Goal: Transaction & Acquisition: Purchase product/service

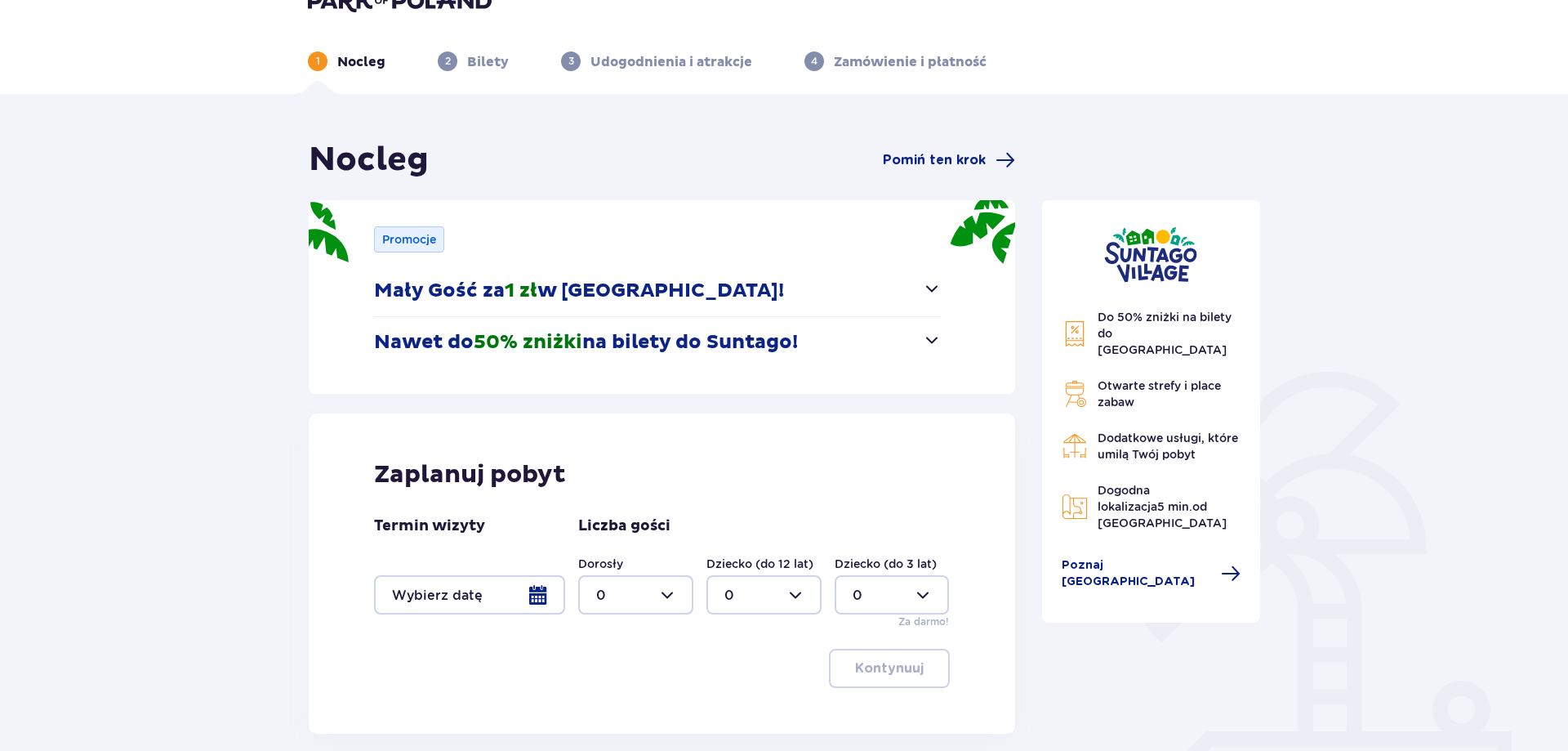
scroll to position [83, 0]
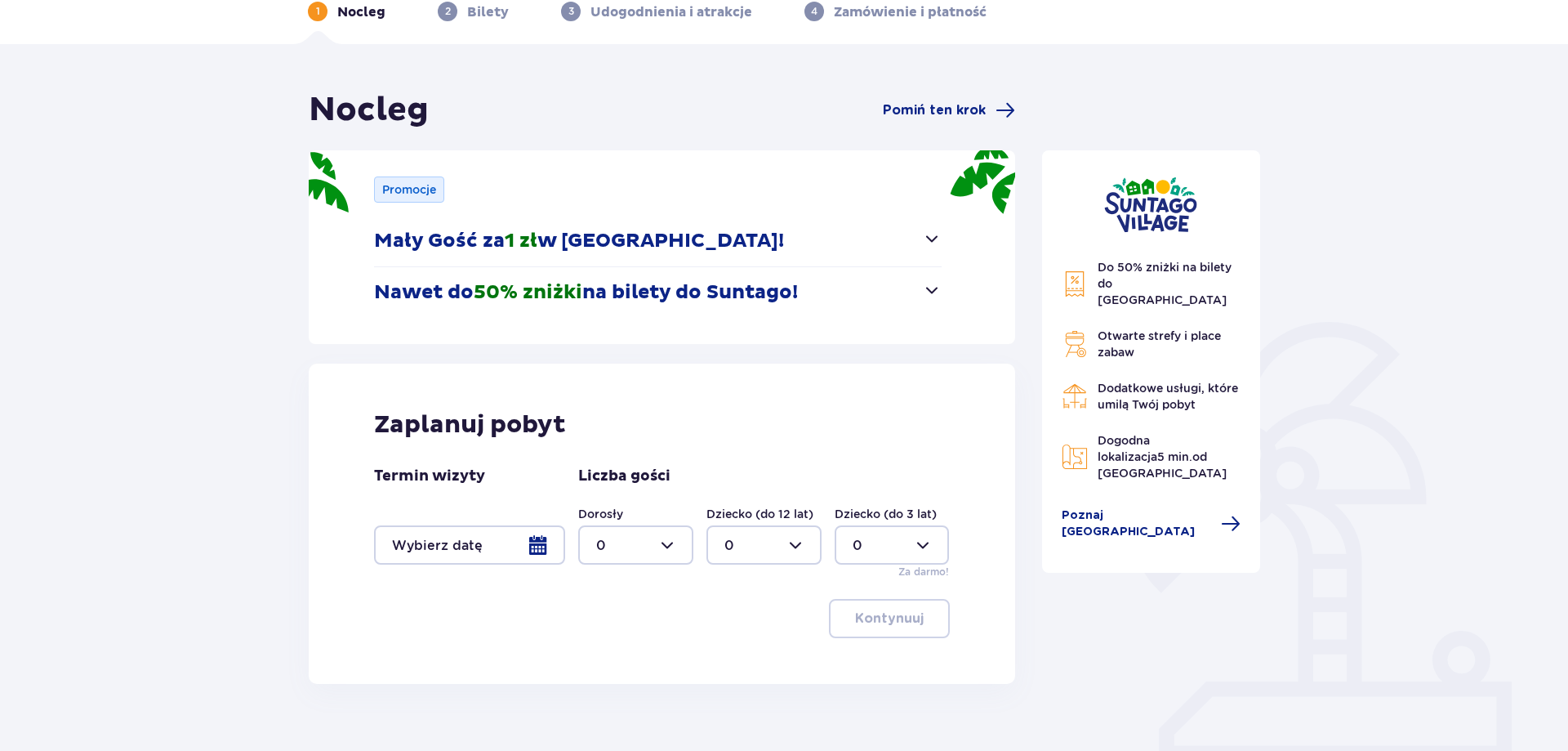
click at [936, 245] on span "button" at bounding box center [932, 238] width 19 height 19
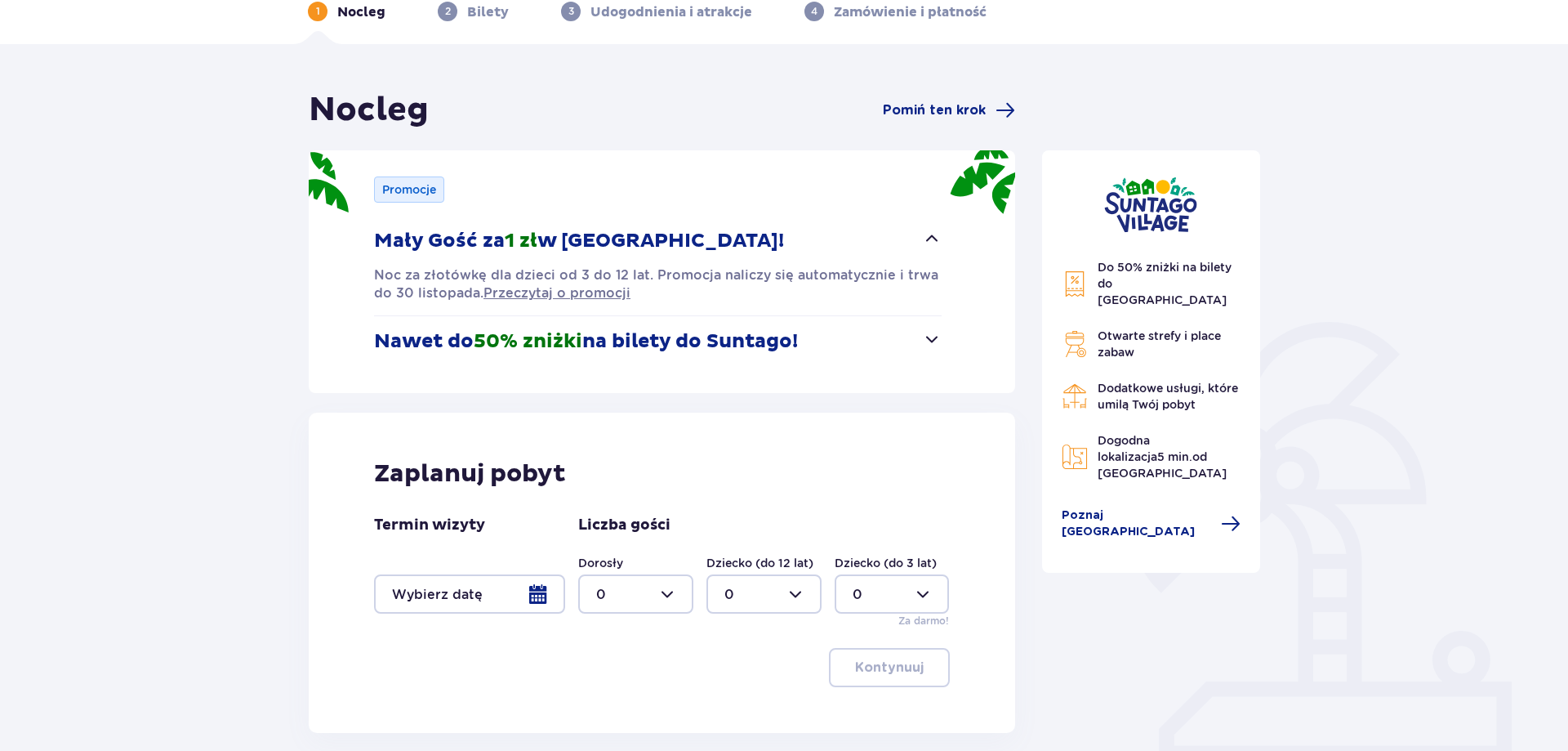
click at [830, 337] on button "Nawet do 50% zniżki na bilety do Suntago!" at bounding box center [657, 341] width 567 height 51
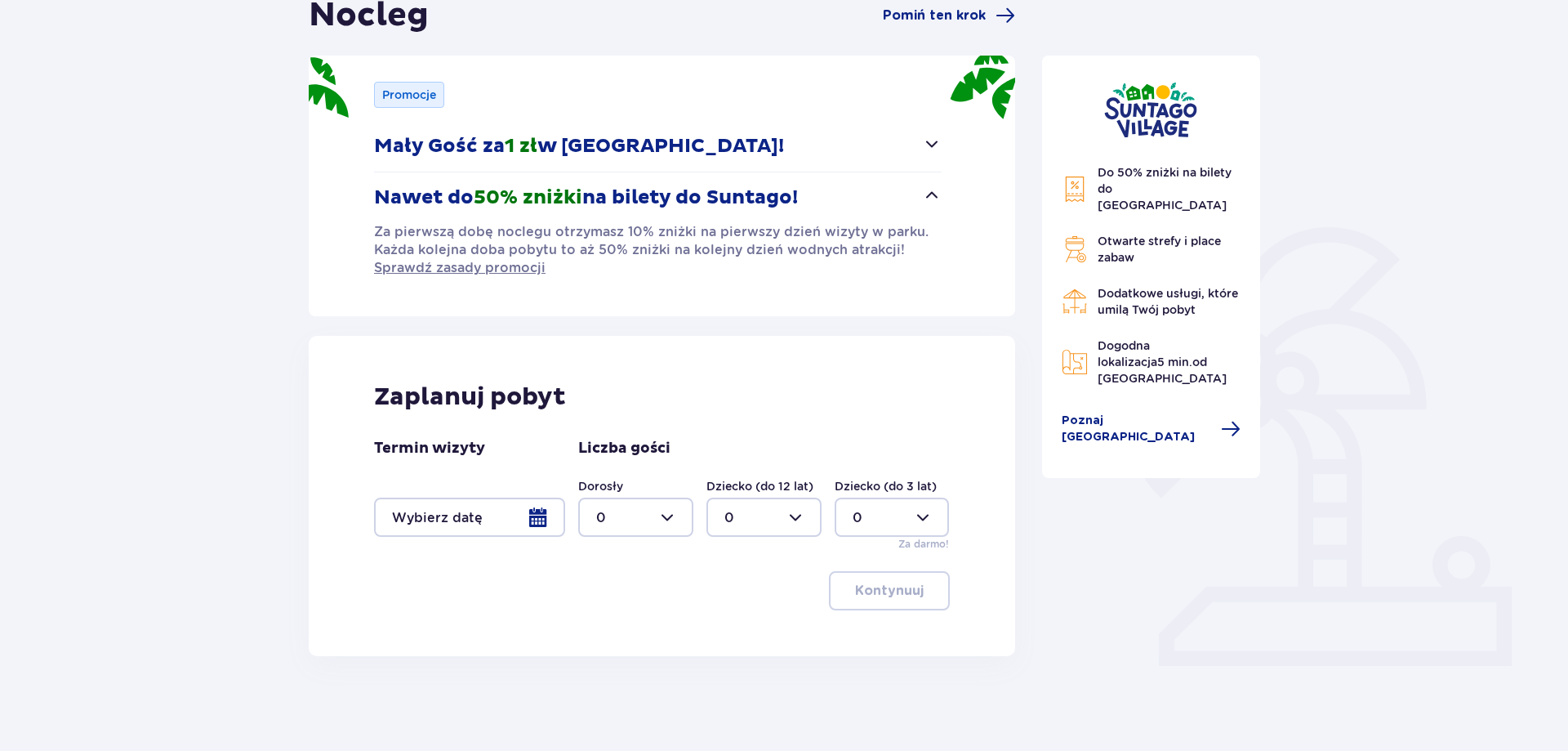
scroll to position [182, 0]
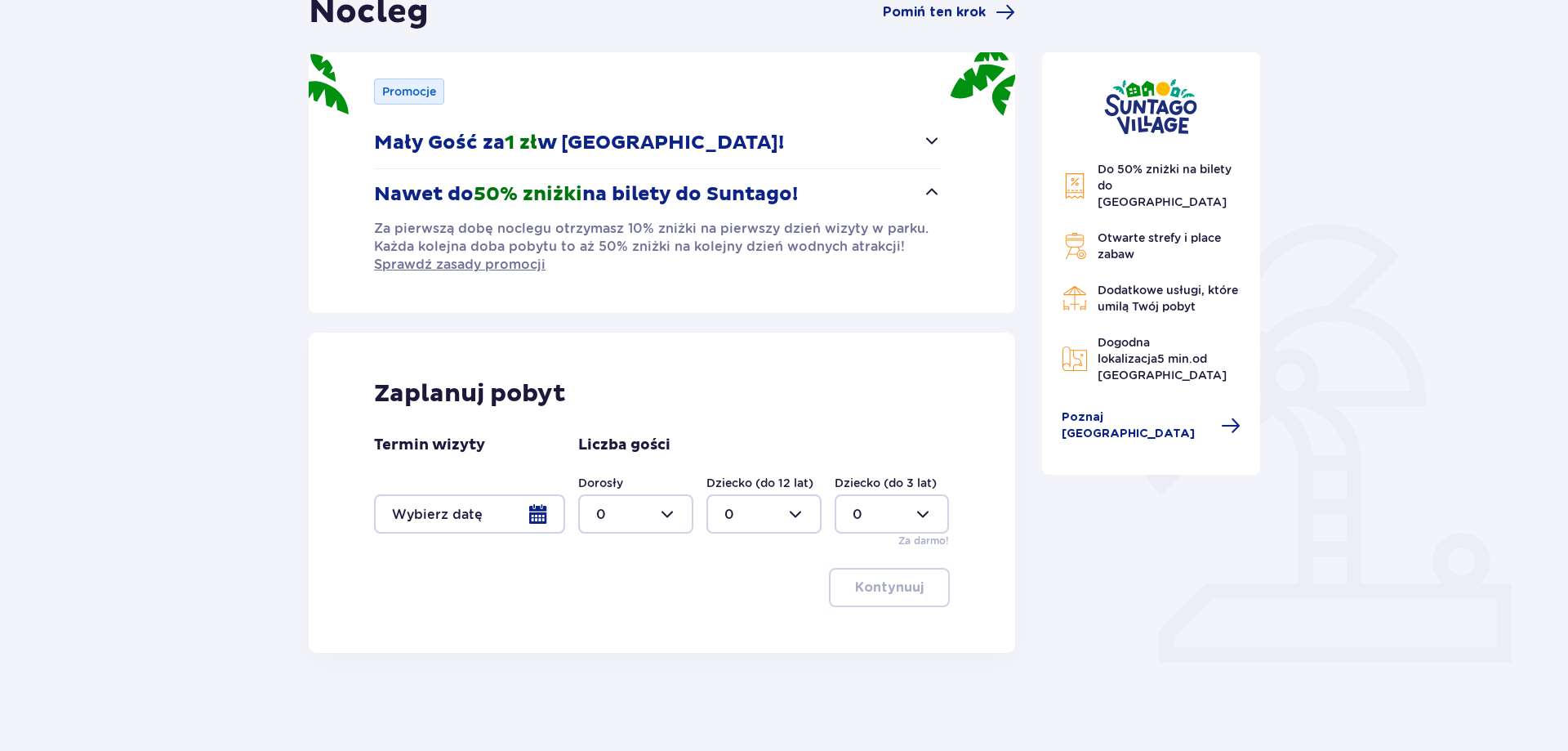
click at [538, 519] on div at bounding box center [469, 513] width 191 height 39
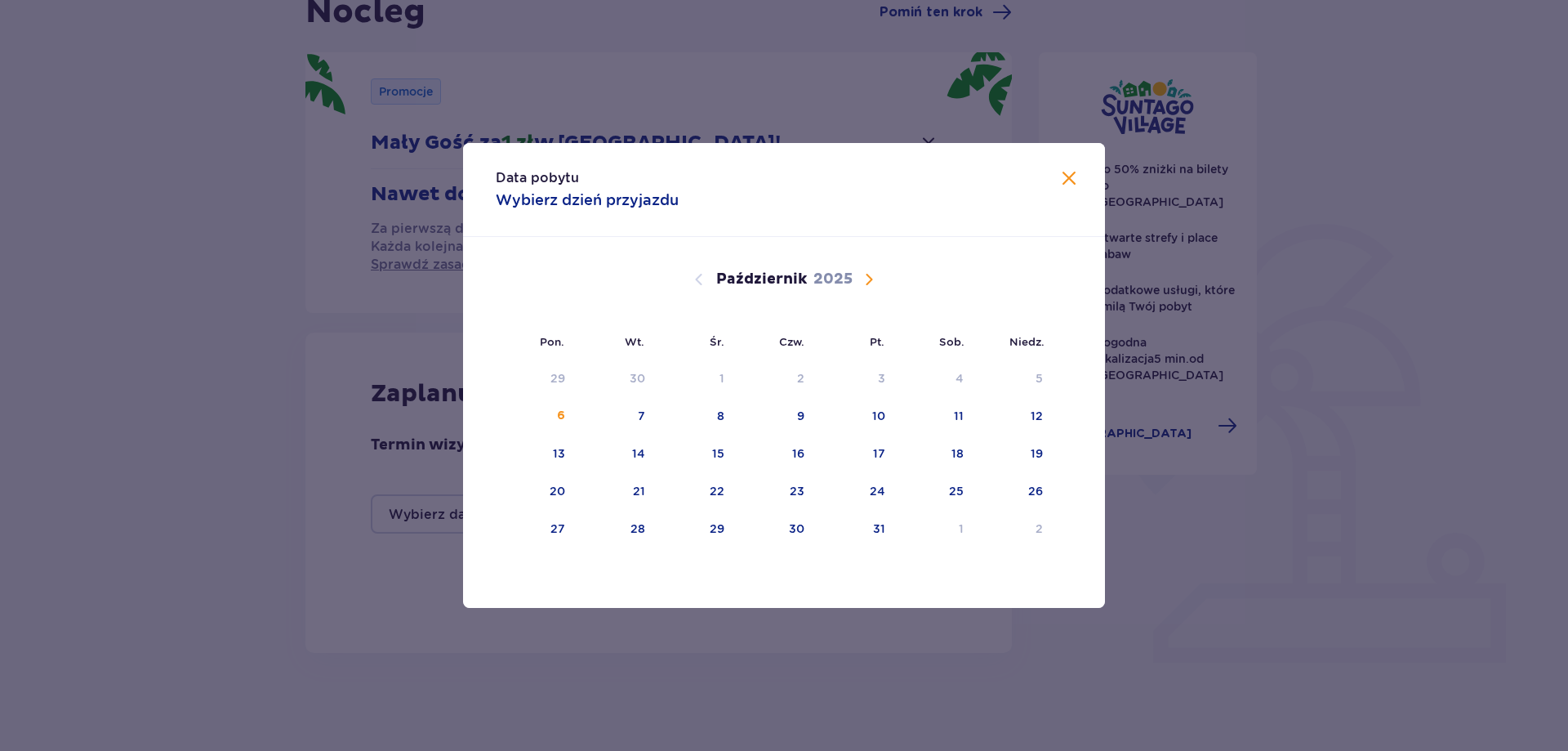
click at [868, 280] on span "Następny miesiąc" at bounding box center [869, 279] width 19 height 19
click at [1047, 412] on div "9" at bounding box center [1014, 417] width 81 height 36
click at [561, 452] on div "10" at bounding box center [558, 453] width 13 height 17
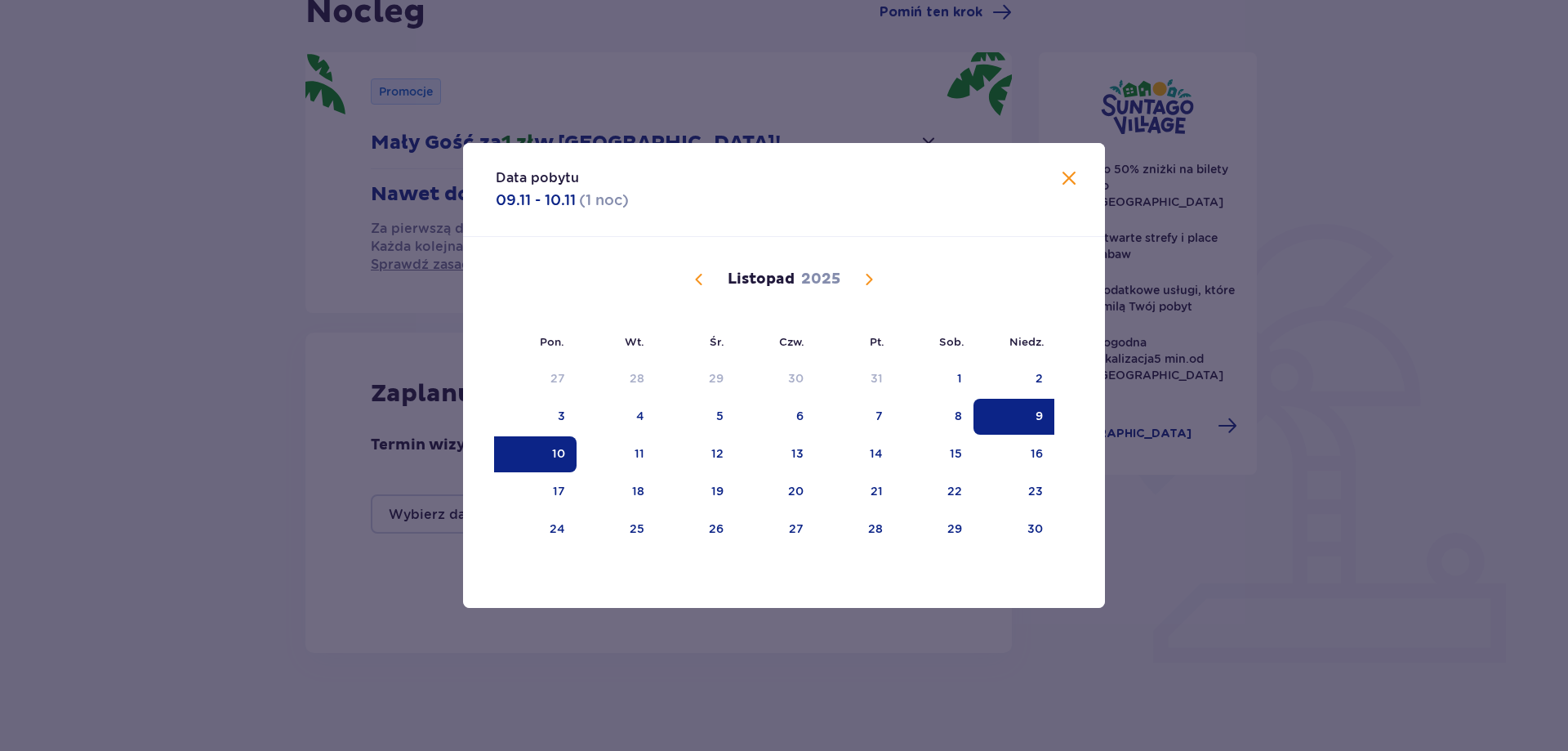
type input "09.11.25 - 10.11.25"
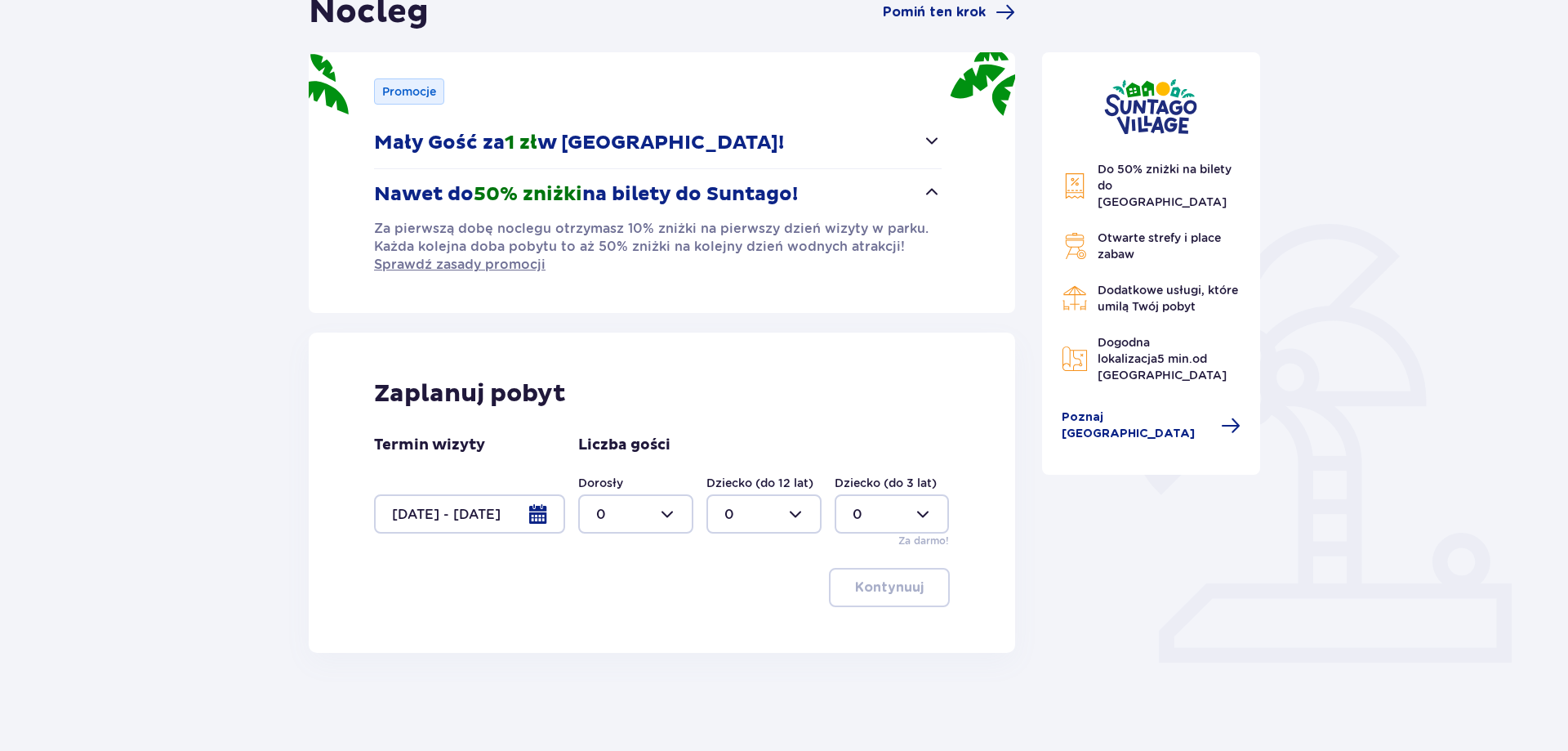
click at [654, 505] on div at bounding box center [636, 513] width 115 height 39
click at [614, 604] on div "1" at bounding box center [636, 597] width 79 height 18
type input "1"
click at [762, 513] on div at bounding box center [764, 513] width 115 height 39
click at [728, 633] on p "2" at bounding box center [728, 632] width 8 height 18
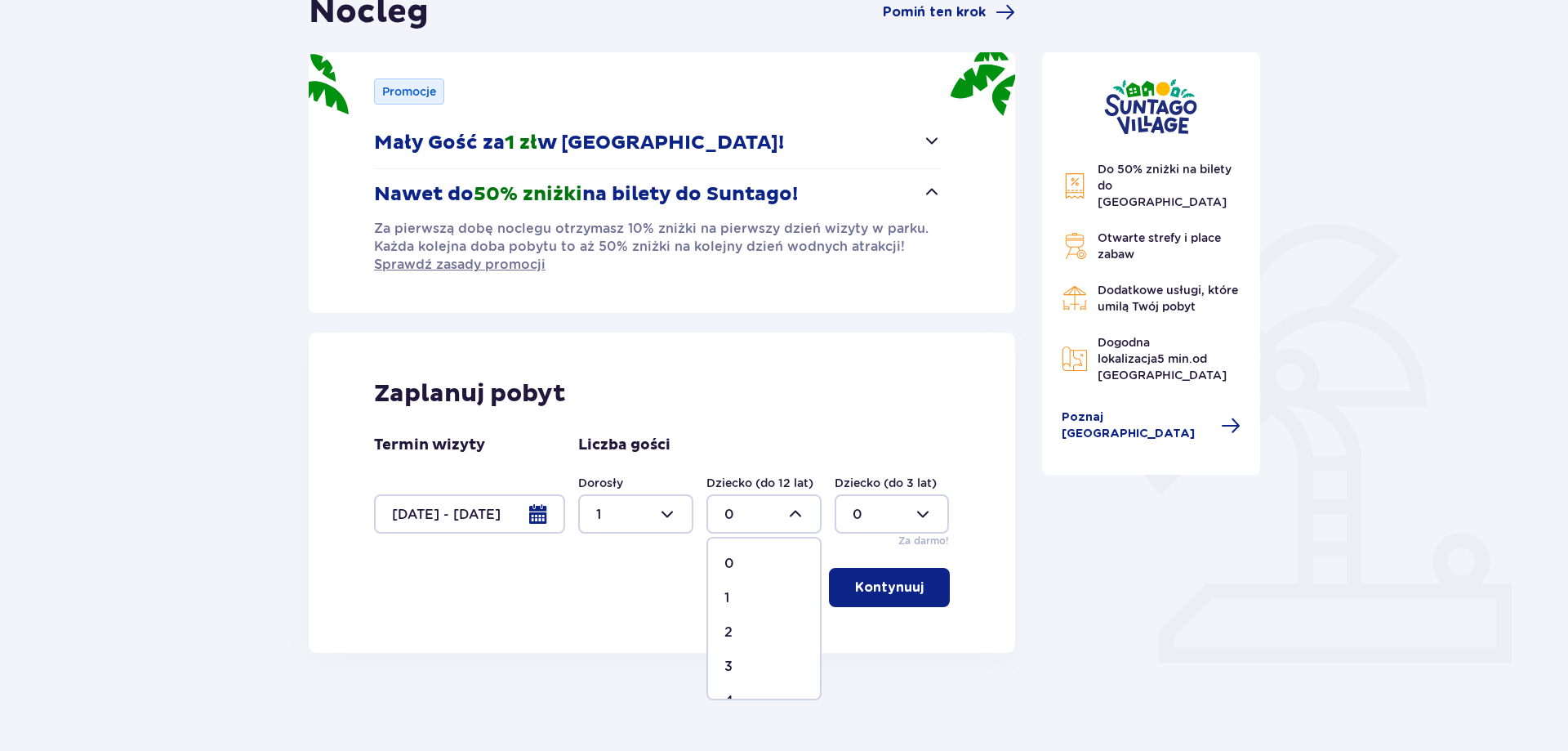
type input "2"
click at [839, 596] on button "Kontynuuj" at bounding box center [890, 587] width 120 height 39
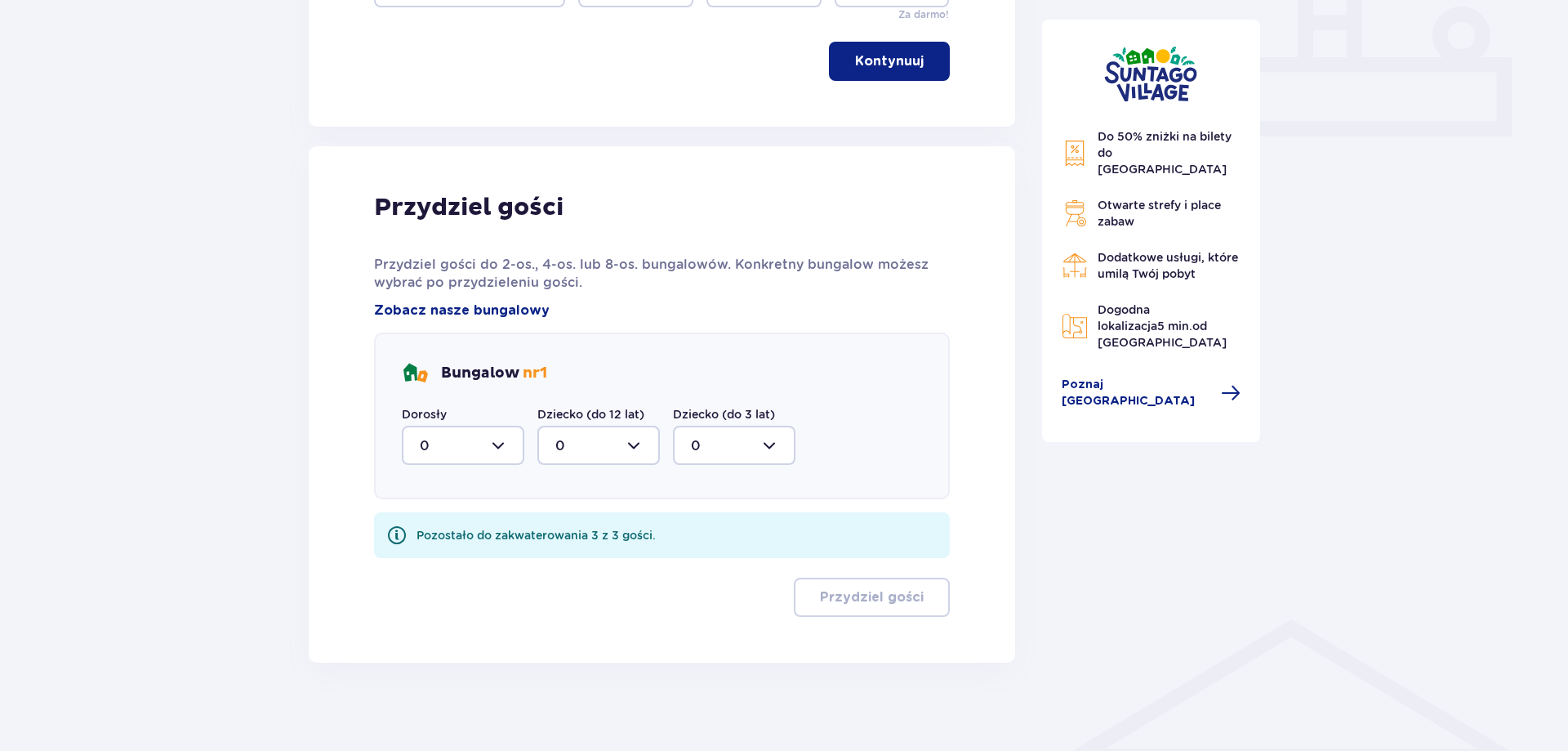
scroll to position [717, 0]
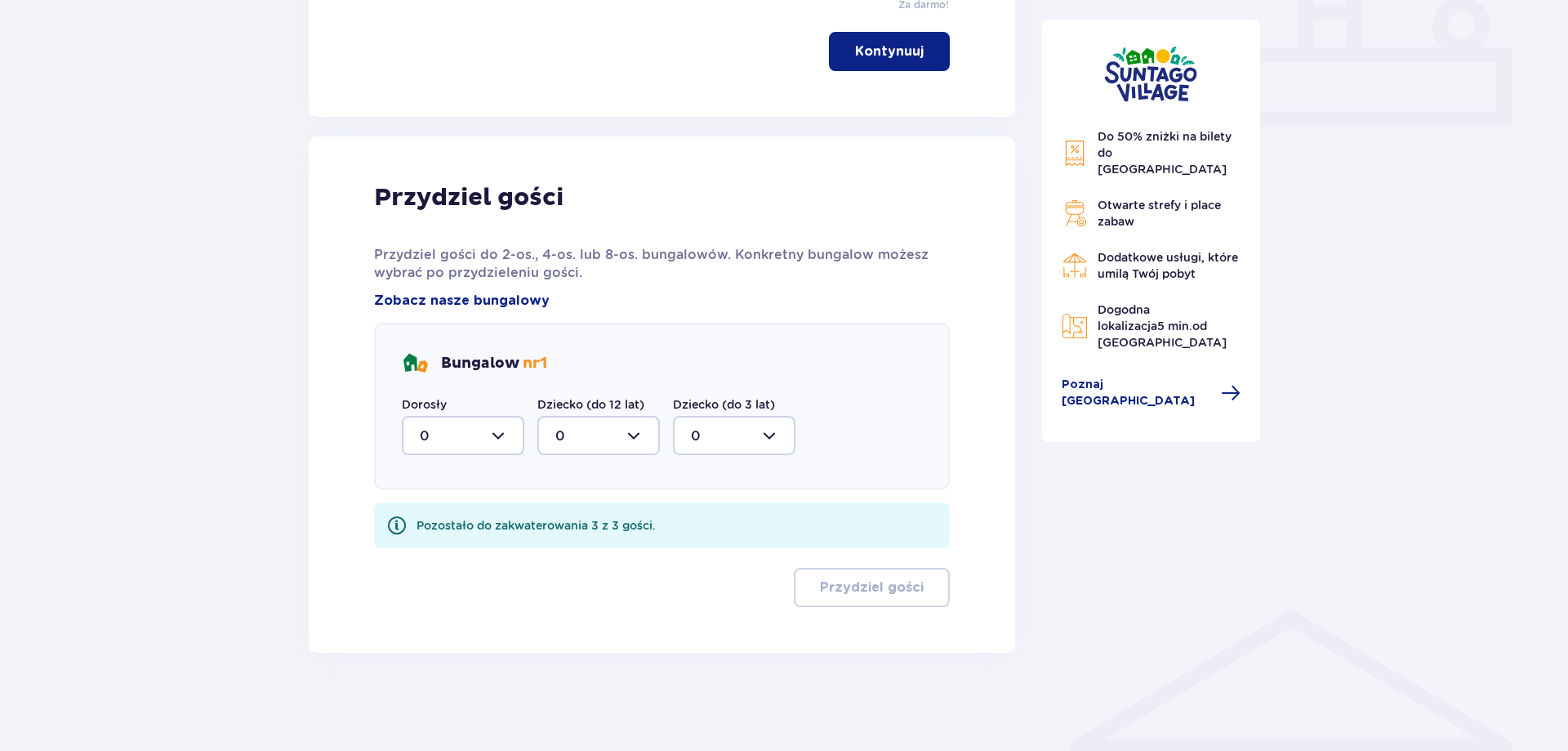
click at [492, 435] on div at bounding box center [463, 435] width 122 height 39
click at [469, 520] on div "1" at bounding box center [463, 520] width 86 height 18
type input "1"
click at [577, 444] on div at bounding box center [599, 435] width 122 height 39
click at [576, 519] on div "1" at bounding box center [598, 520] width 86 height 18
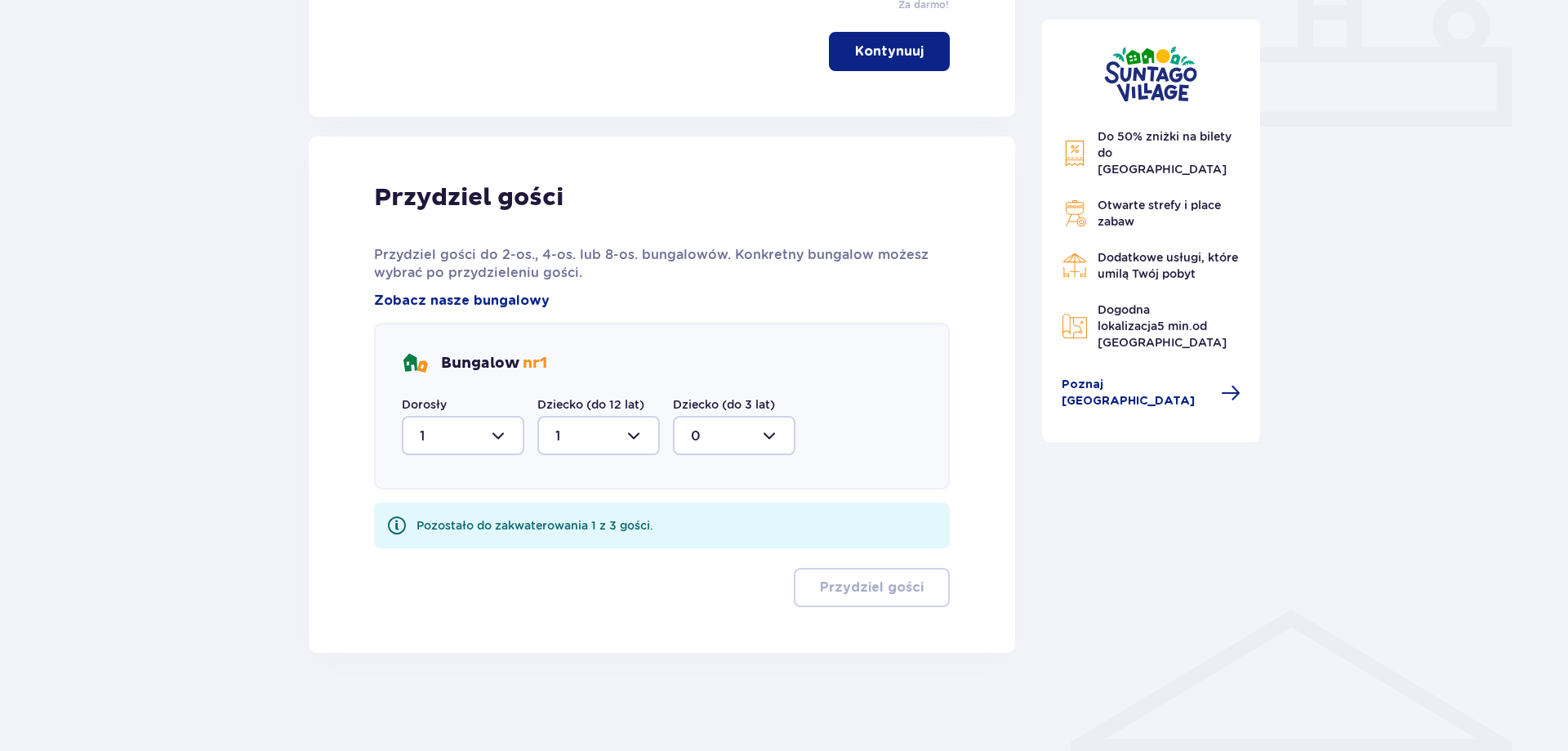
click at [711, 431] on div at bounding box center [734, 435] width 122 height 39
click at [604, 422] on div at bounding box center [599, 435] width 122 height 39
click at [566, 551] on div "2" at bounding box center [598, 554] width 86 height 18
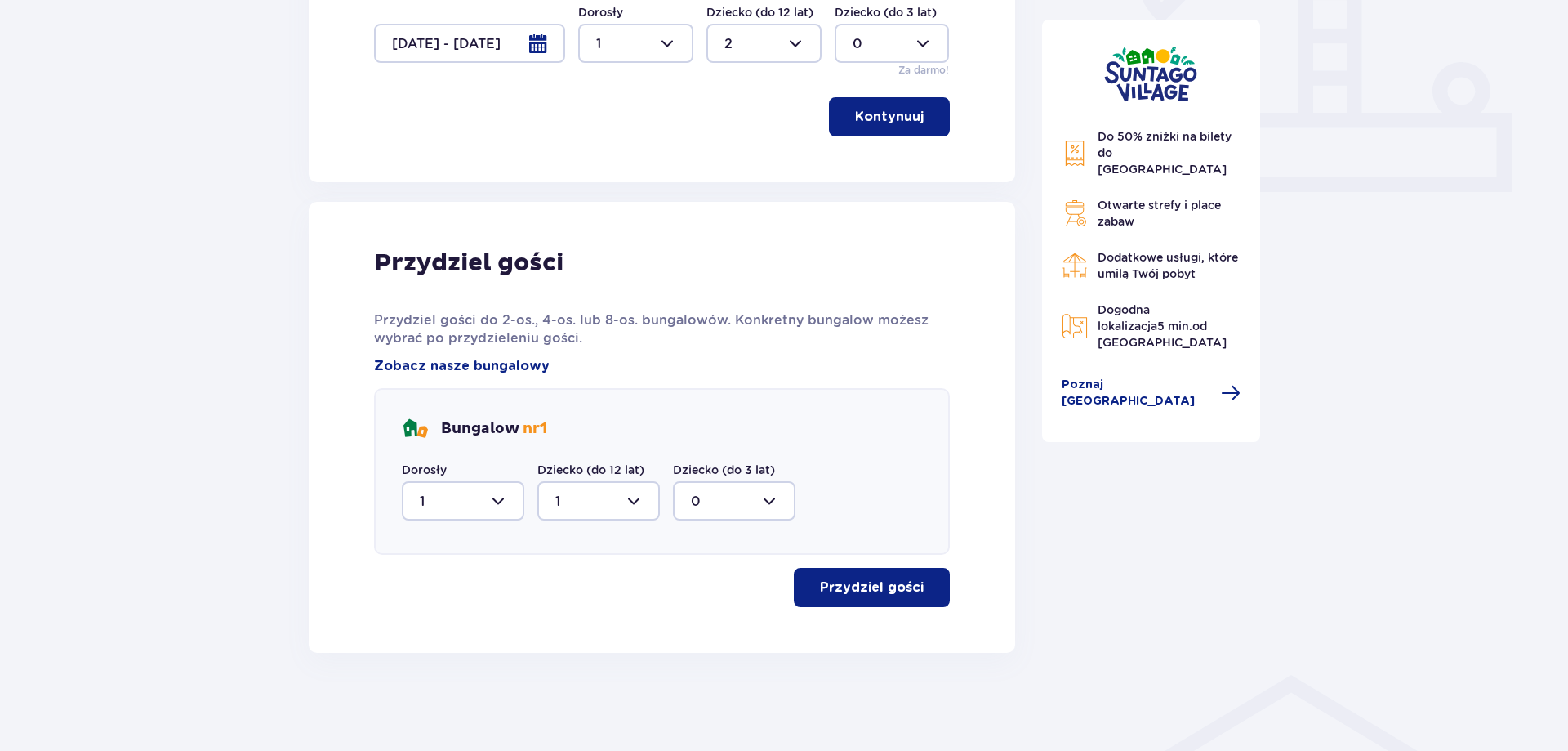
type input "2"
click at [868, 584] on p "Przydziel gości" at bounding box center [871, 587] width 104 height 18
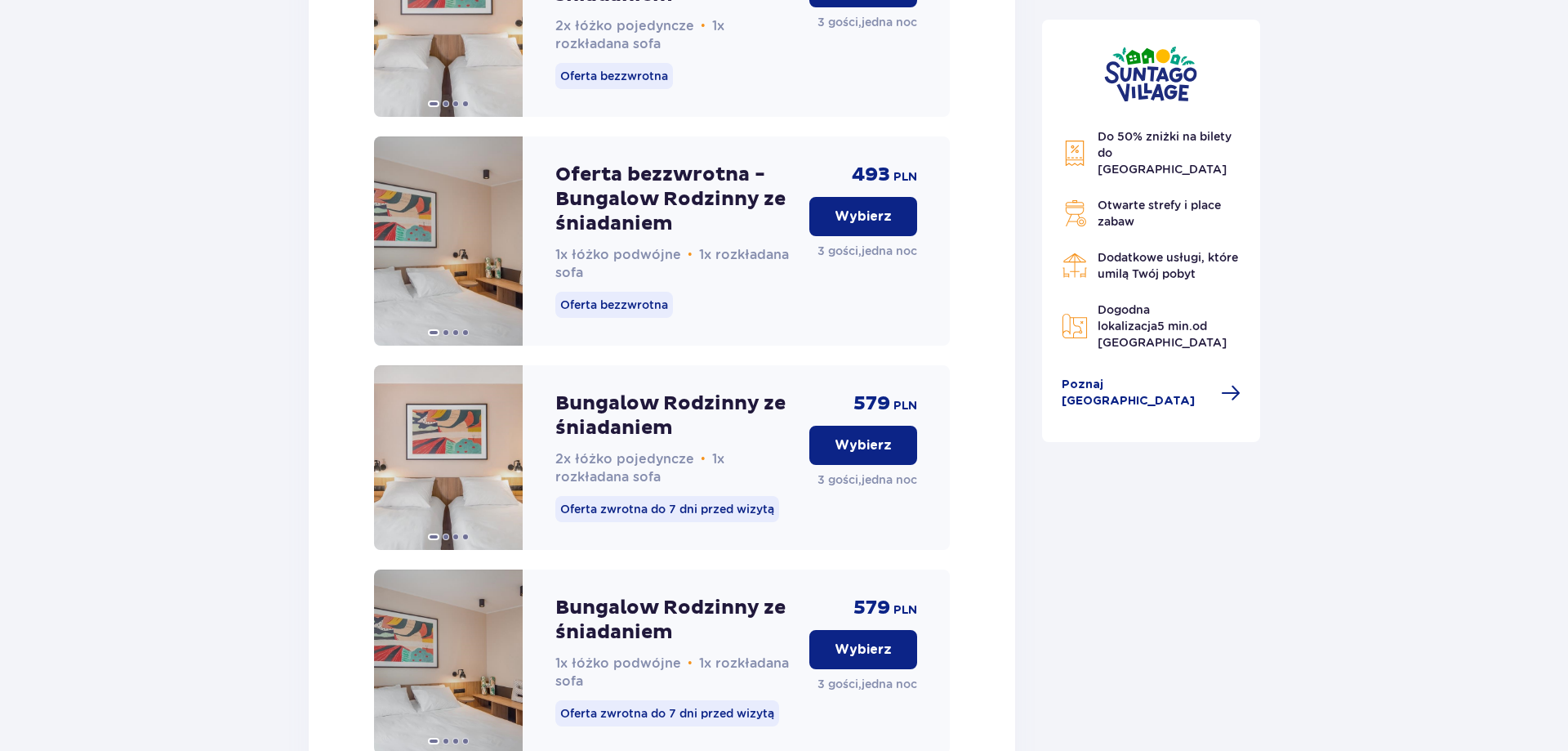
scroll to position [2439, 0]
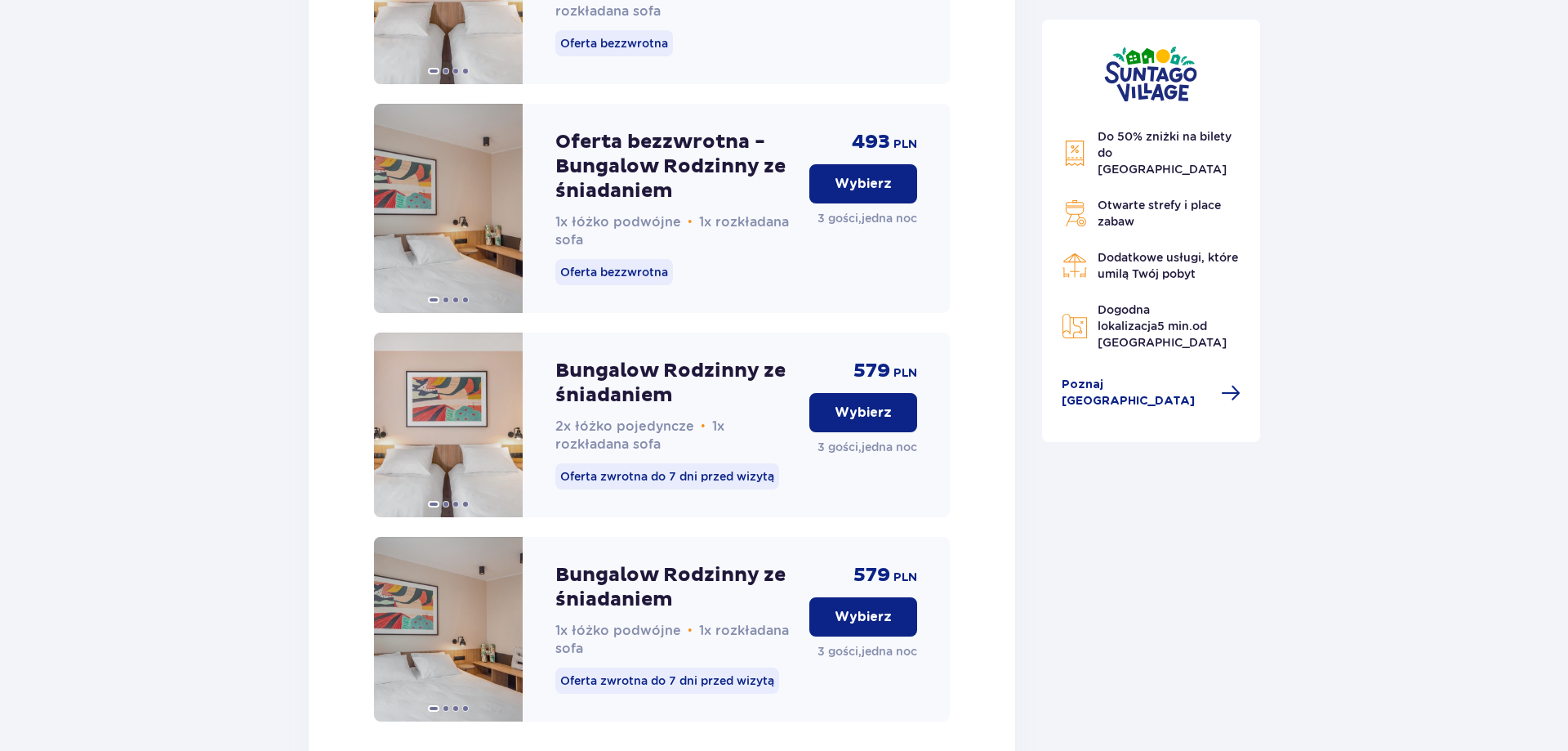
click at [872, 203] on button "Wybierz" at bounding box center [863, 183] width 107 height 39
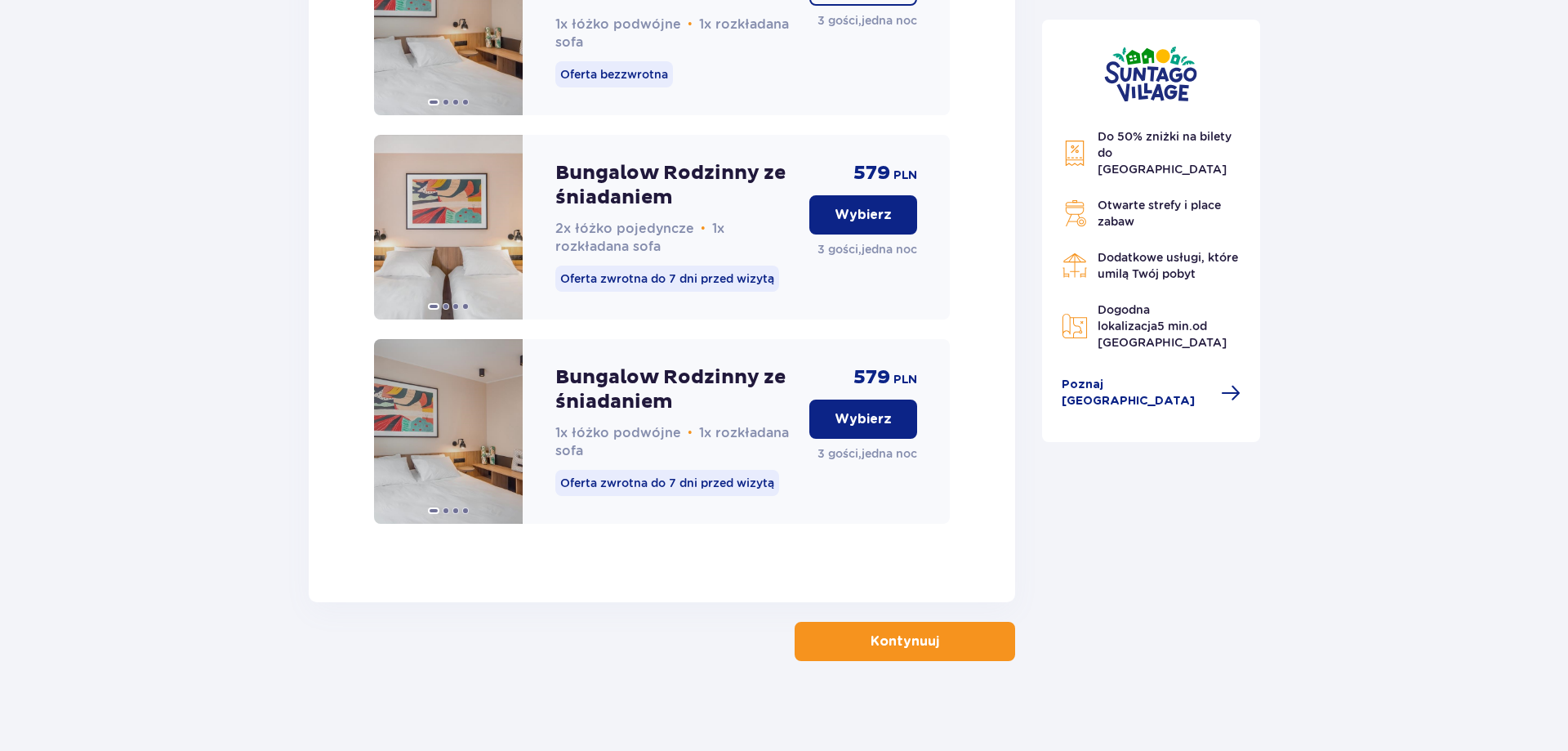
scroll to position [2665, 0]
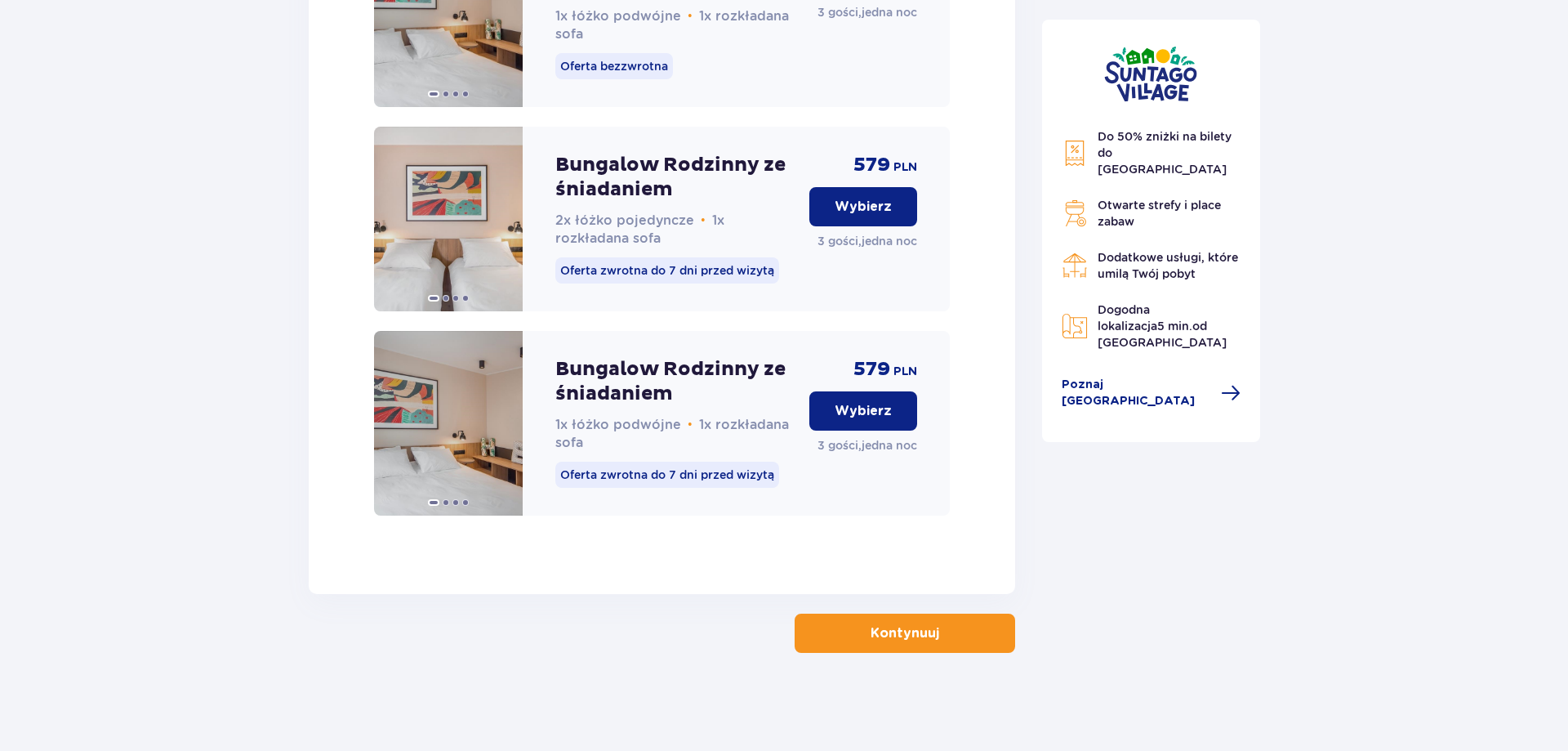
click at [905, 643] on button "Kontynuuj" at bounding box center [904, 633] width 221 height 39
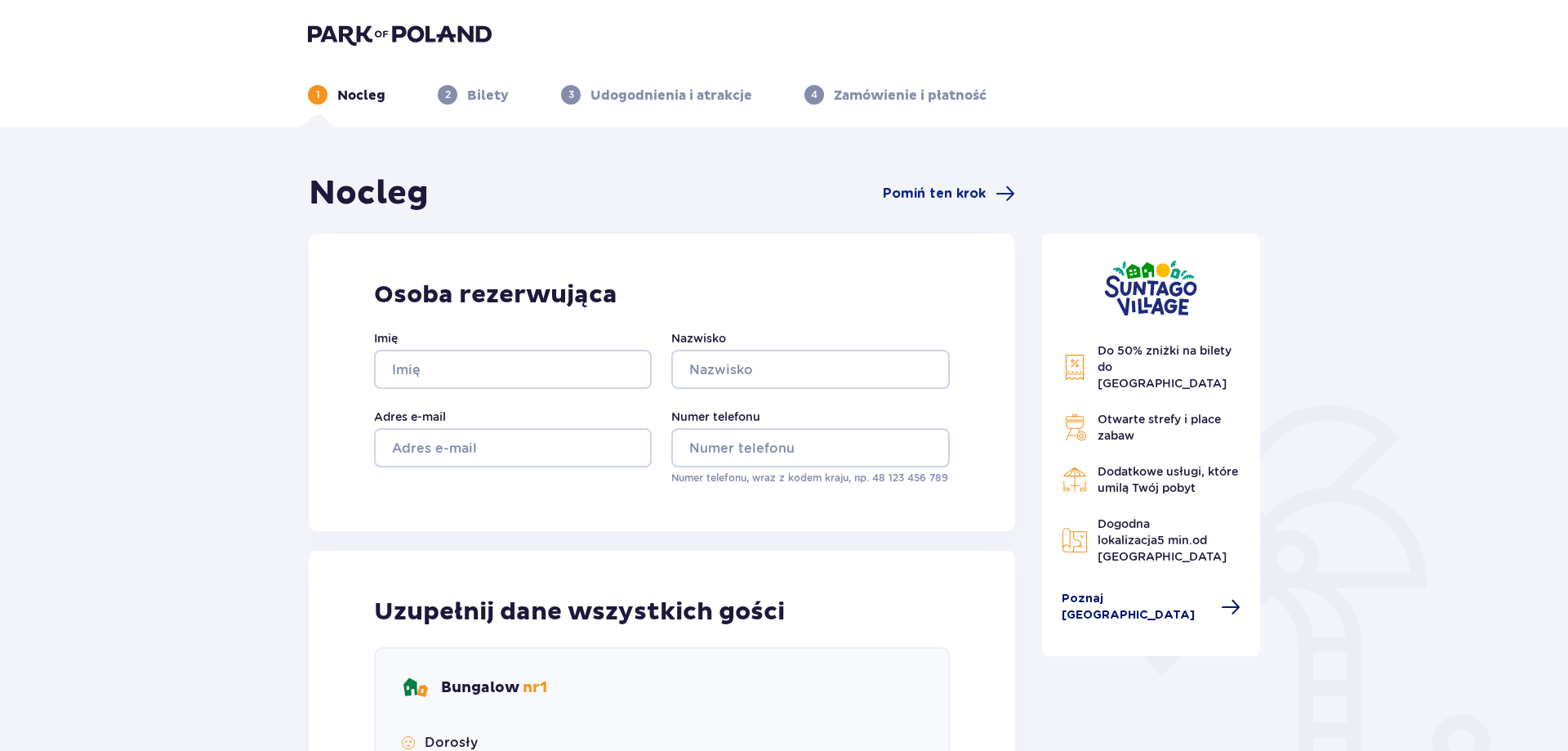
click at [1069, 590] on span "Poznaj Suntago Village" at bounding box center [1137, 606] width 150 height 32
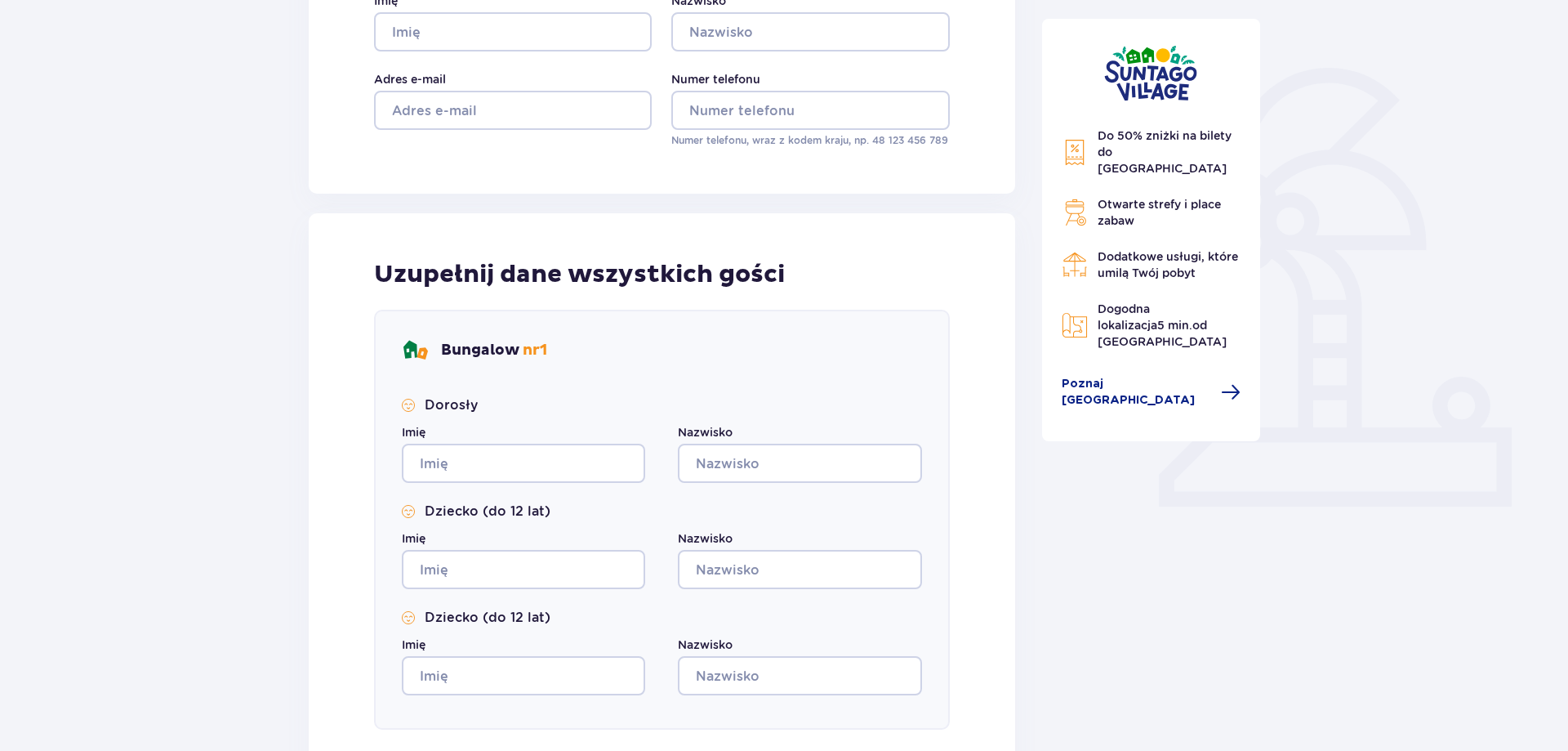
scroll to position [624, 0]
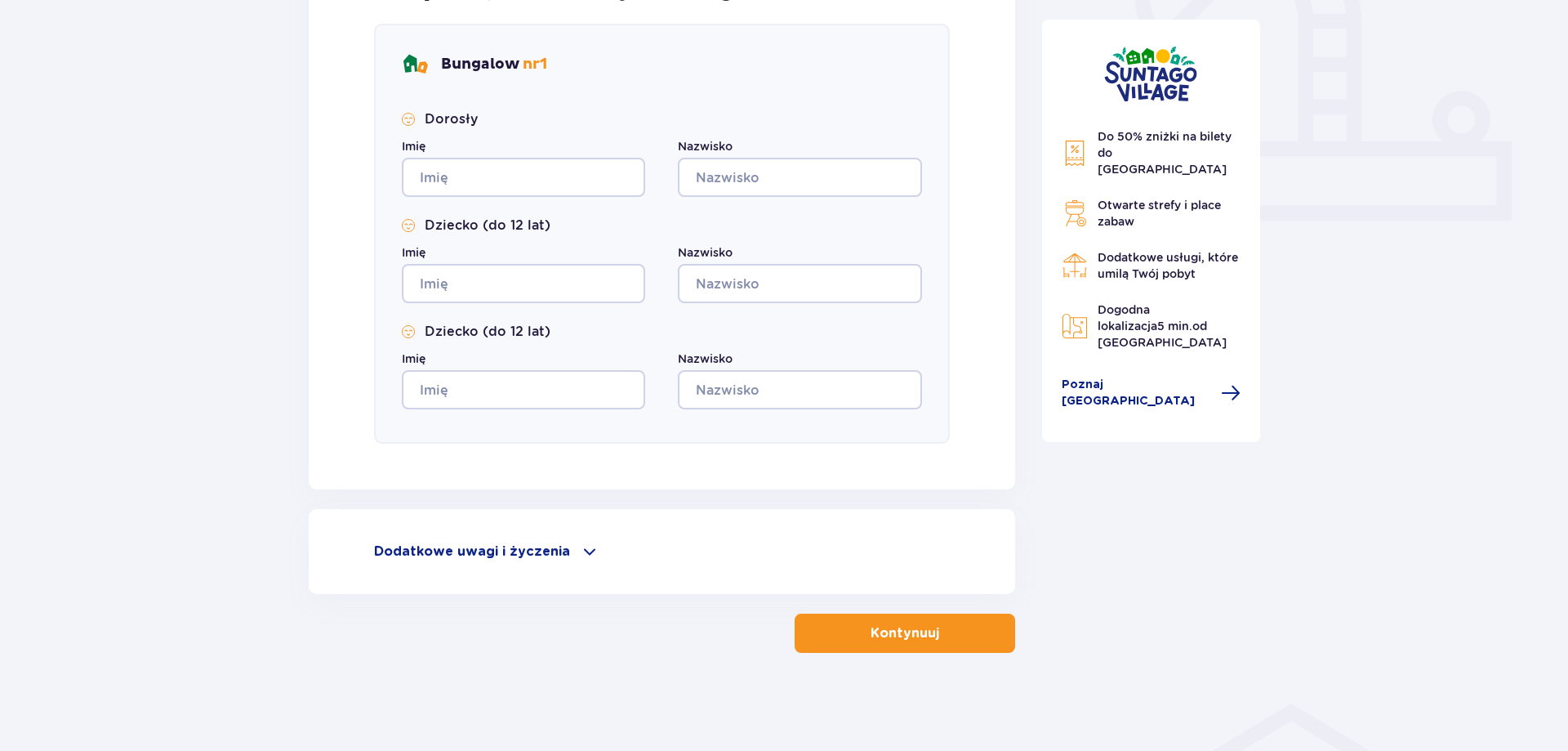
click at [445, 547] on p "Dodatkowe uwagi i życzenia" at bounding box center [471, 551] width 196 height 18
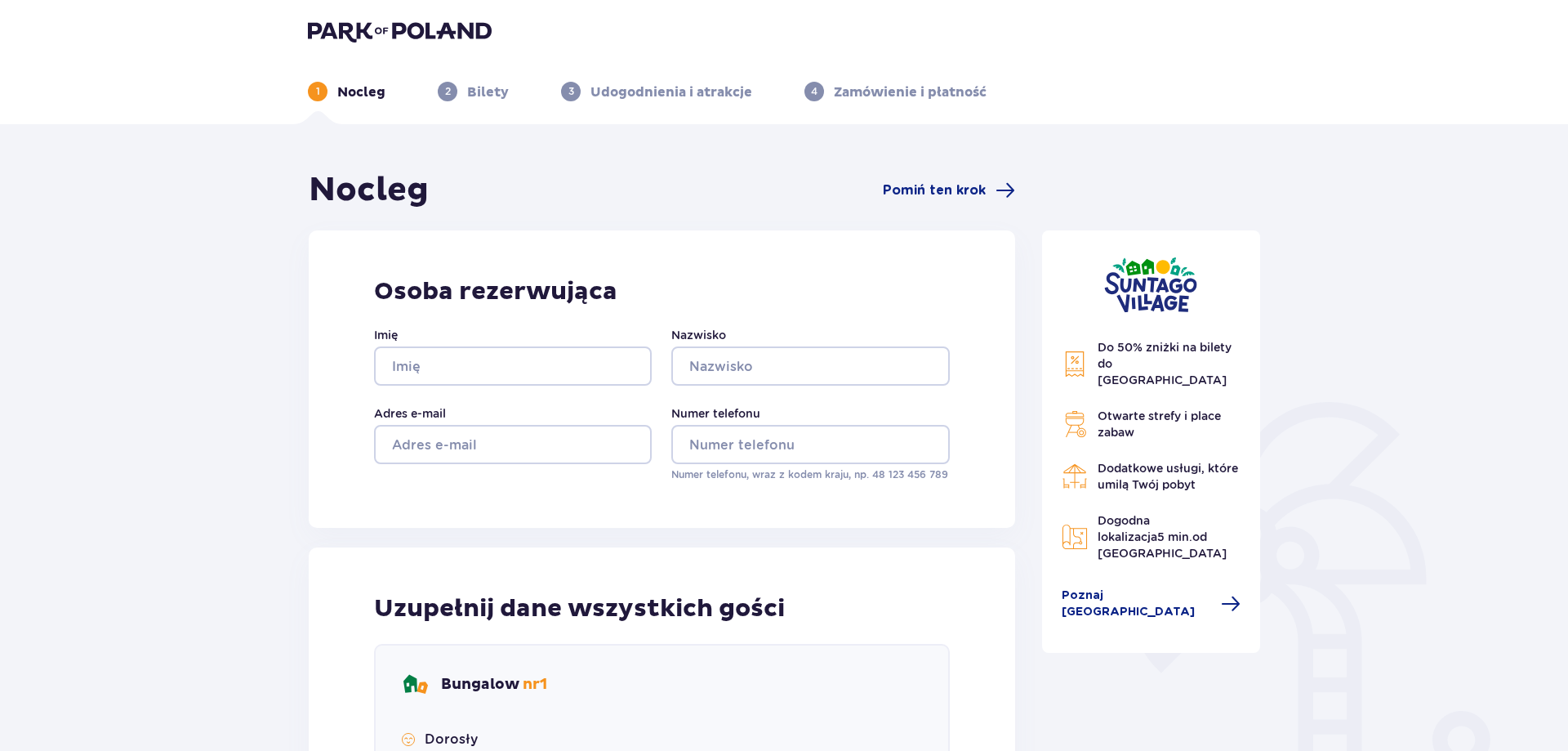
scroll to position [0, 0]
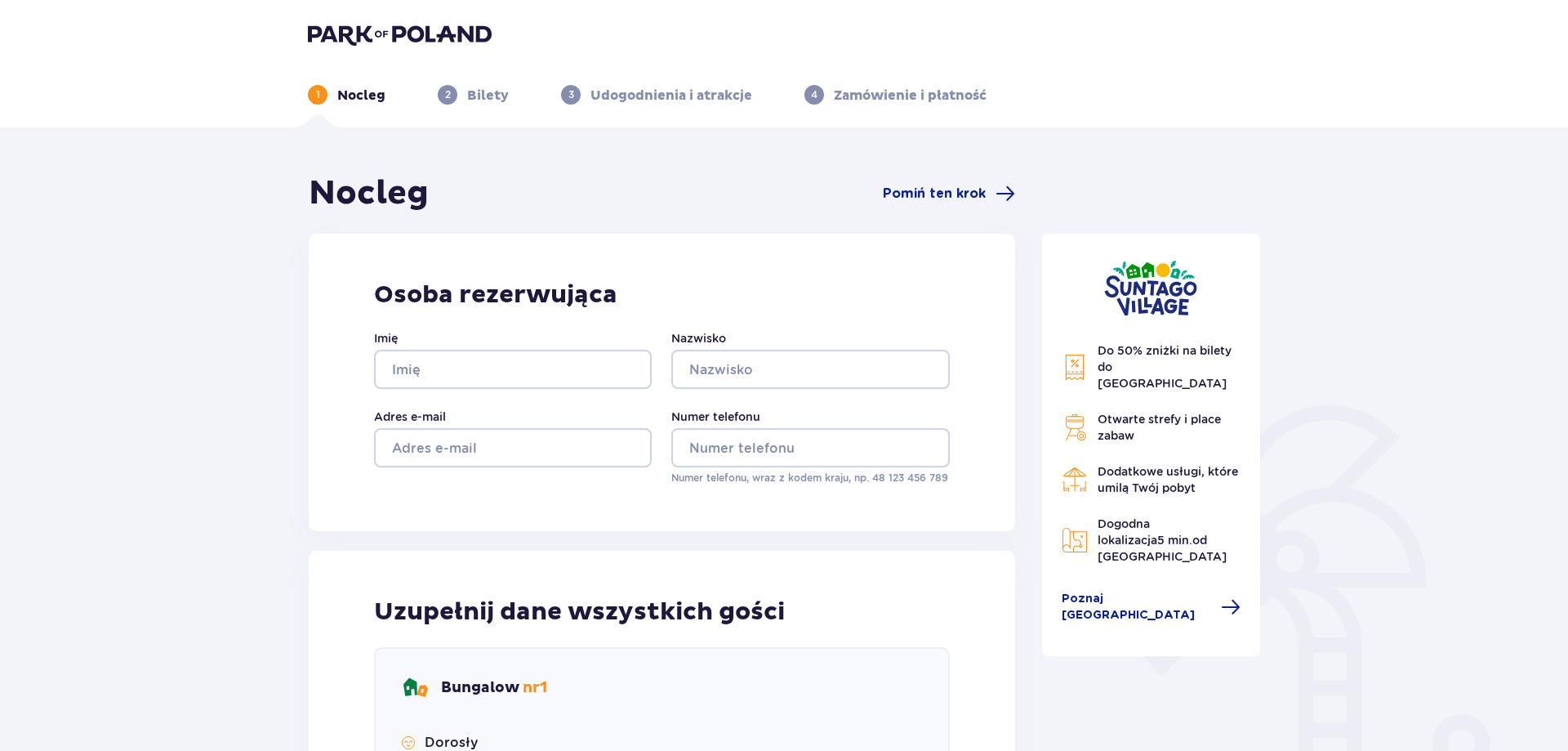
click at [454, 38] on img at bounding box center [400, 34] width 183 height 23
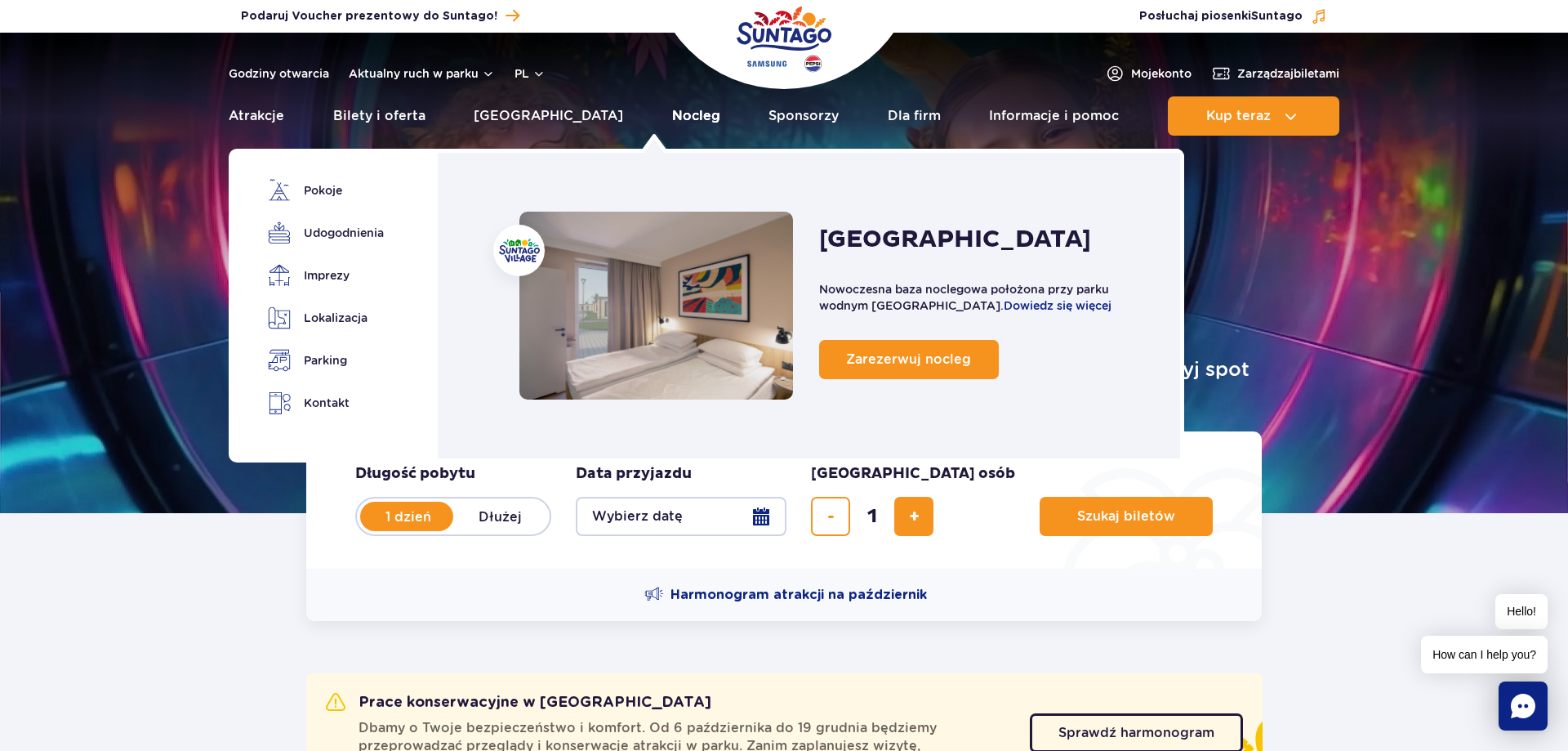
click at [672, 114] on link "Nocleg" at bounding box center [696, 115] width 48 height 39
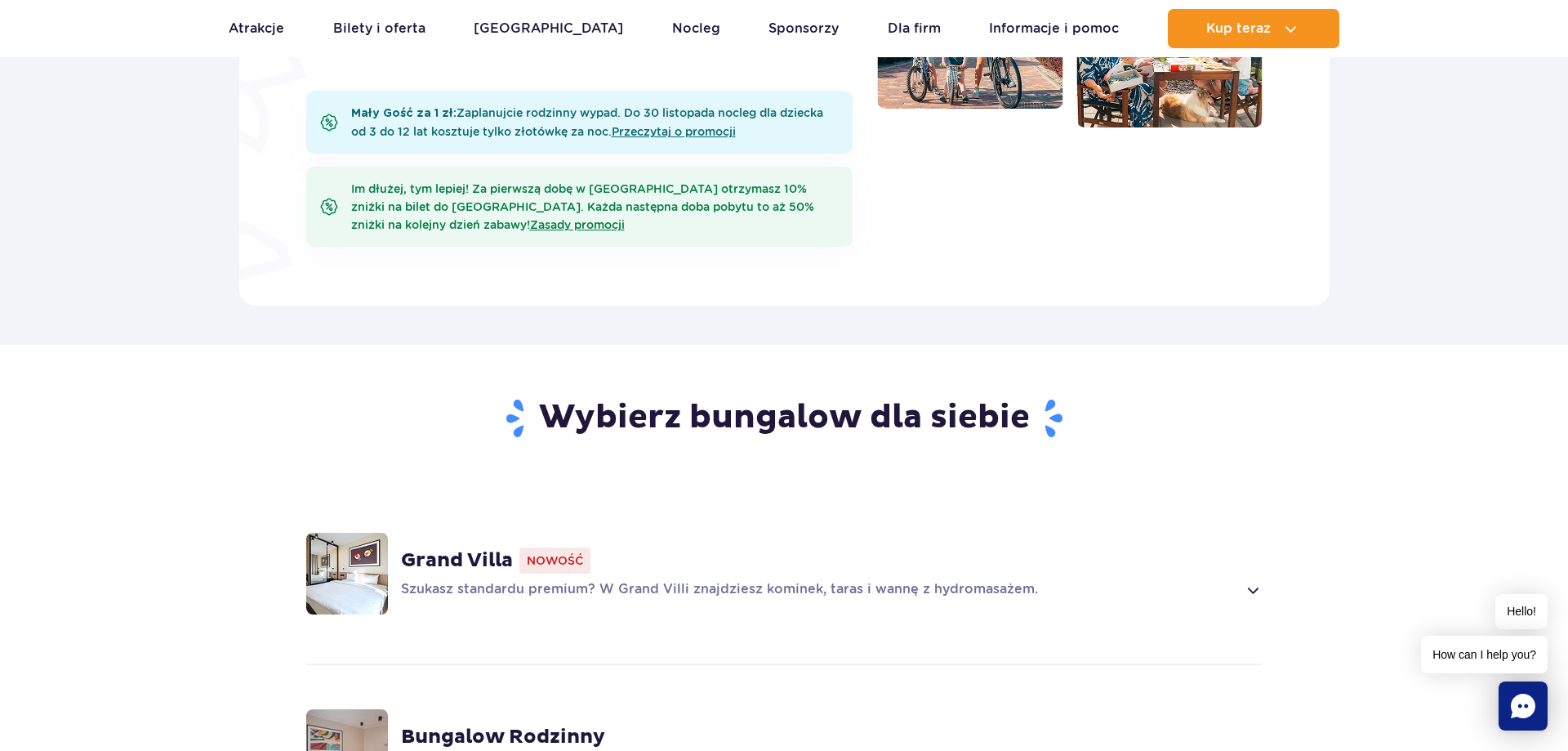
scroll to position [1083, 0]
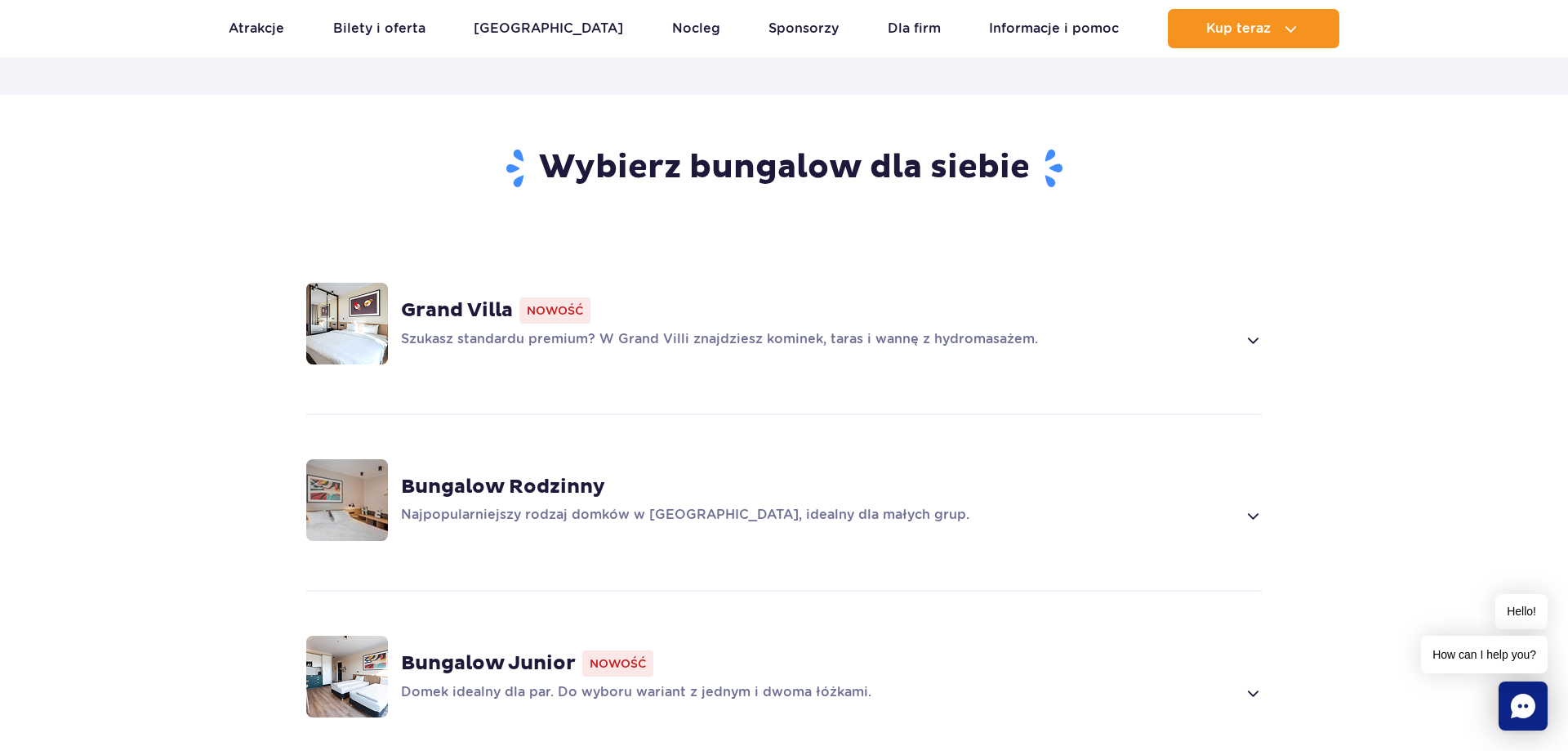
click at [557, 506] on p "Najpopularniejszy rodzaj domków w Suntago Village, idealny dla małych grup." at bounding box center [818, 515] width 836 height 19
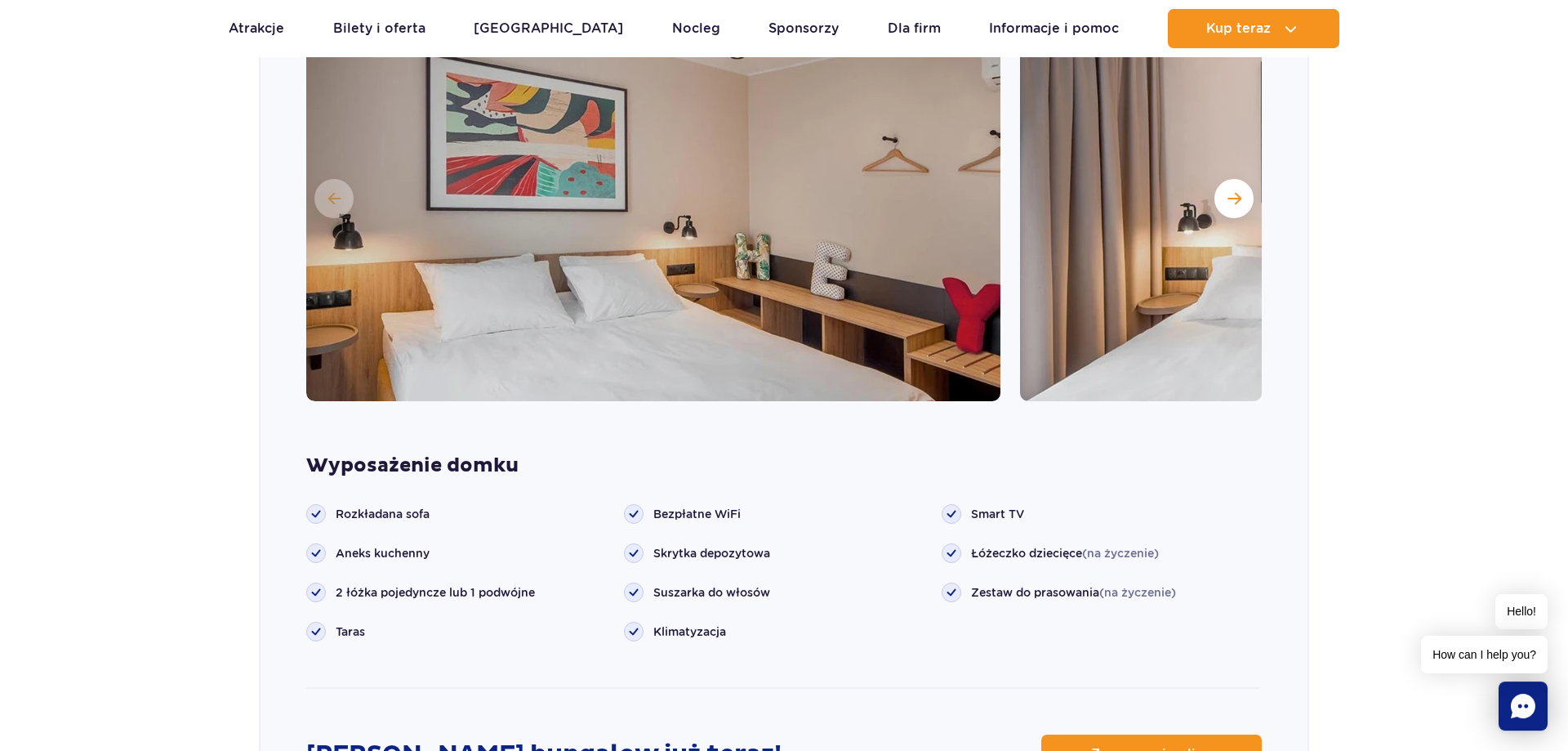
scroll to position [1633, 0]
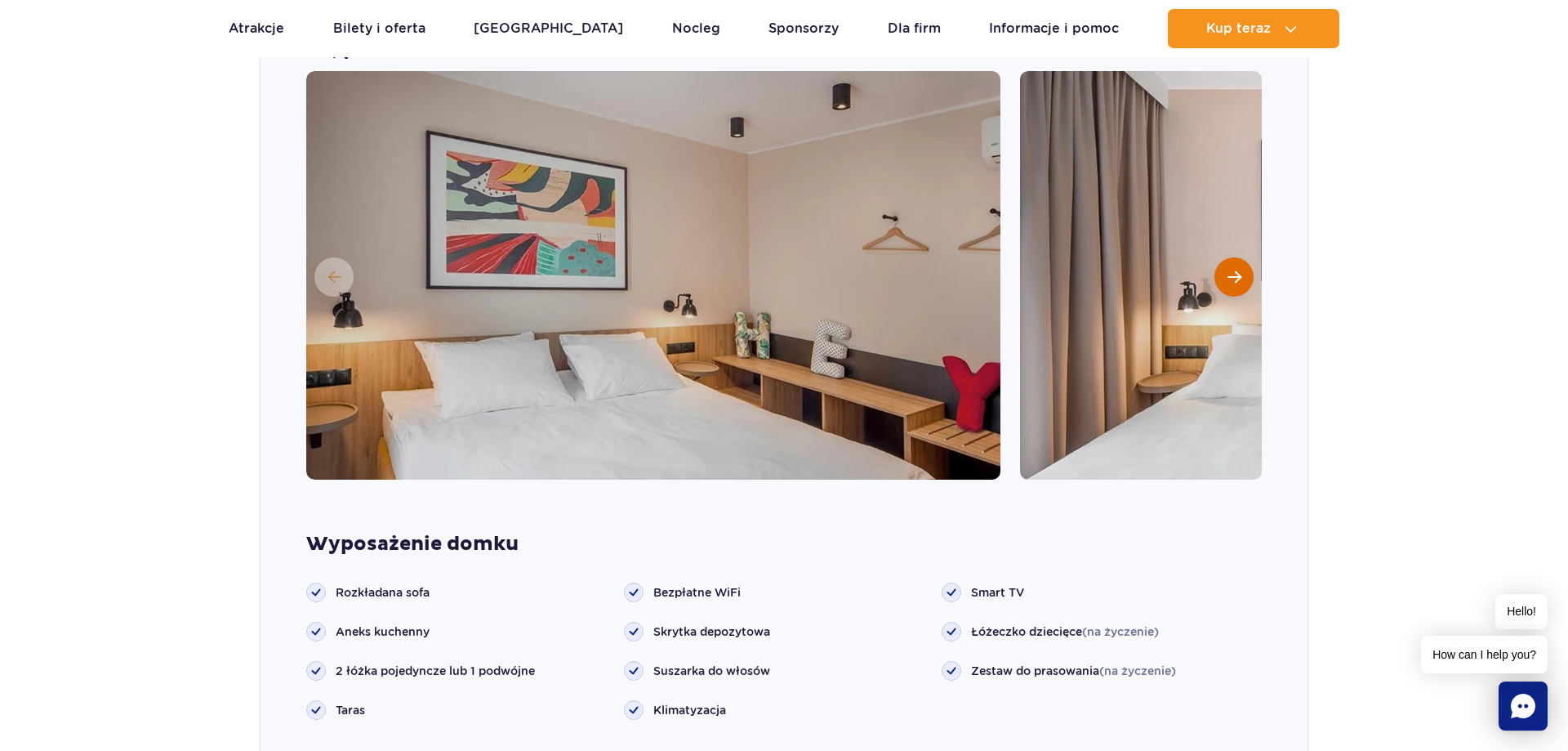
click at [1217, 258] on button "Następny slajd" at bounding box center [1234, 277] width 39 height 39
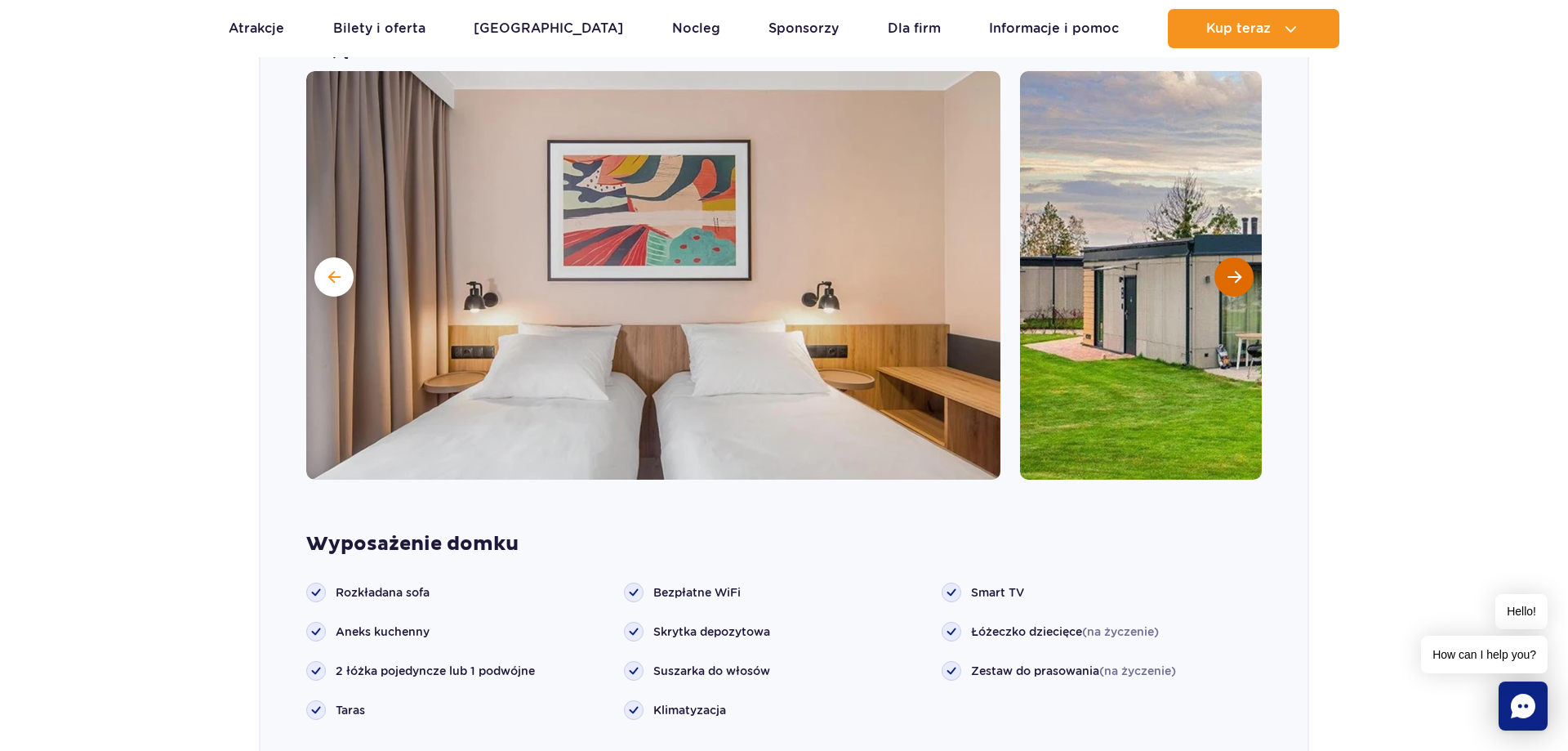
click at [1217, 258] on button "Następny slajd" at bounding box center [1234, 277] width 39 height 39
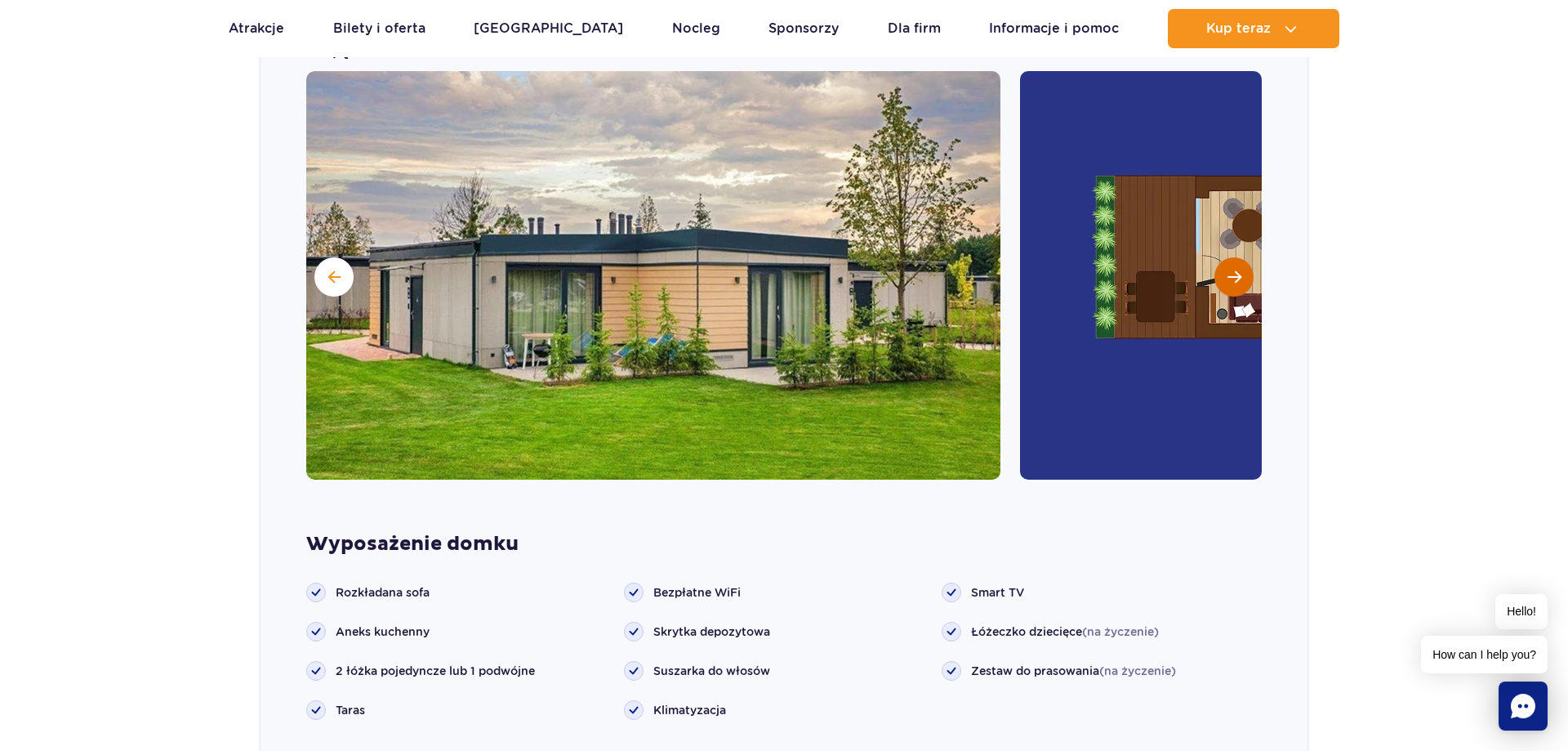
click at [1221, 258] on button "Następny slajd" at bounding box center [1234, 277] width 39 height 39
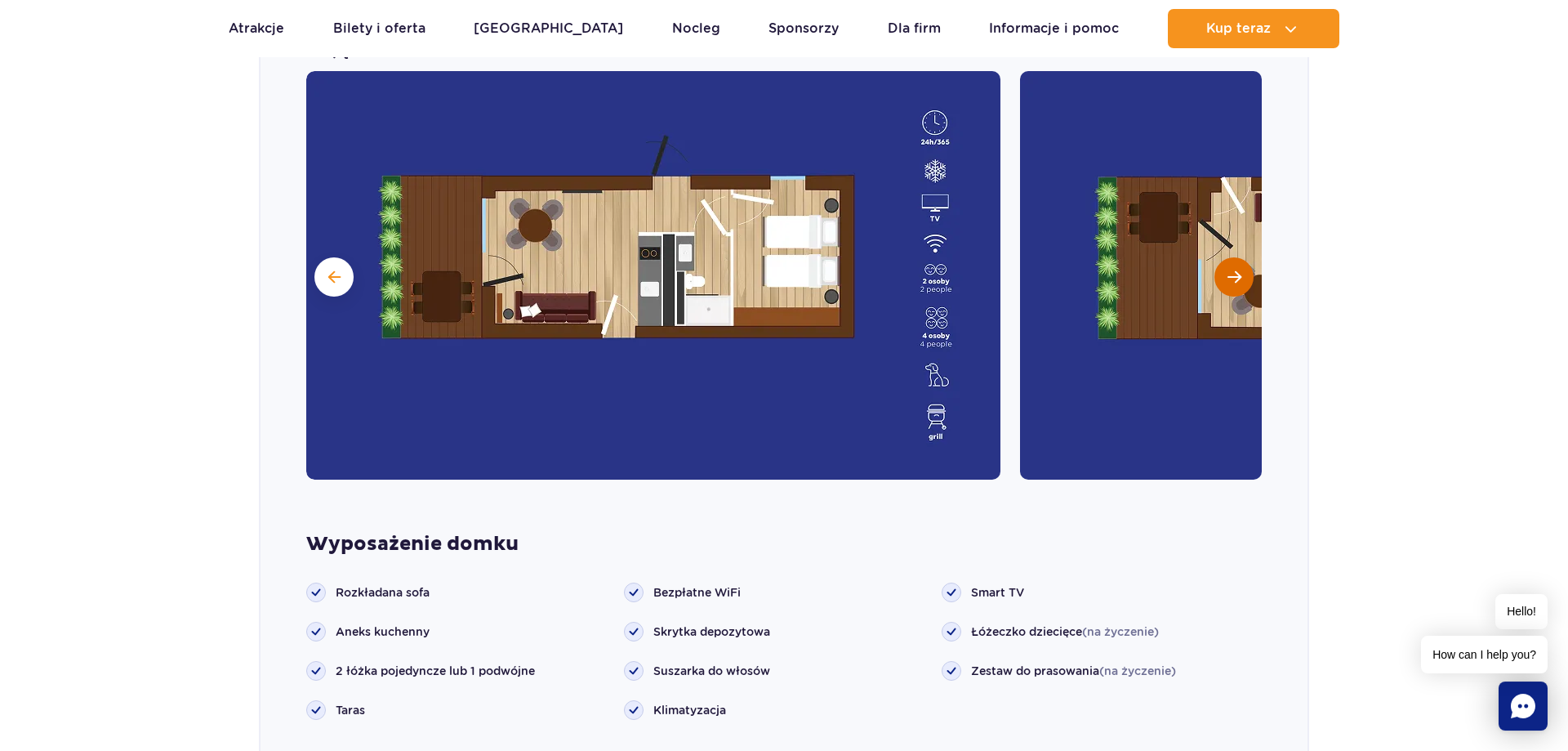
click at [1221, 258] on button "Następny slajd" at bounding box center [1234, 277] width 39 height 39
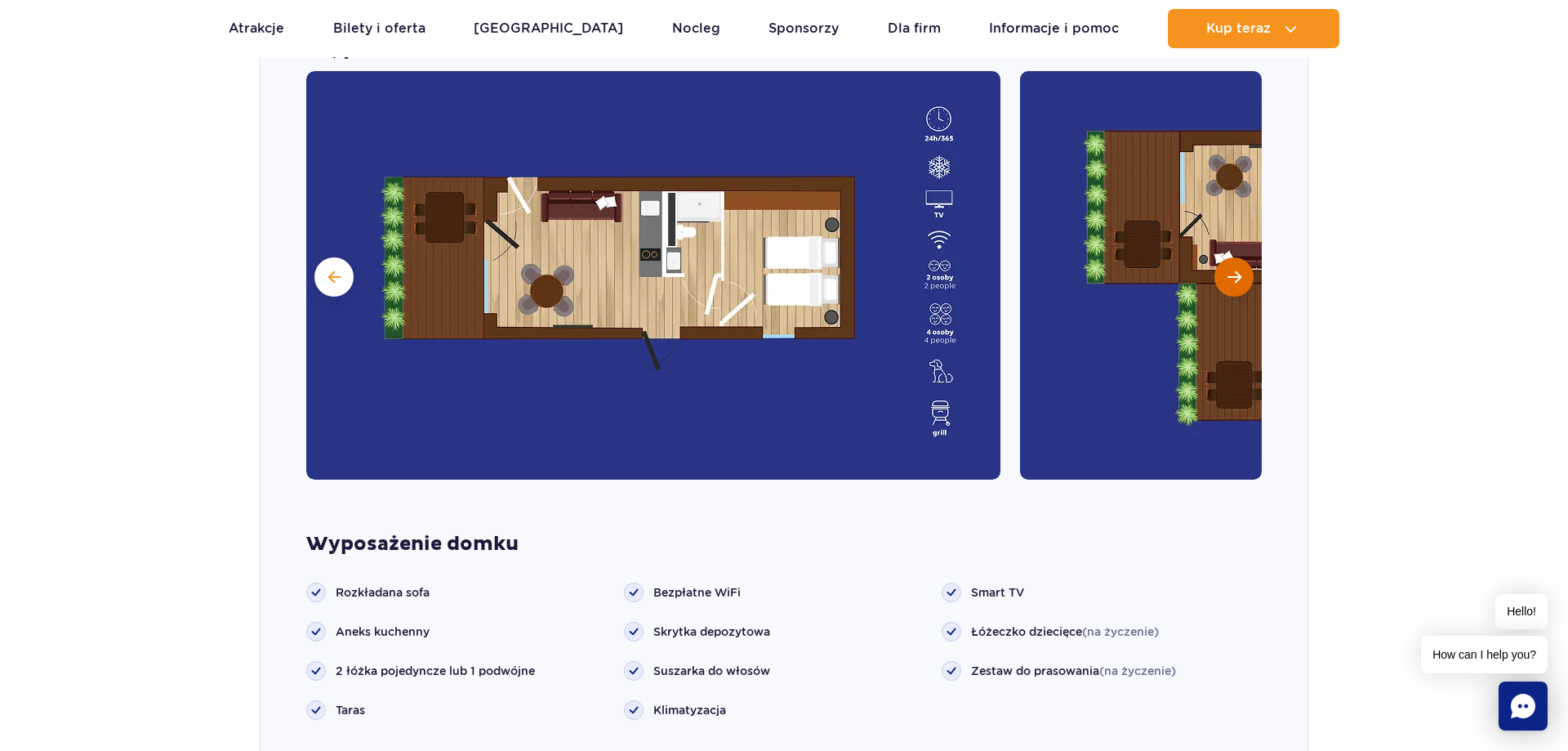
click at [1221, 258] on button "Następny slajd" at bounding box center [1234, 277] width 39 height 39
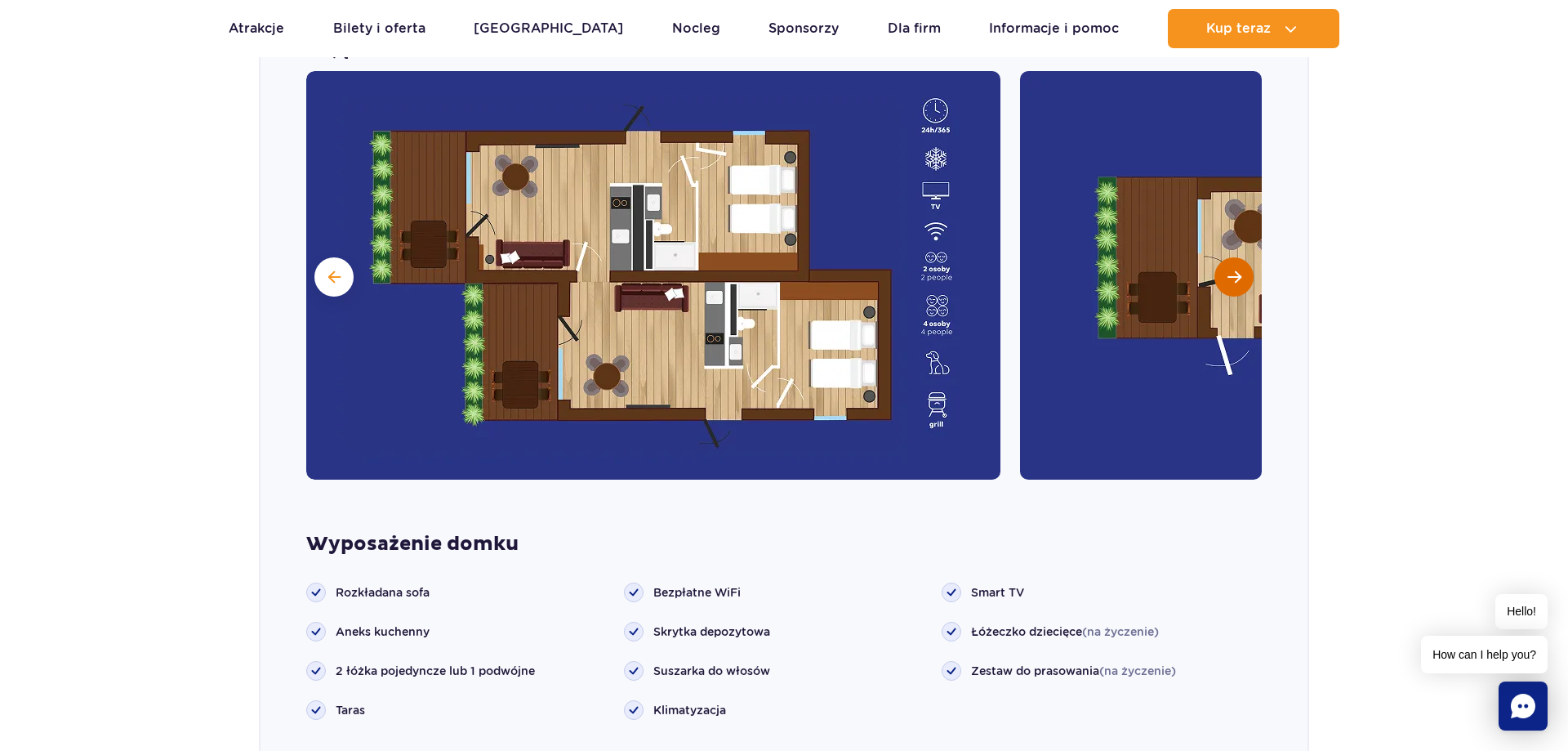
click at [1221, 258] on button "Następny slajd" at bounding box center [1234, 277] width 39 height 39
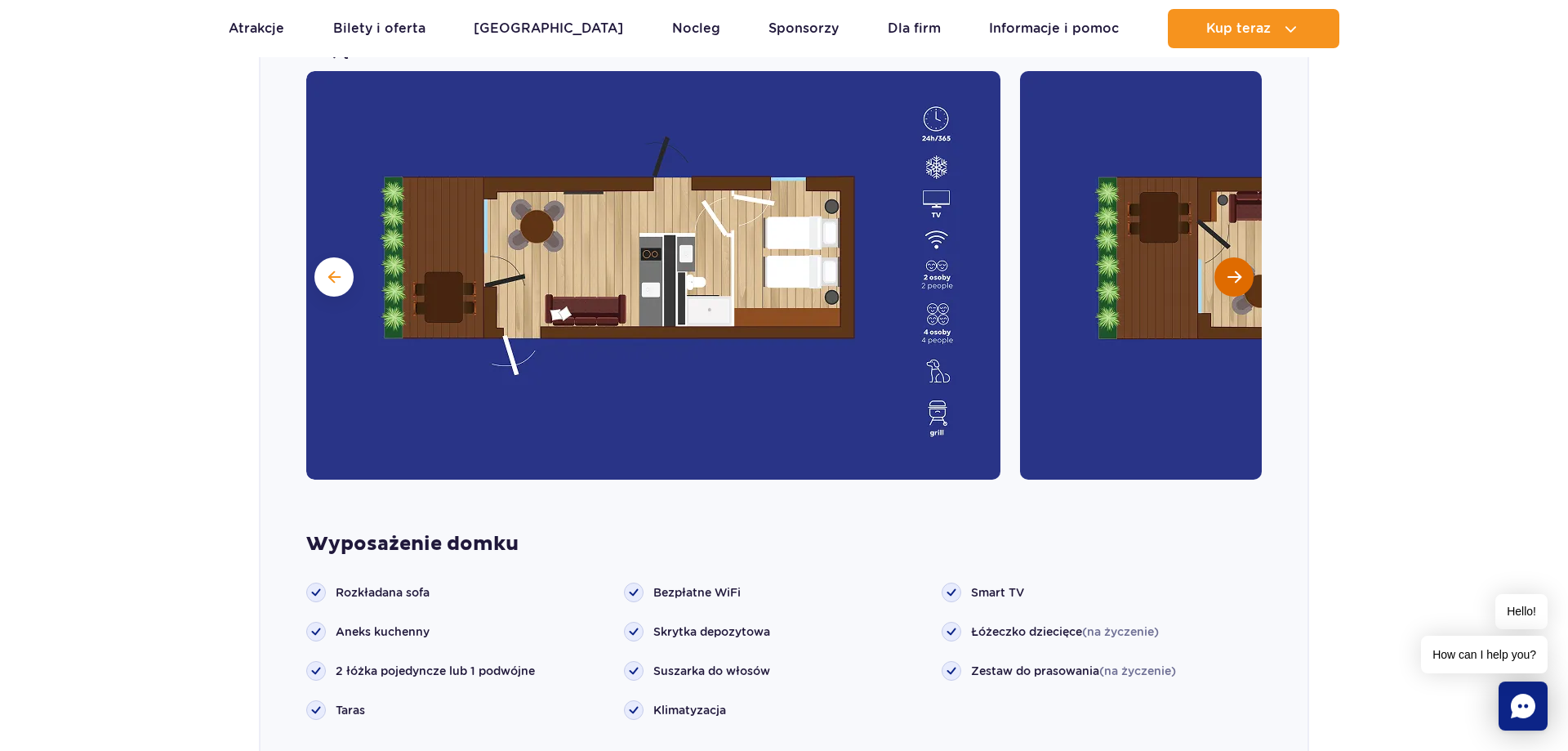
click at [1221, 258] on button "Następny slajd" at bounding box center [1234, 277] width 39 height 39
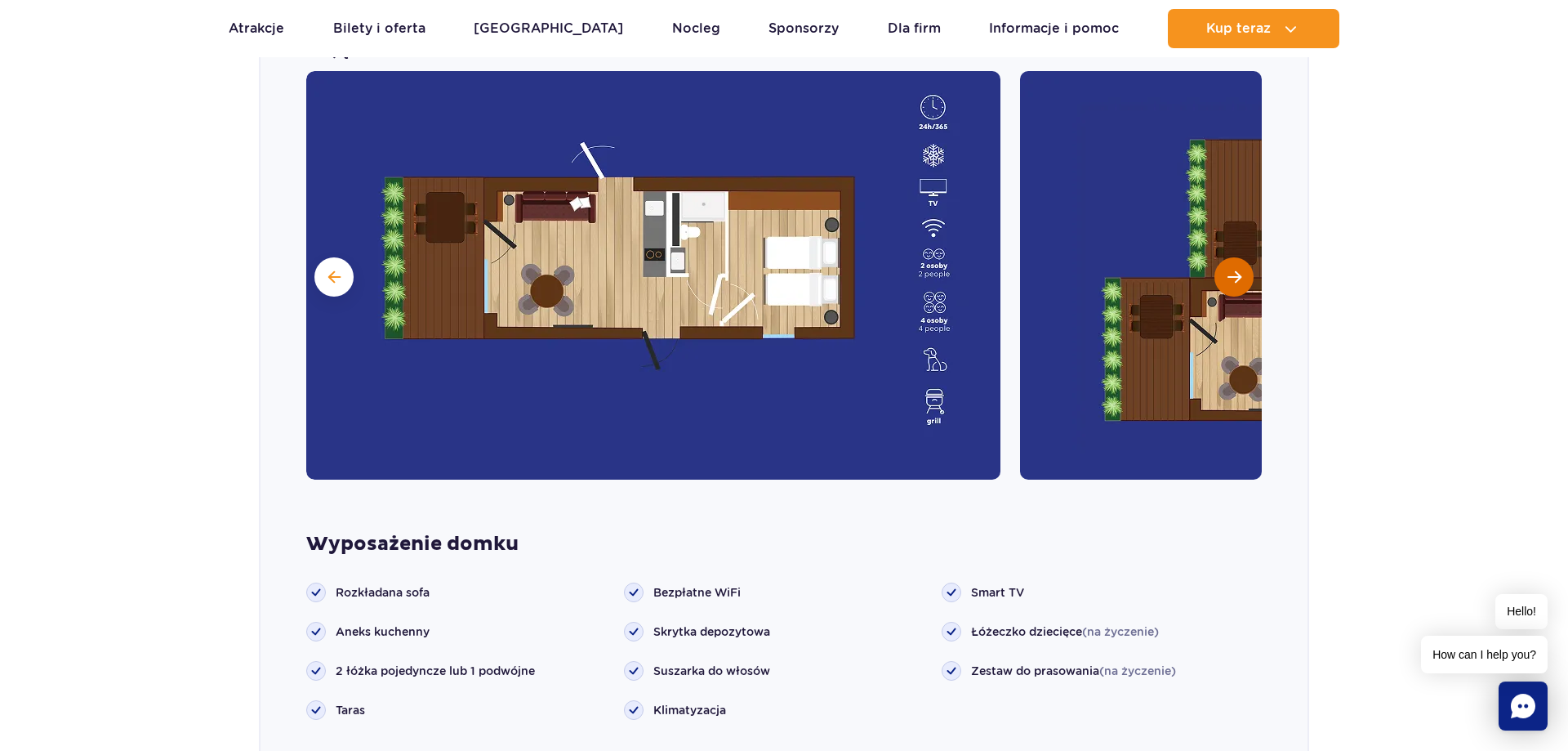
click at [1221, 258] on button "Następny slajd" at bounding box center [1234, 277] width 39 height 39
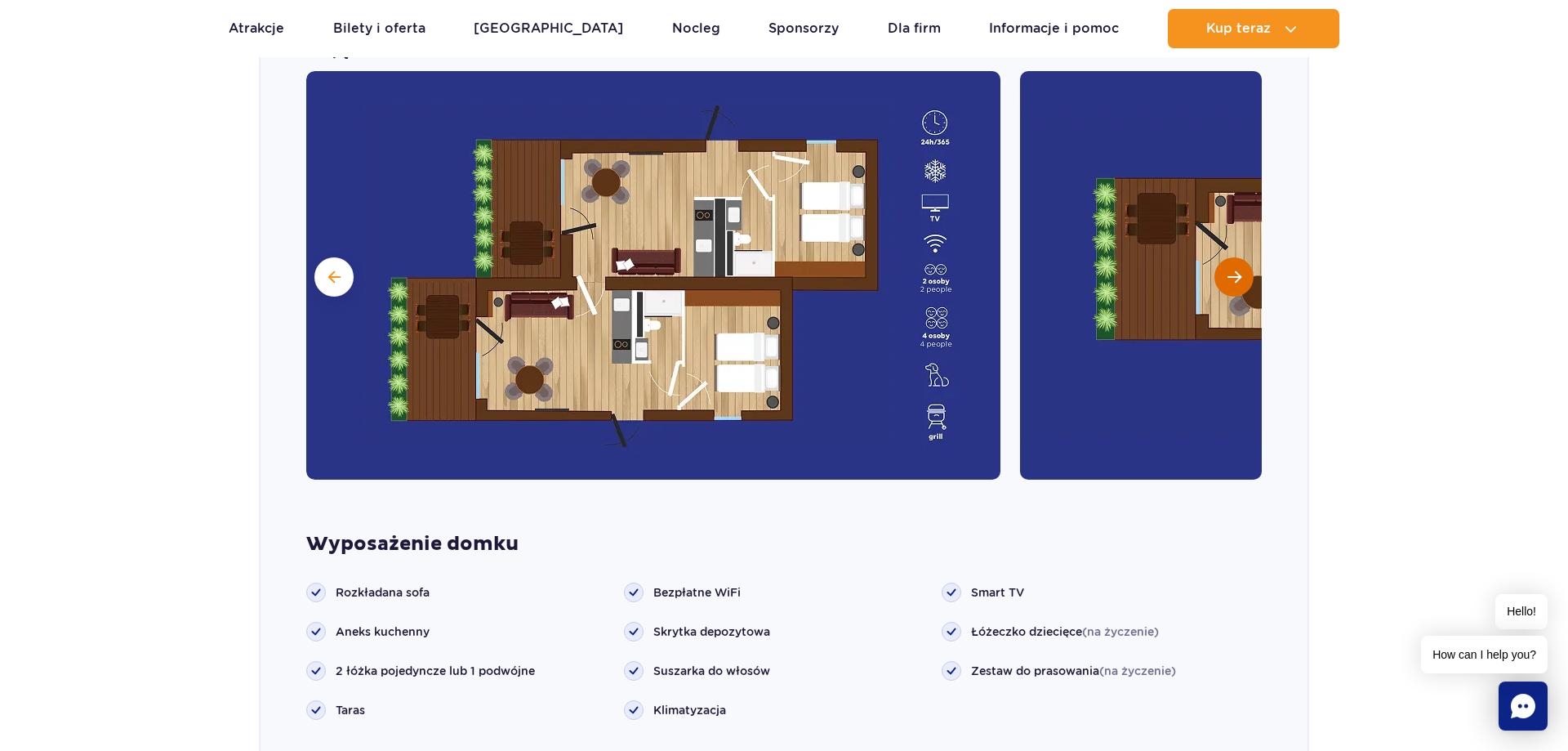
click at [1221, 258] on button "Następny slajd" at bounding box center [1234, 277] width 39 height 39
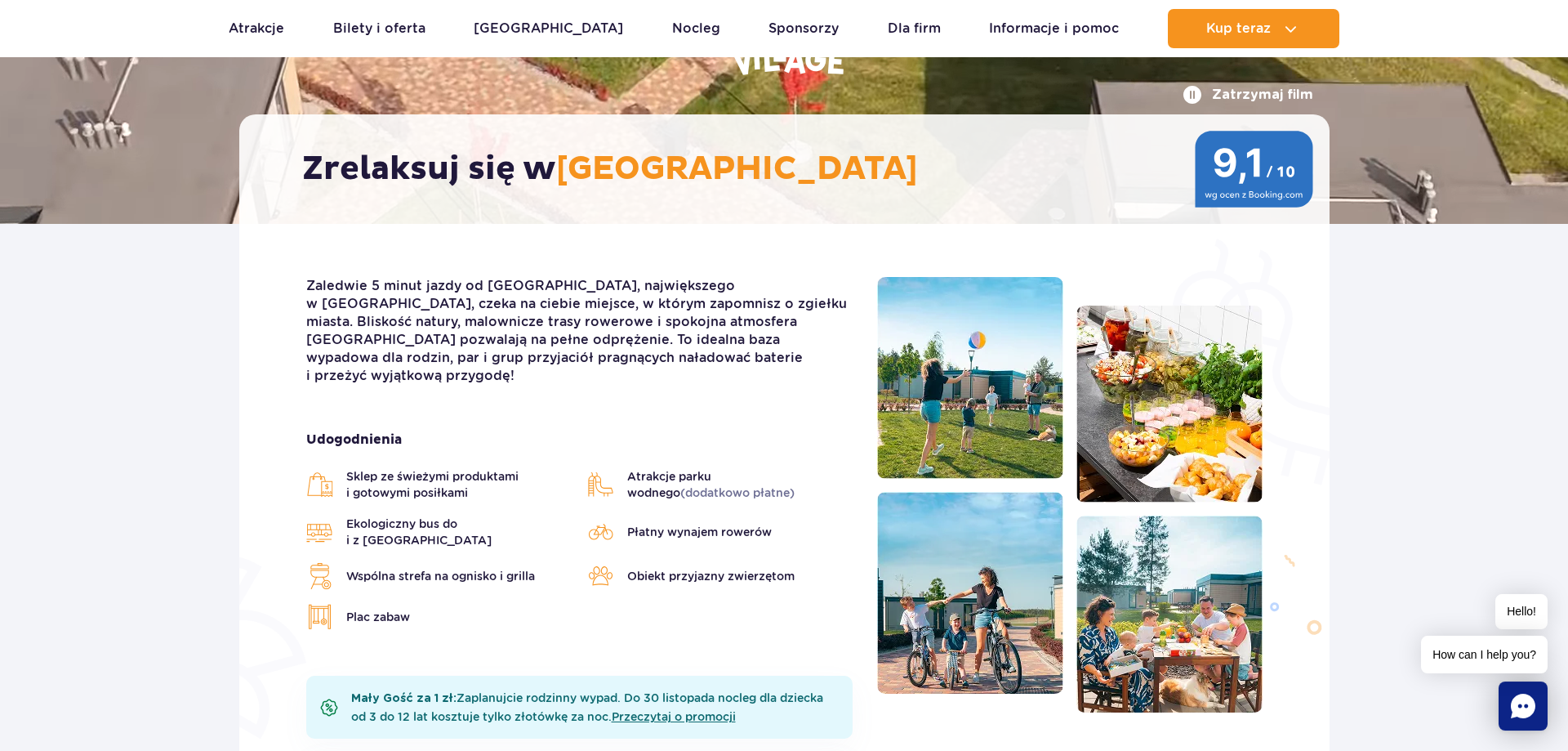
scroll to position [217, 0]
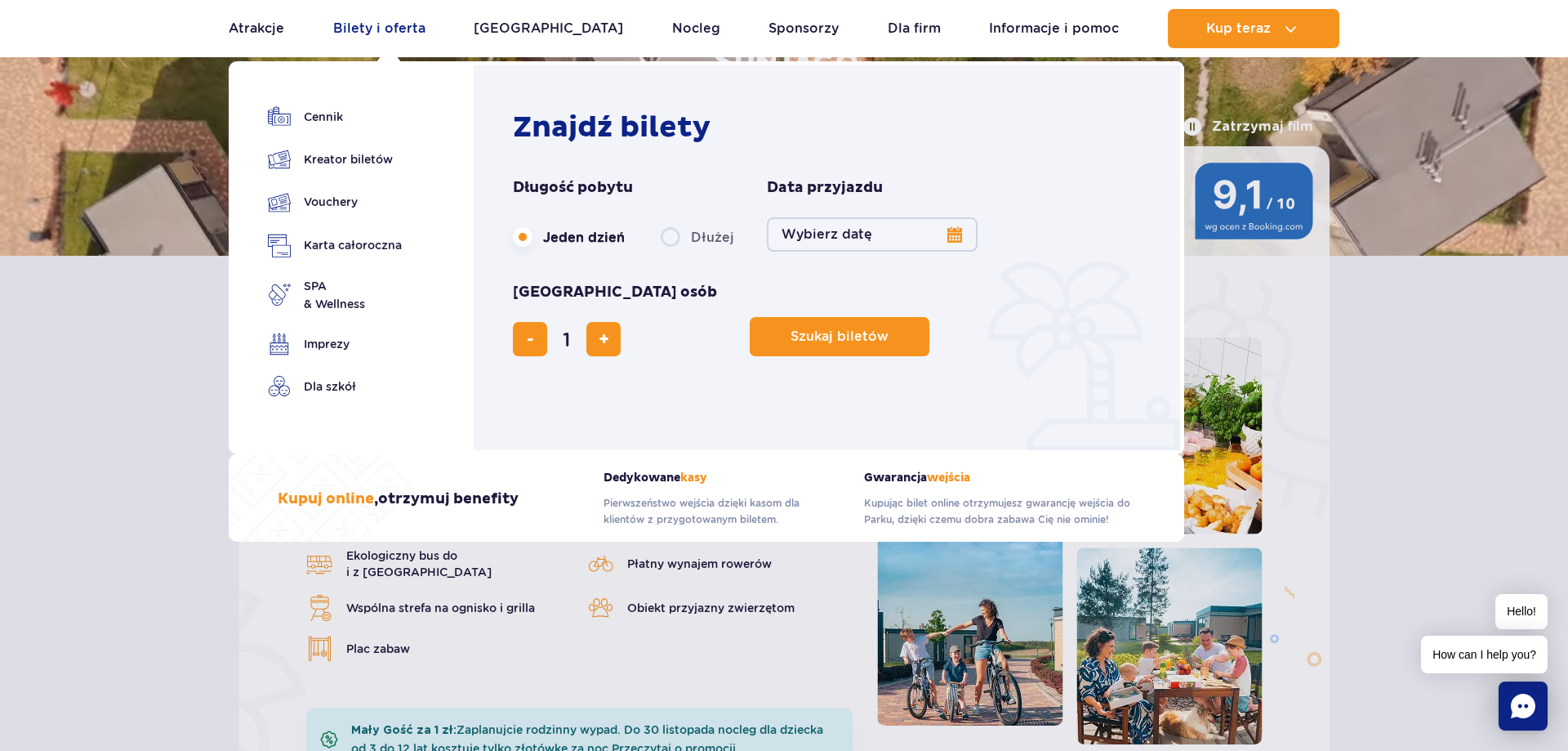
click at [360, 25] on link "Bilety i oferta" at bounding box center [380, 28] width 93 height 39
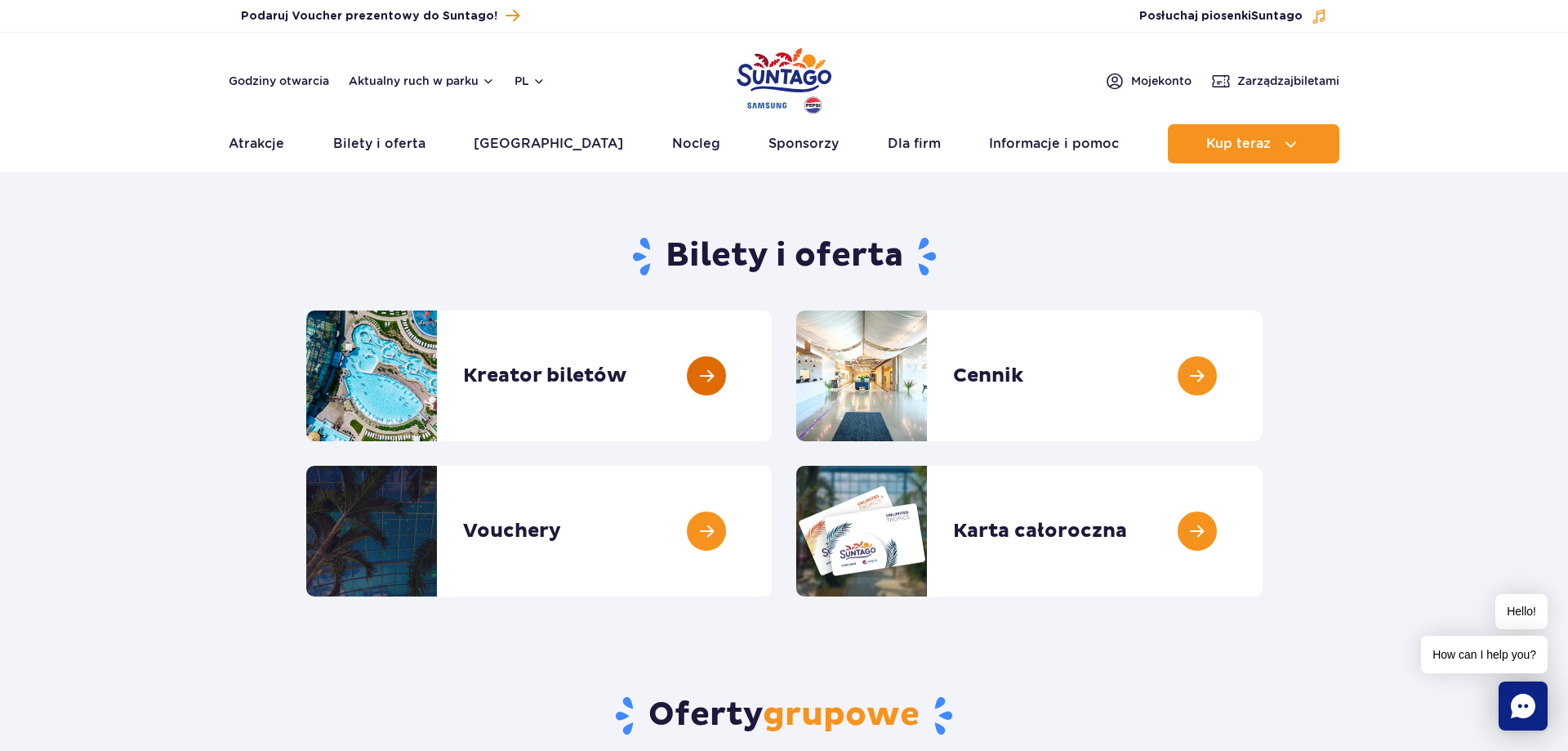
click at [772, 373] on link at bounding box center [772, 376] width 0 height 131
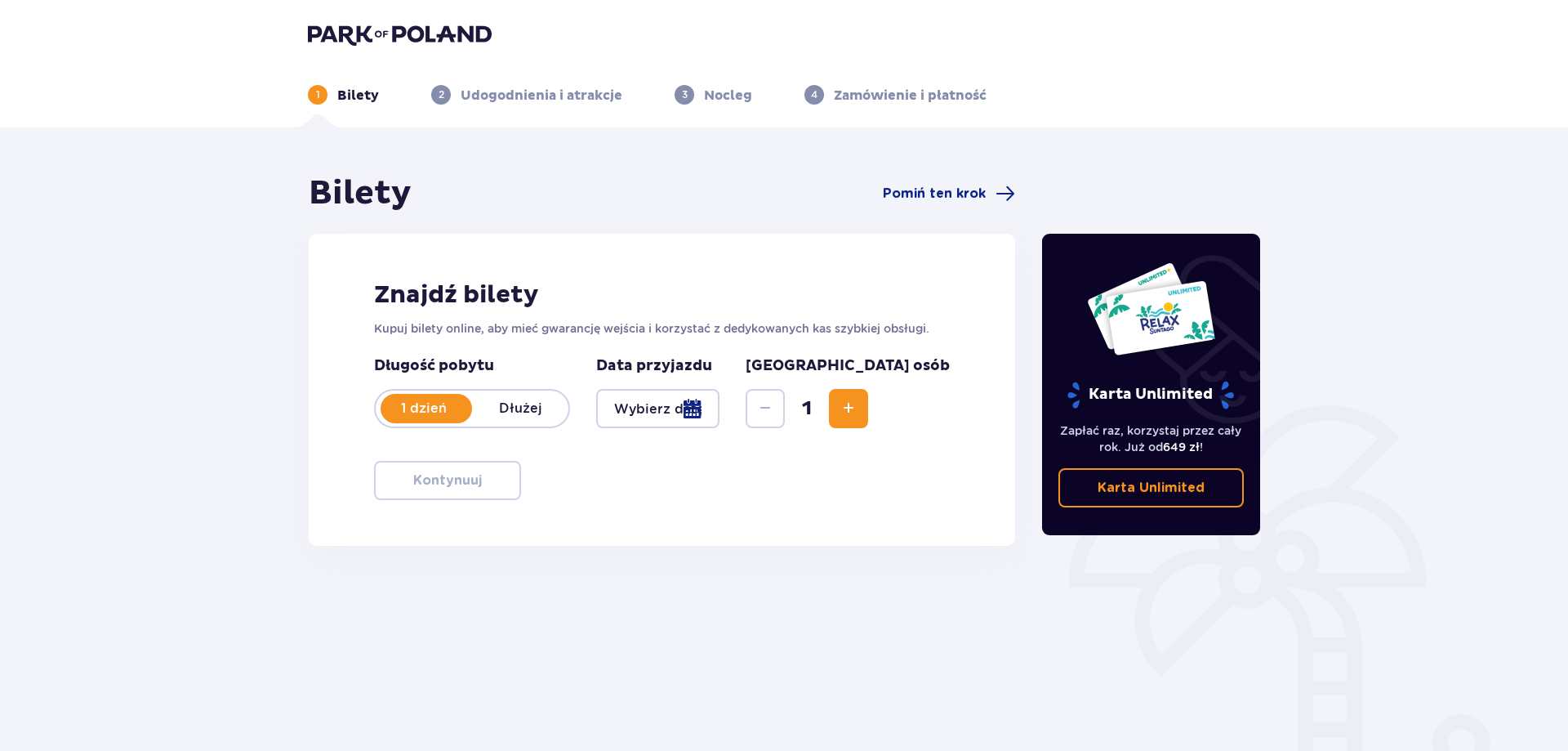
click at [538, 411] on p "Dłużej" at bounding box center [520, 408] width 96 height 18
click at [719, 408] on div at bounding box center [657, 408] width 123 height 39
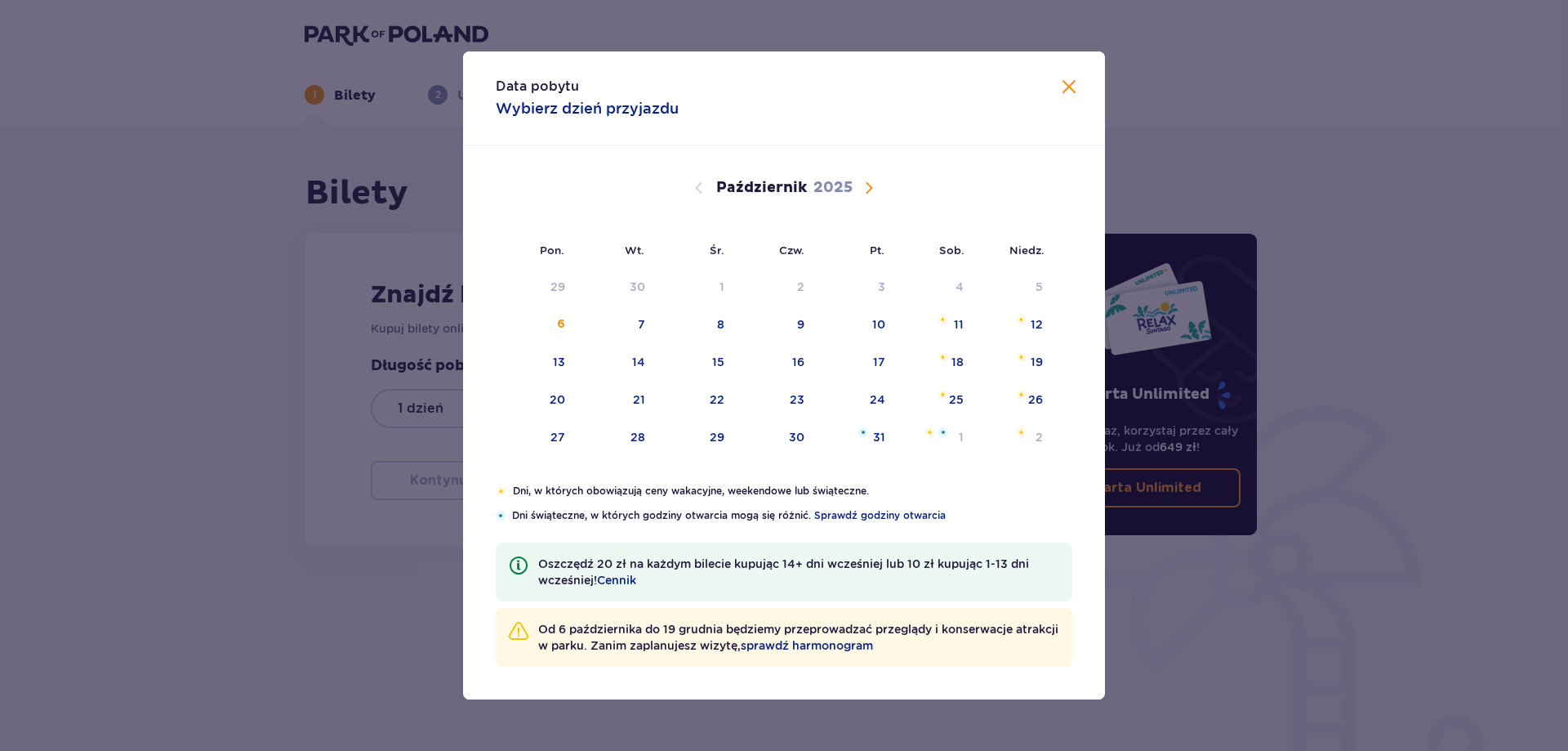
click at [866, 186] on span "Następny miesiąc" at bounding box center [869, 188] width 19 height 19
click at [1041, 320] on div "9" at bounding box center [1039, 324] width 7 height 17
click at [563, 364] on div "10" at bounding box center [558, 362] width 13 height 17
type input "09.11.25 - 10.11.25"
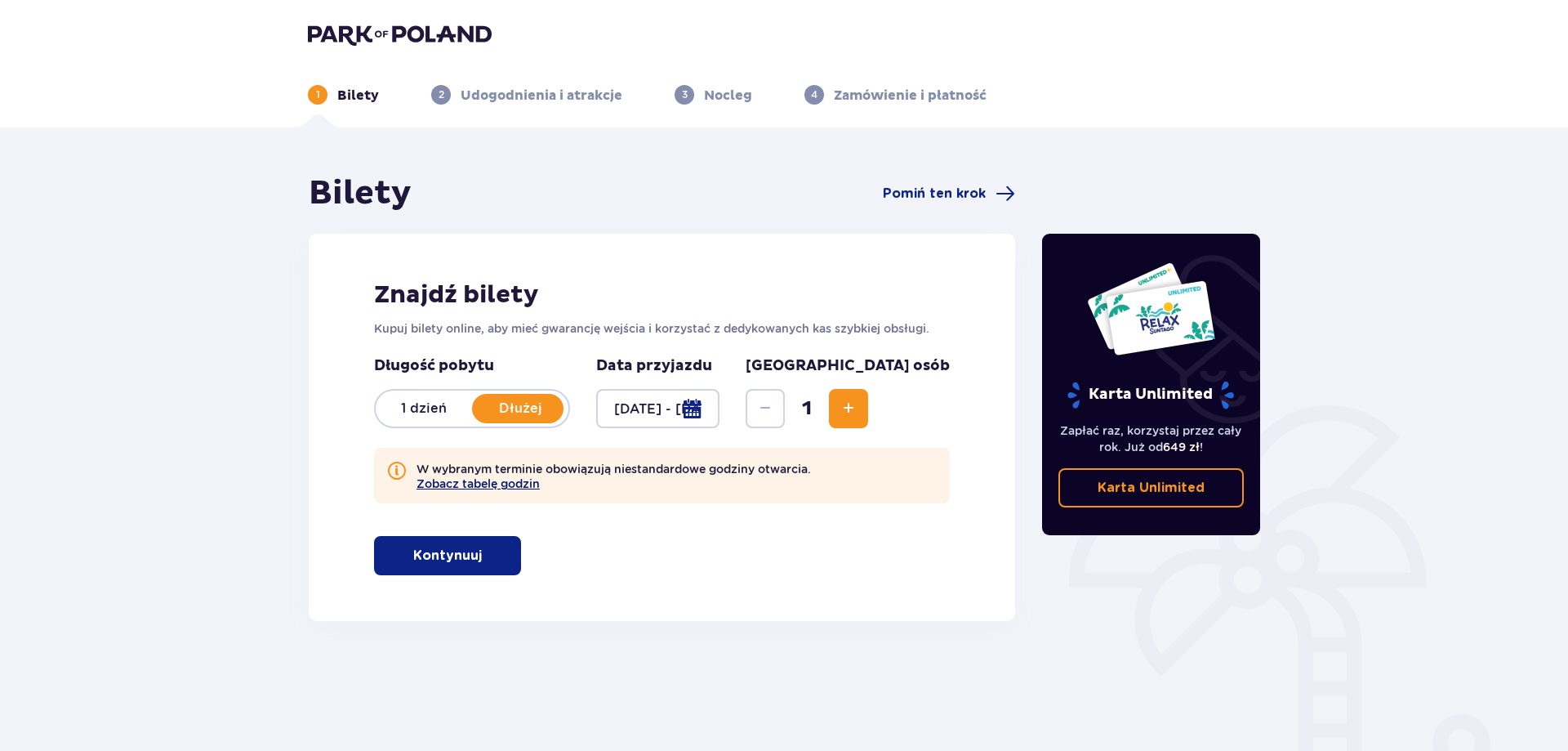
click at [529, 486] on button "Zobacz tabelę godzin" at bounding box center [478, 483] width 123 height 13
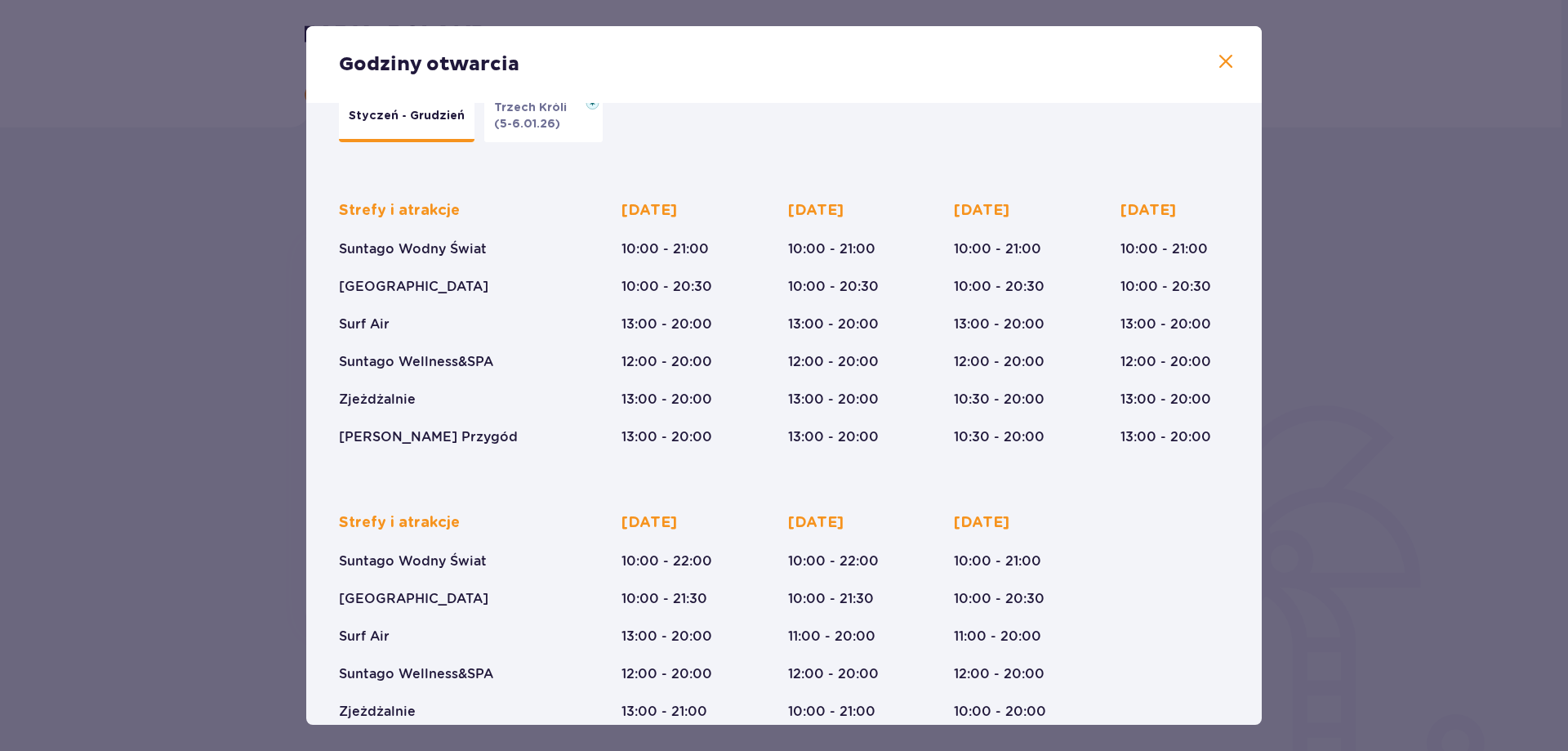
scroll to position [20, 0]
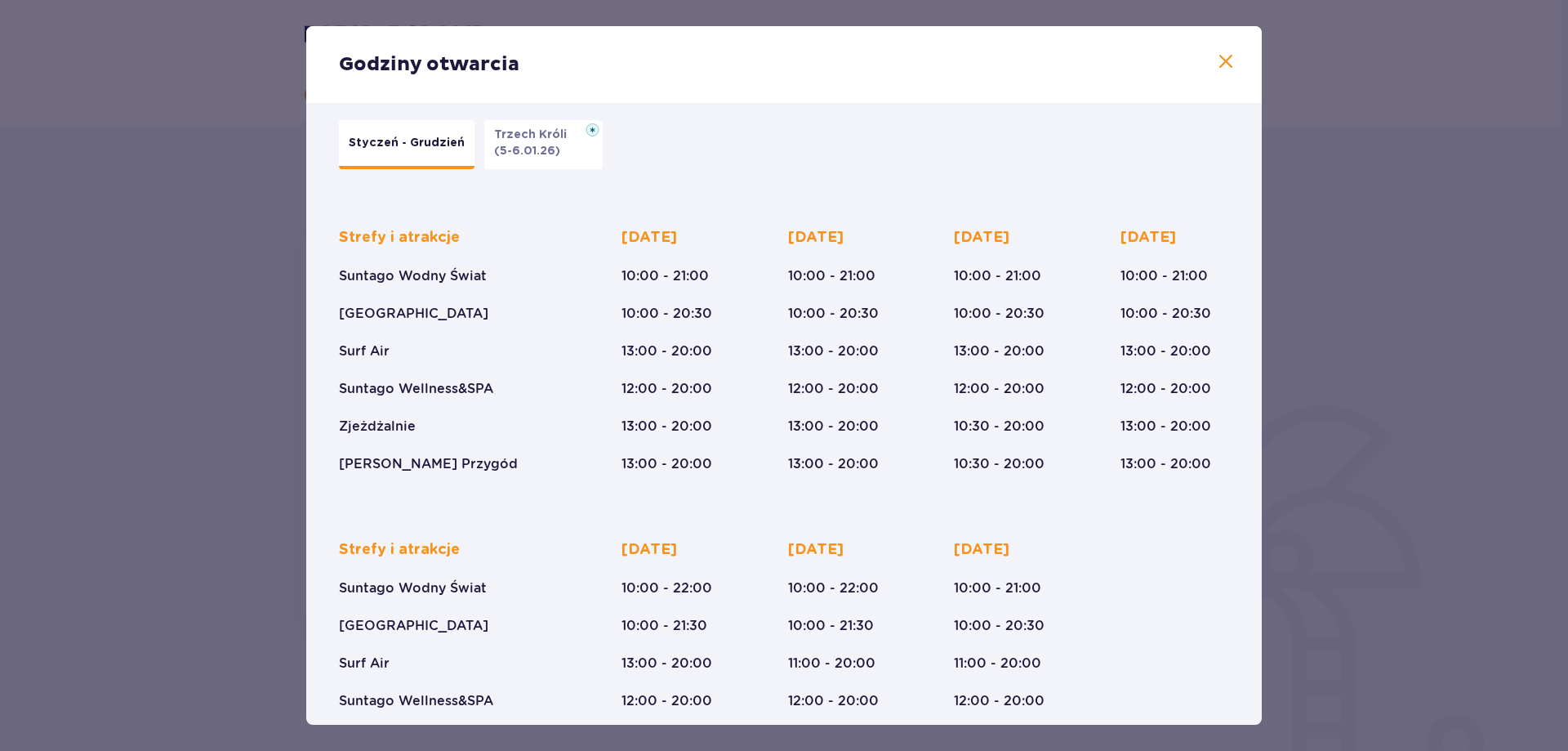
click at [1218, 65] on span at bounding box center [1226, 62] width 19 height 19
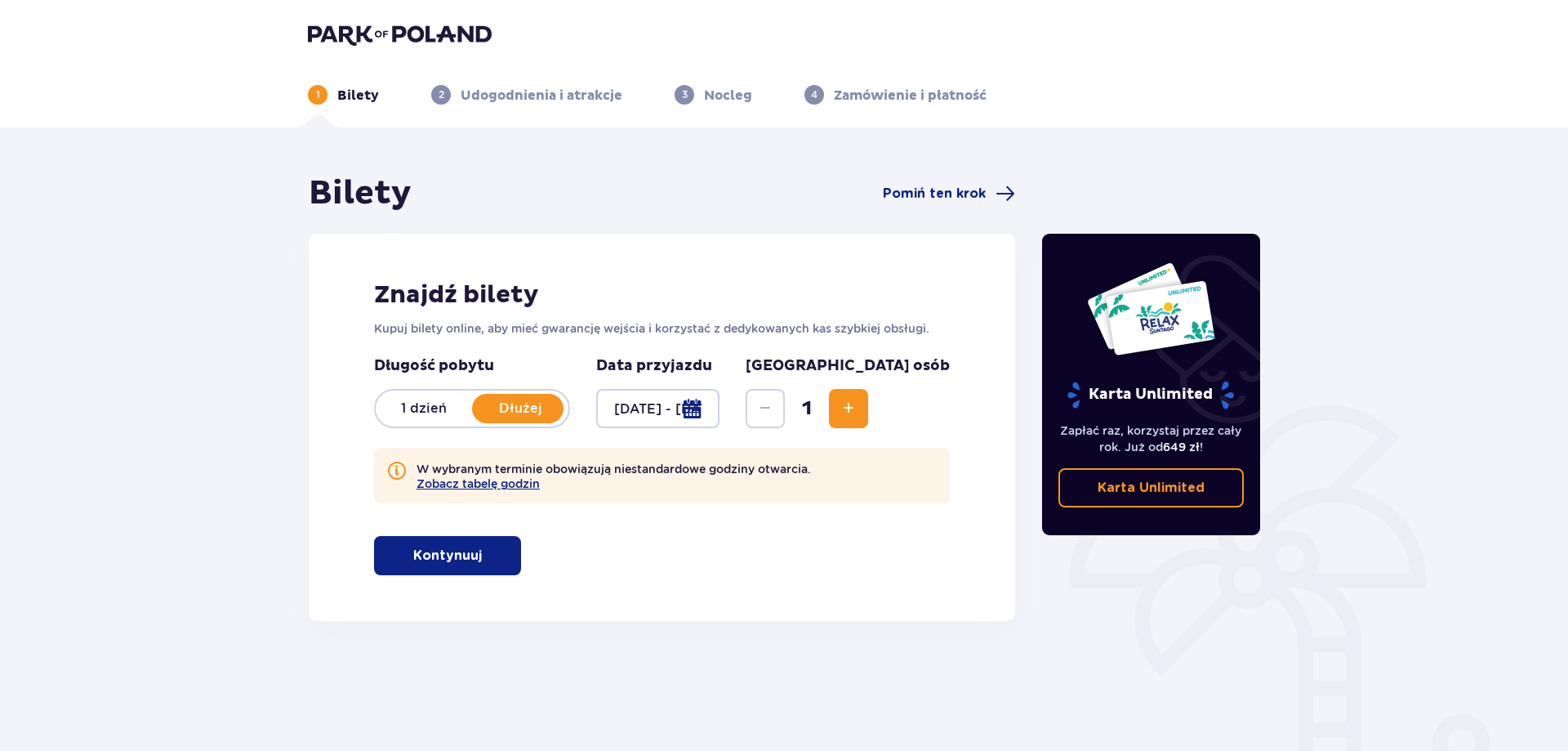
click at [858, 415] on span "Zwiększ" at bounding box center [849, 409] width 19 height 19
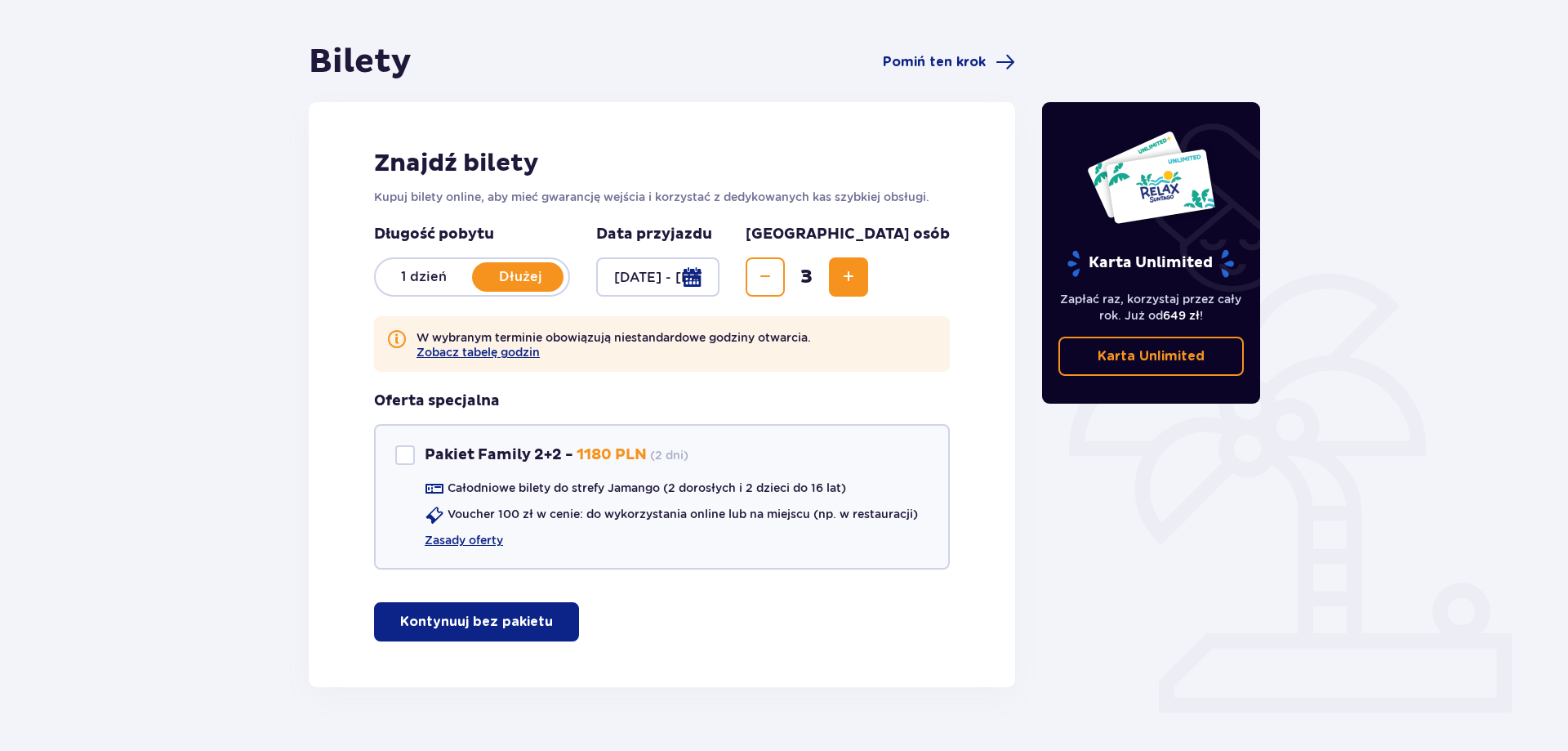
scroll to position [166, 0]
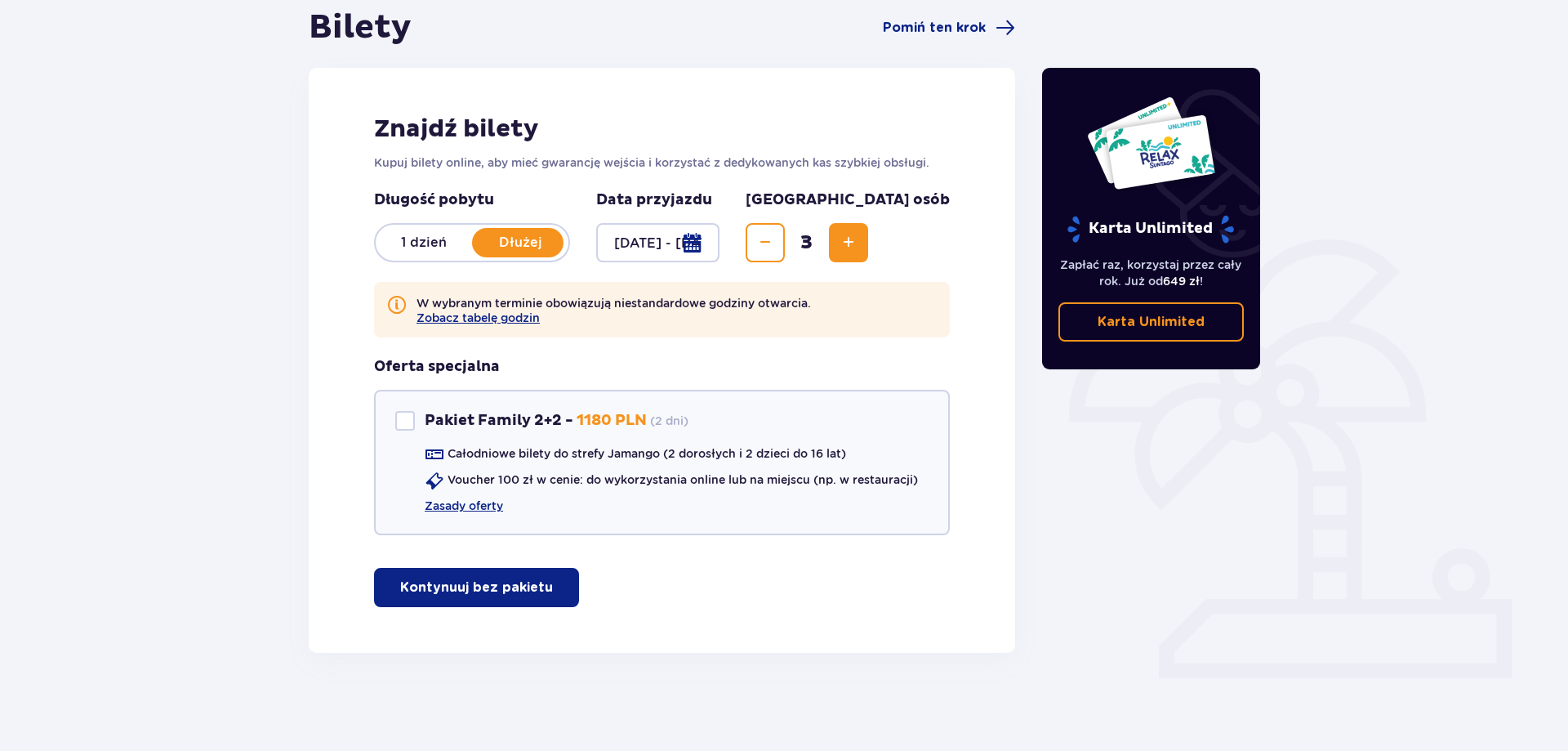
drag, startPoint x: 595, startPoint y: 538, endPoint x: 562, endPoint y: 597, distance: 67.6
click at [462, 581] on p "Kontynuuj bez pakietu" at bounding box center [476, 587] width 153 height 18
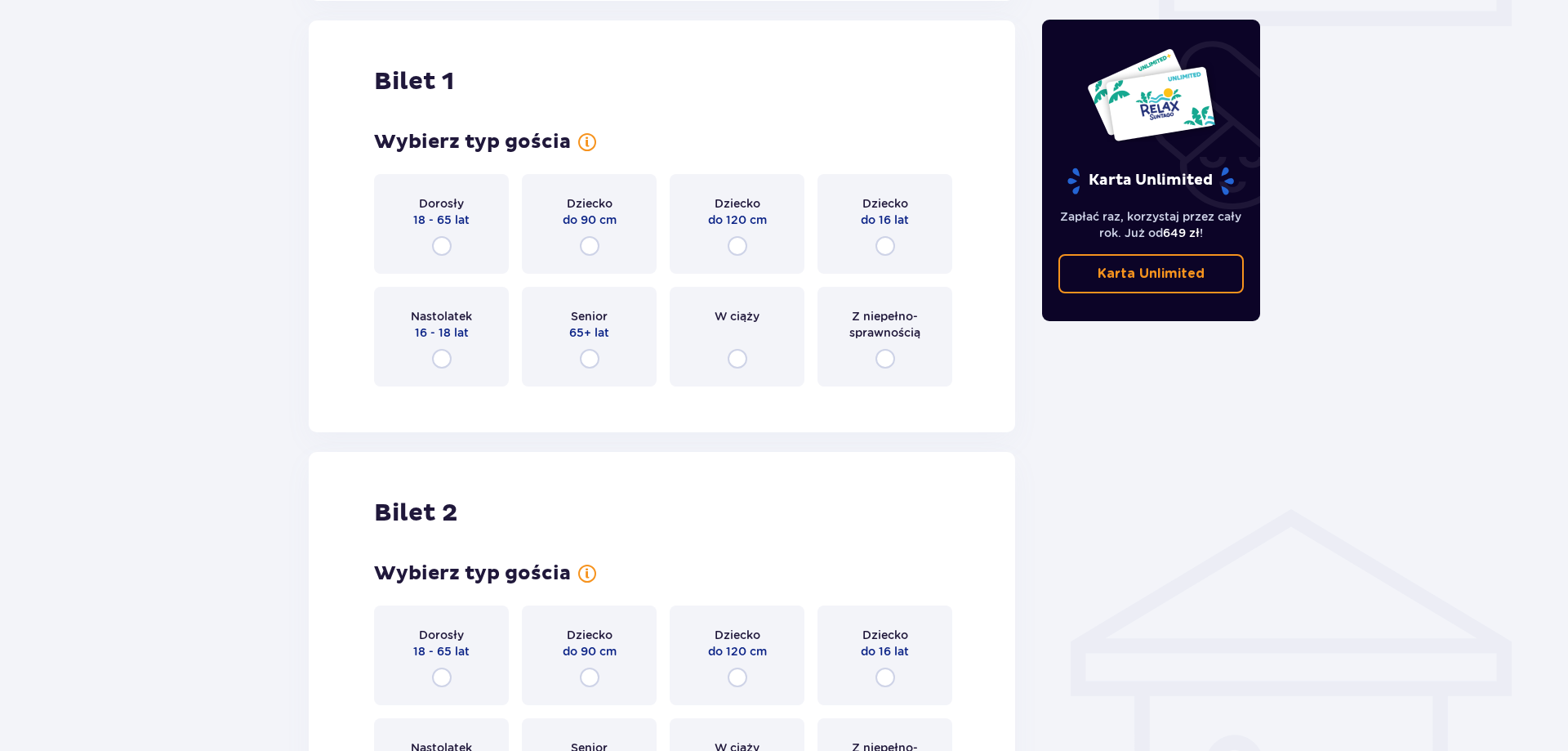
scroll to position [818, 0]
click at [437, 247] on input "radio" at bounding box center [442, 245] width 19 height 19
radio input "true"
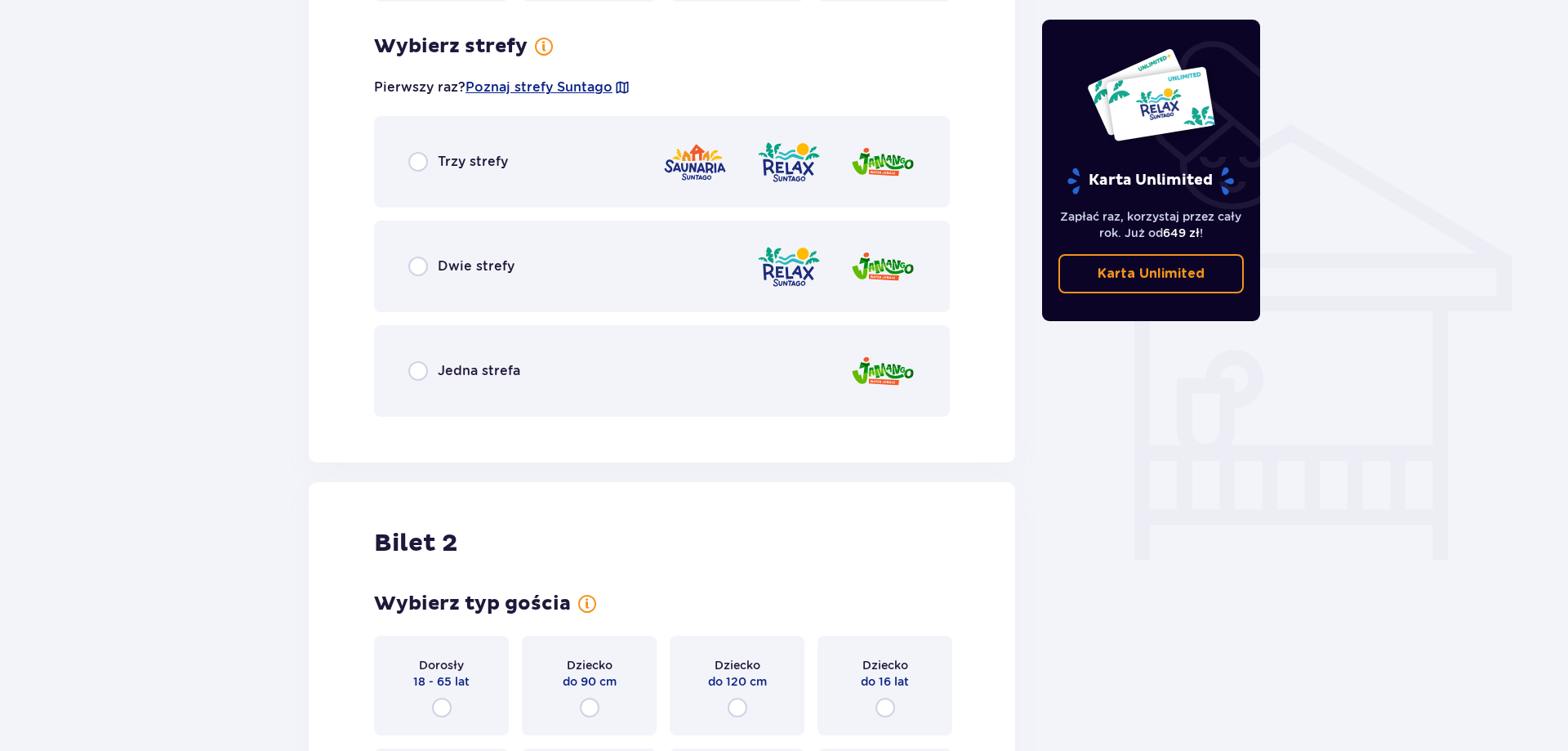
scroll to position [1217, 0]
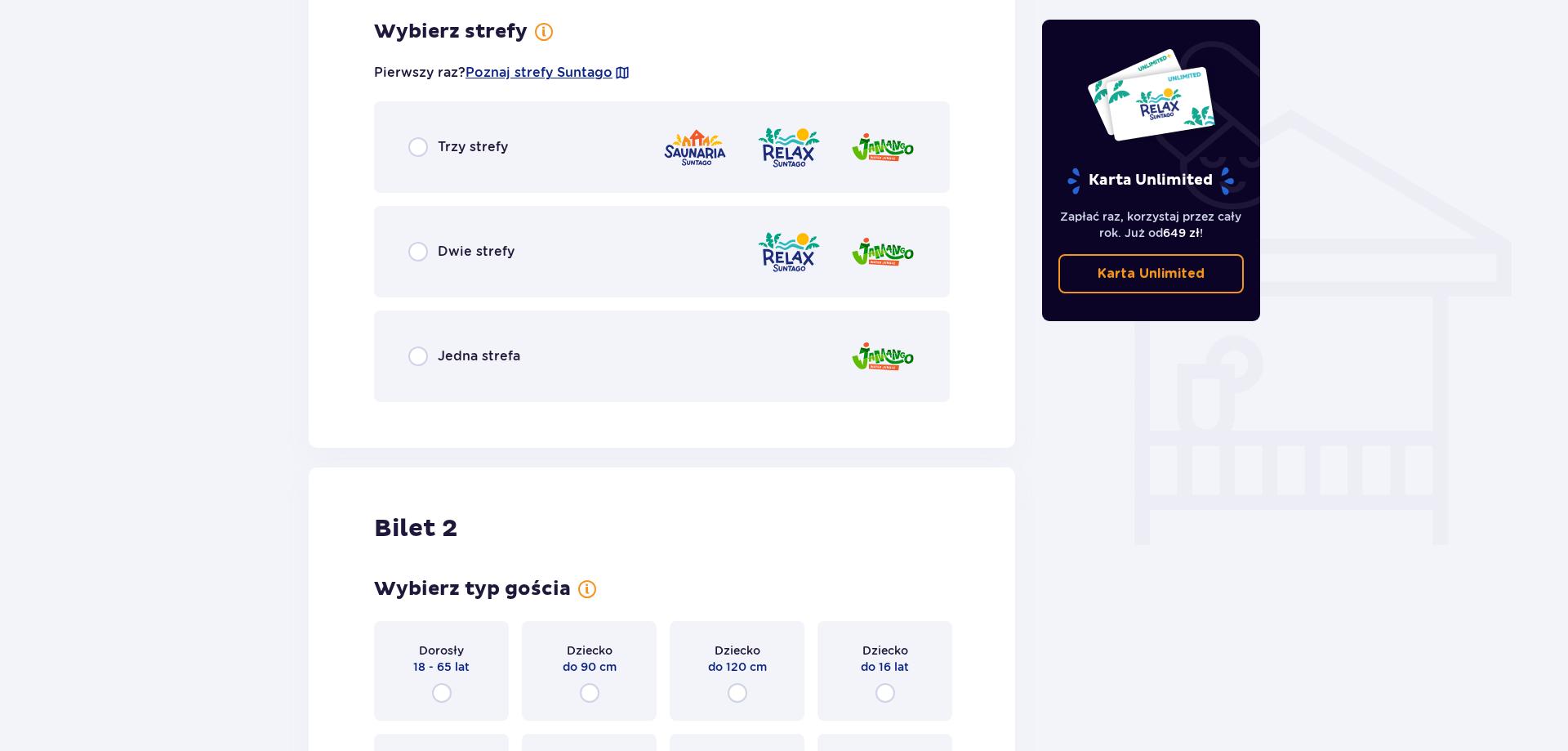
click at [415, 249] on input "radio" at bounding box center [418, 251] width 19 height 19
radio input "true"
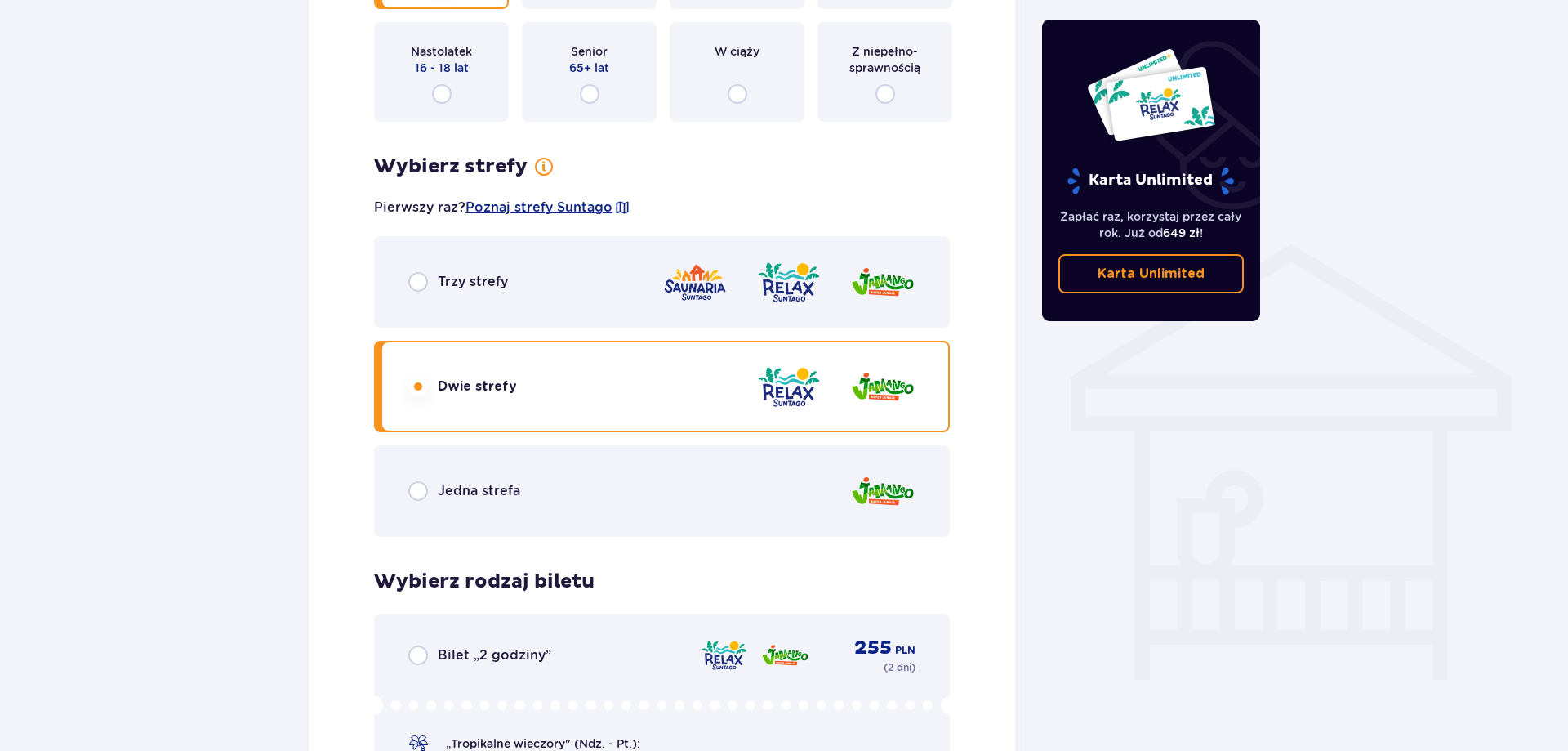
scroll to position [1083, 0]
click at [622, 207] on span at bounding box center [622, 206] width 17 height 17
click at [584, 207] on span "Poznaj strefy Suntago" at bounding box center [539, 206] width 147 height 18
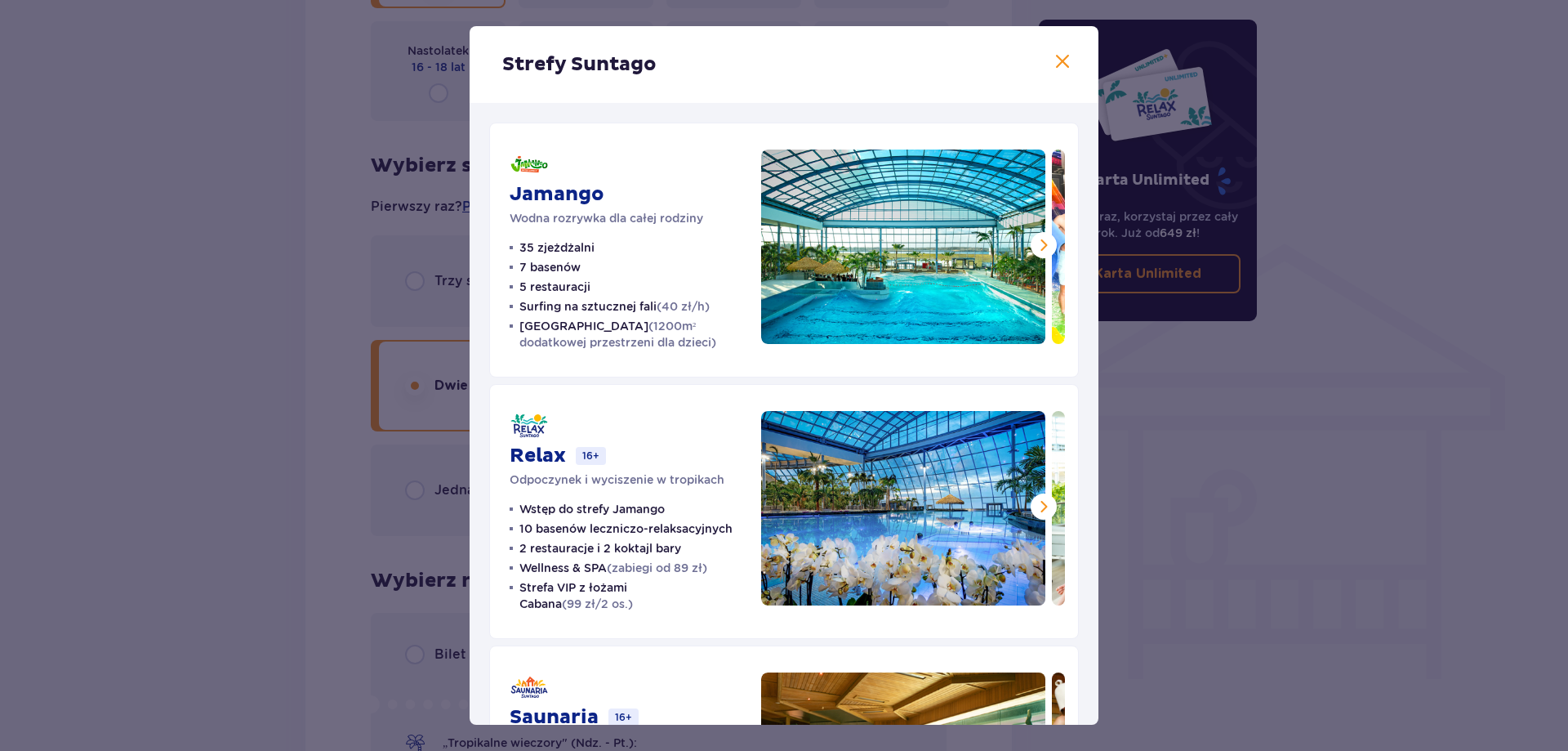
click at [1051, 503] on span at bounding box center [1043, 506] width 19 height 19
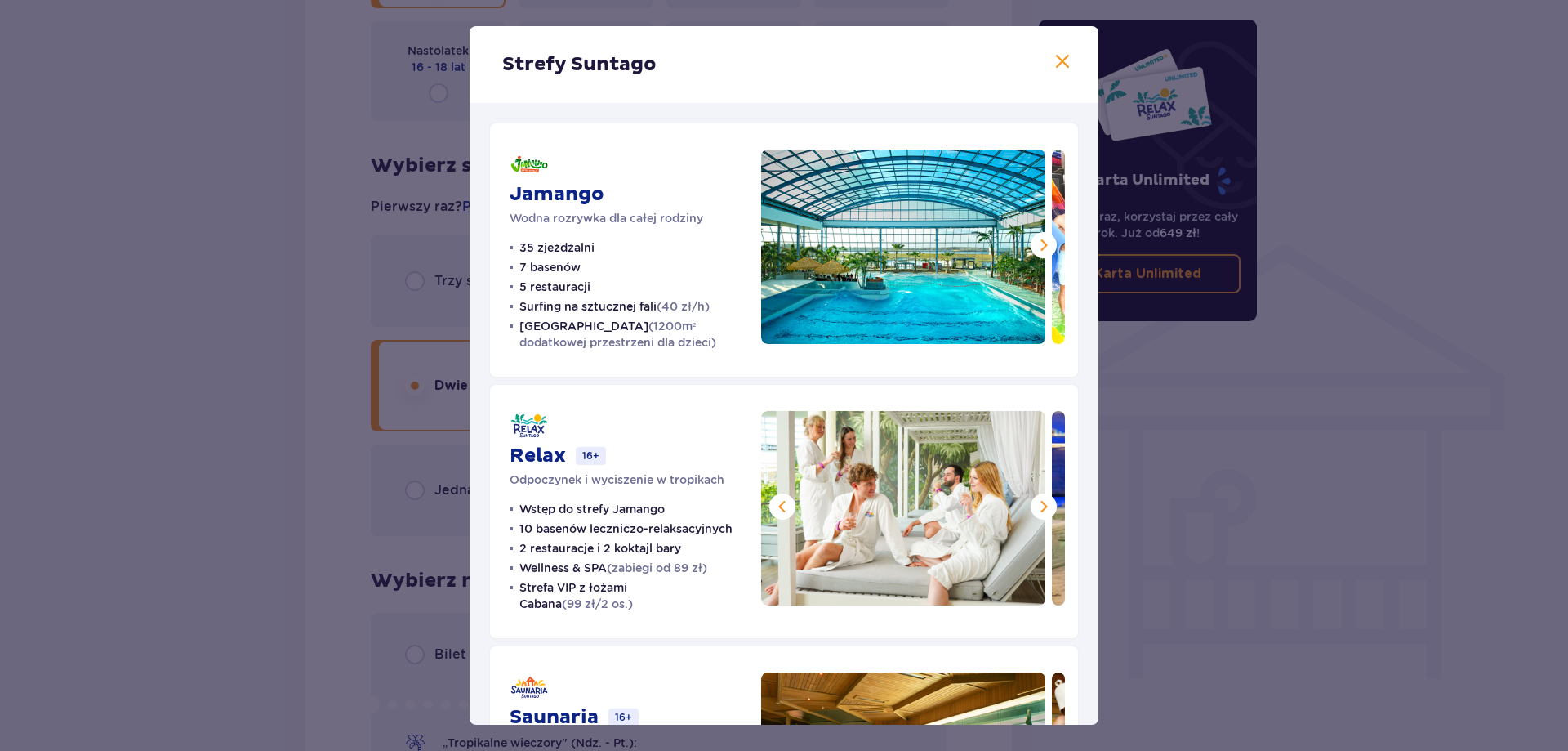
click at [1051, 503] on span at bounding box center [1043, 506] width 19 height 19
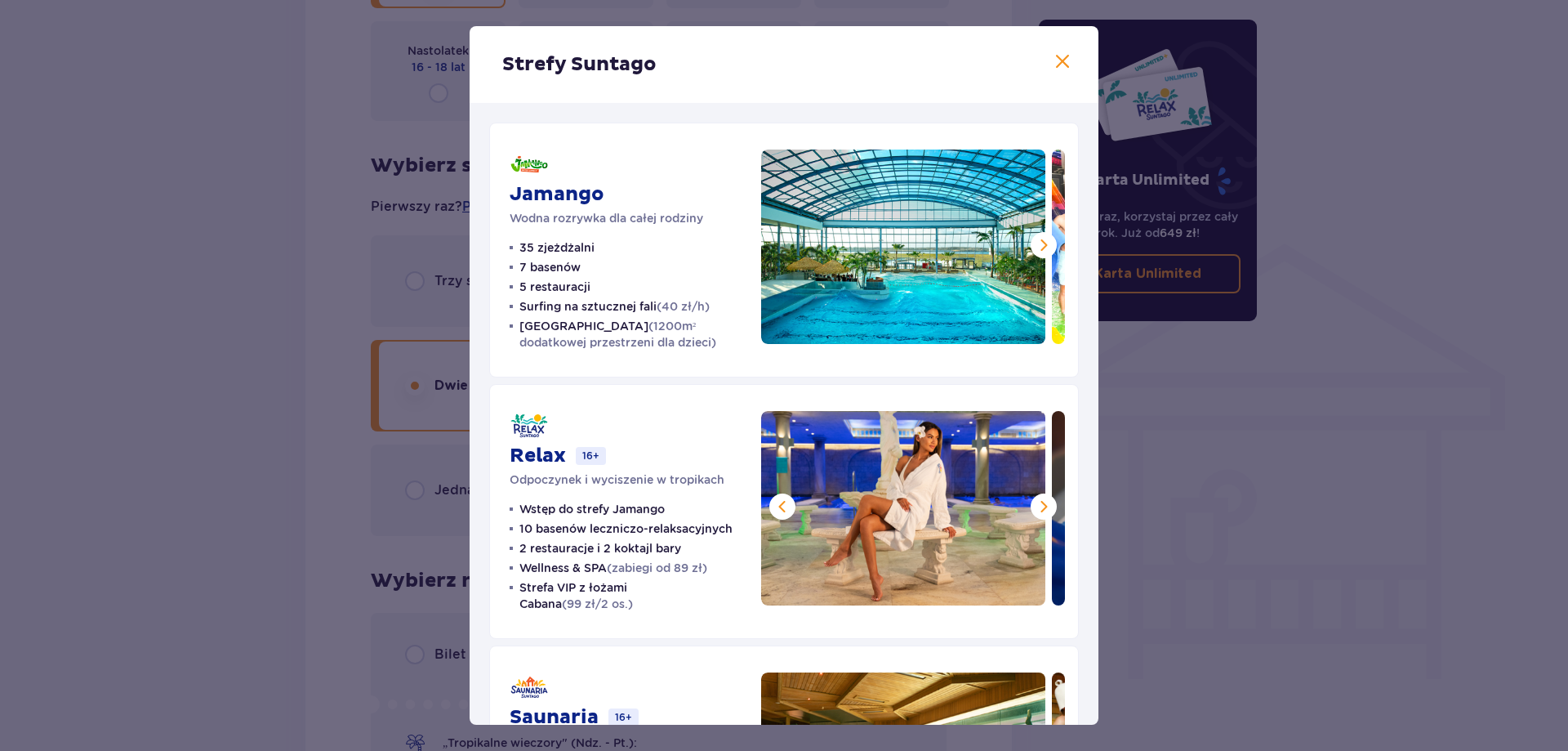
click at [1051, 503] on span at bounding box center [1043, 506] width 19 height 19
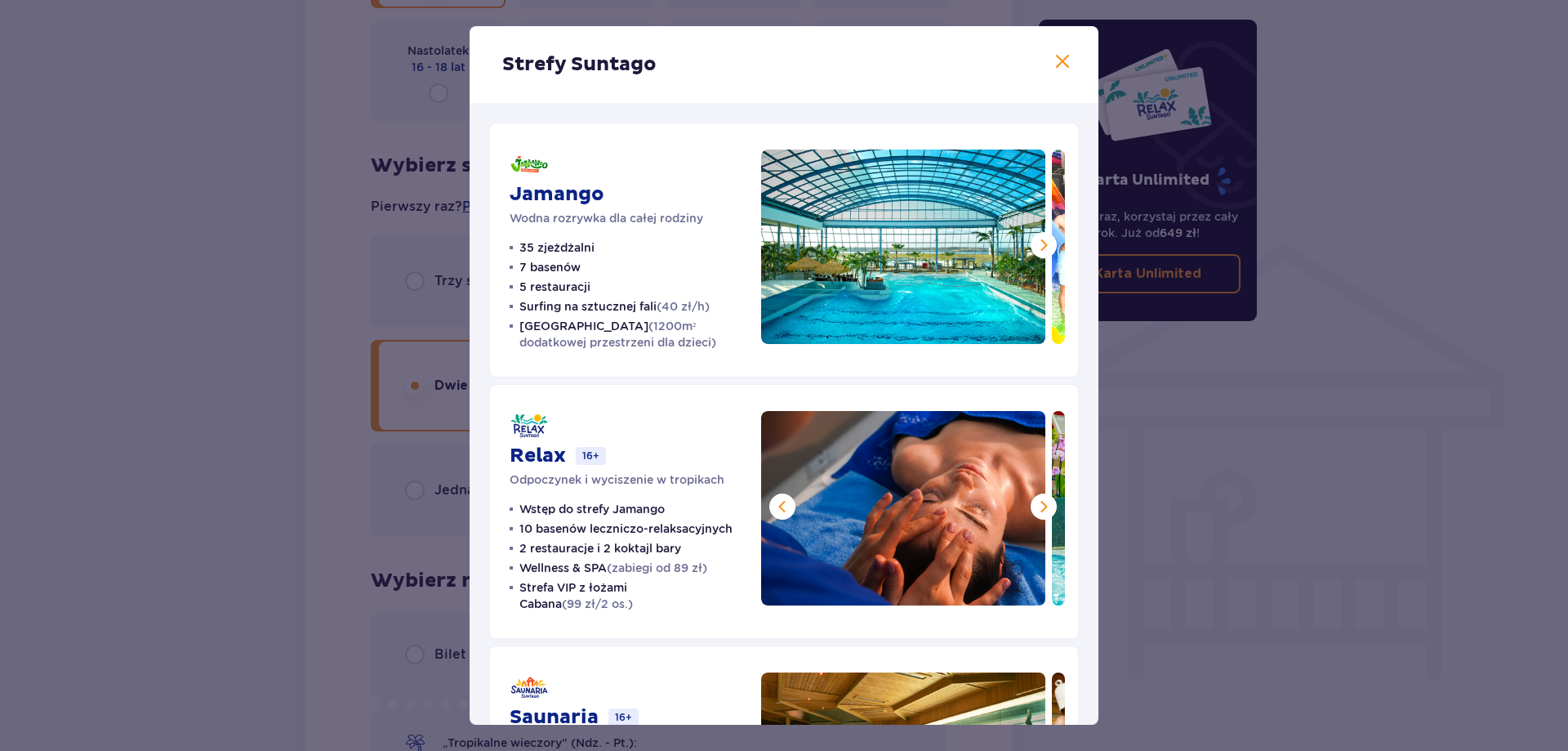
click at [1051, 503] on span at bounding box center [1043, 506] width 19 height 19
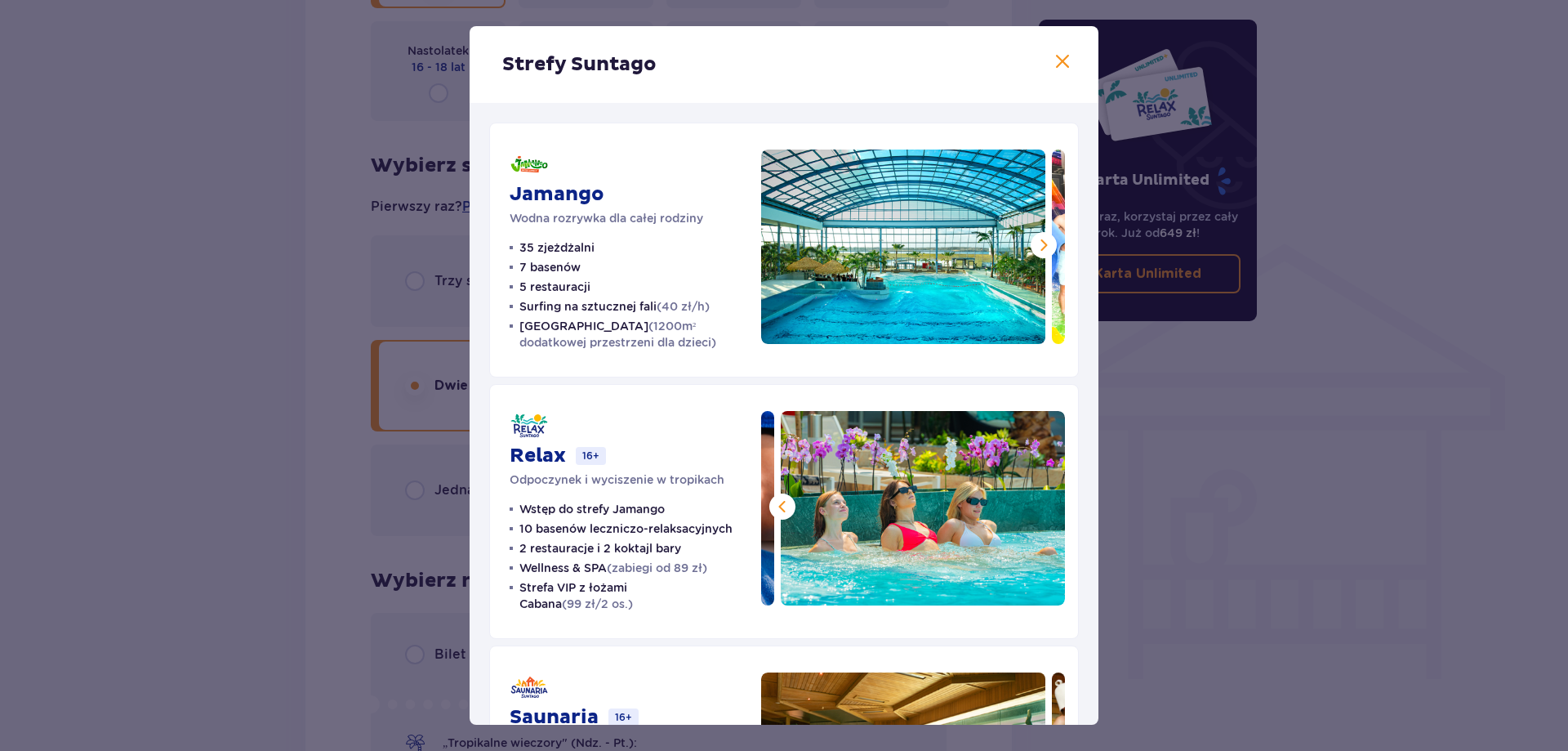
click at [1051, 503] on img at bounding box center [923, 508] width 285 height 195
click at [1046, 247] on span at bounding box center [1043, 245] width 19 height 19
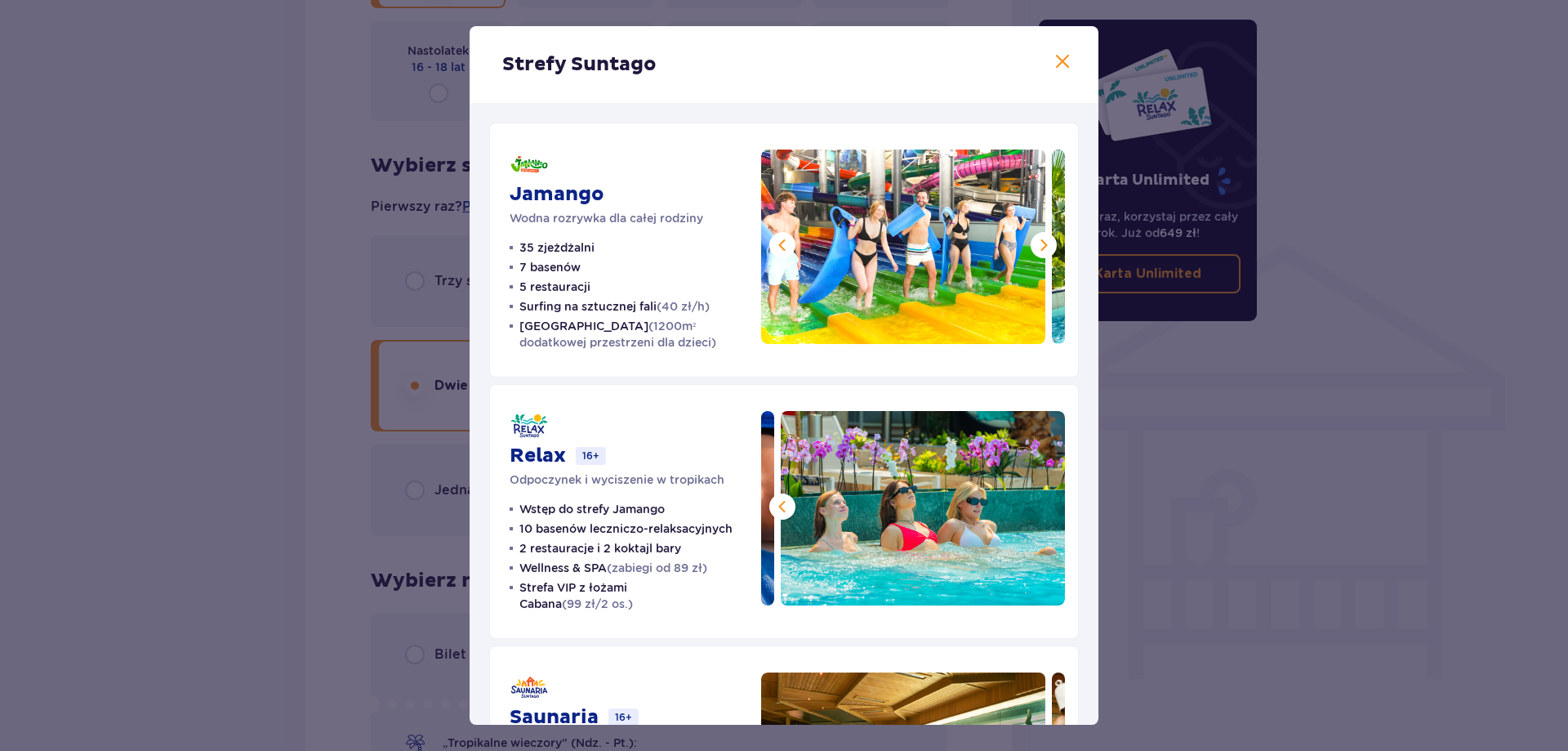
click at [1046, 247] on span at bounding box center [1043, 245] width 19 height 19
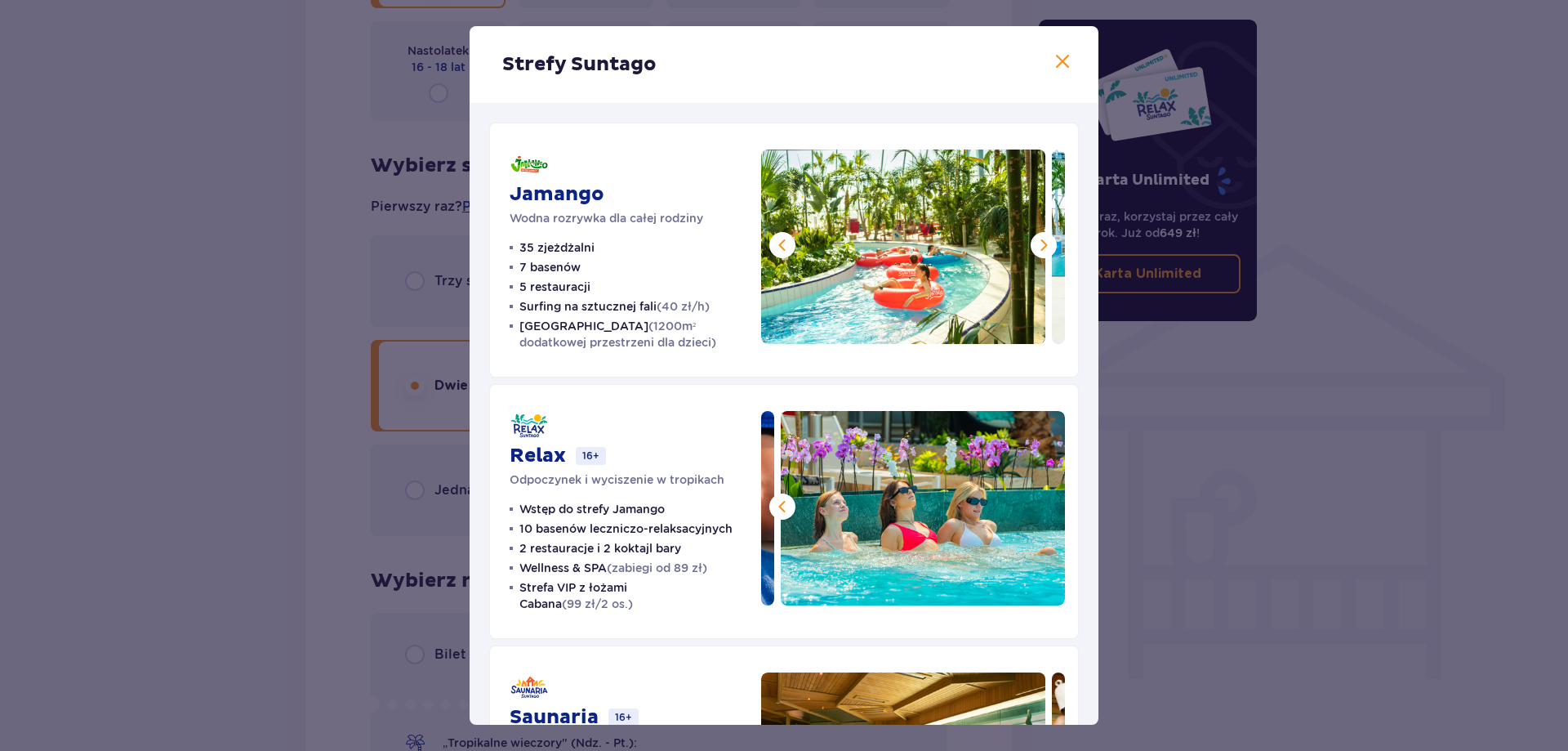
click at [1046, 247] on span at bounding box center [1043, 245] width 19 height 19
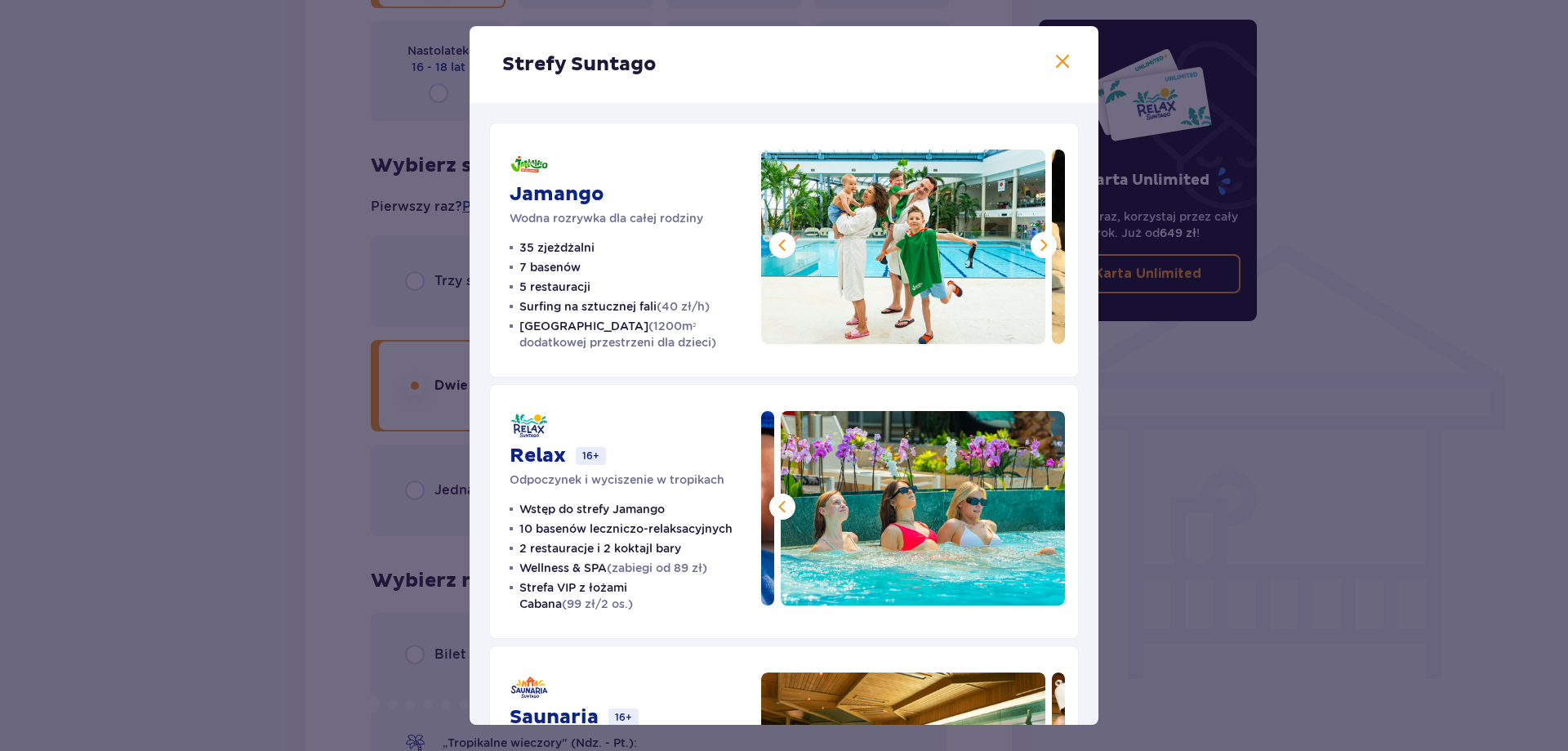
click at [1046, 247] on span at bounding box center [1043, 245] width 19 height 19
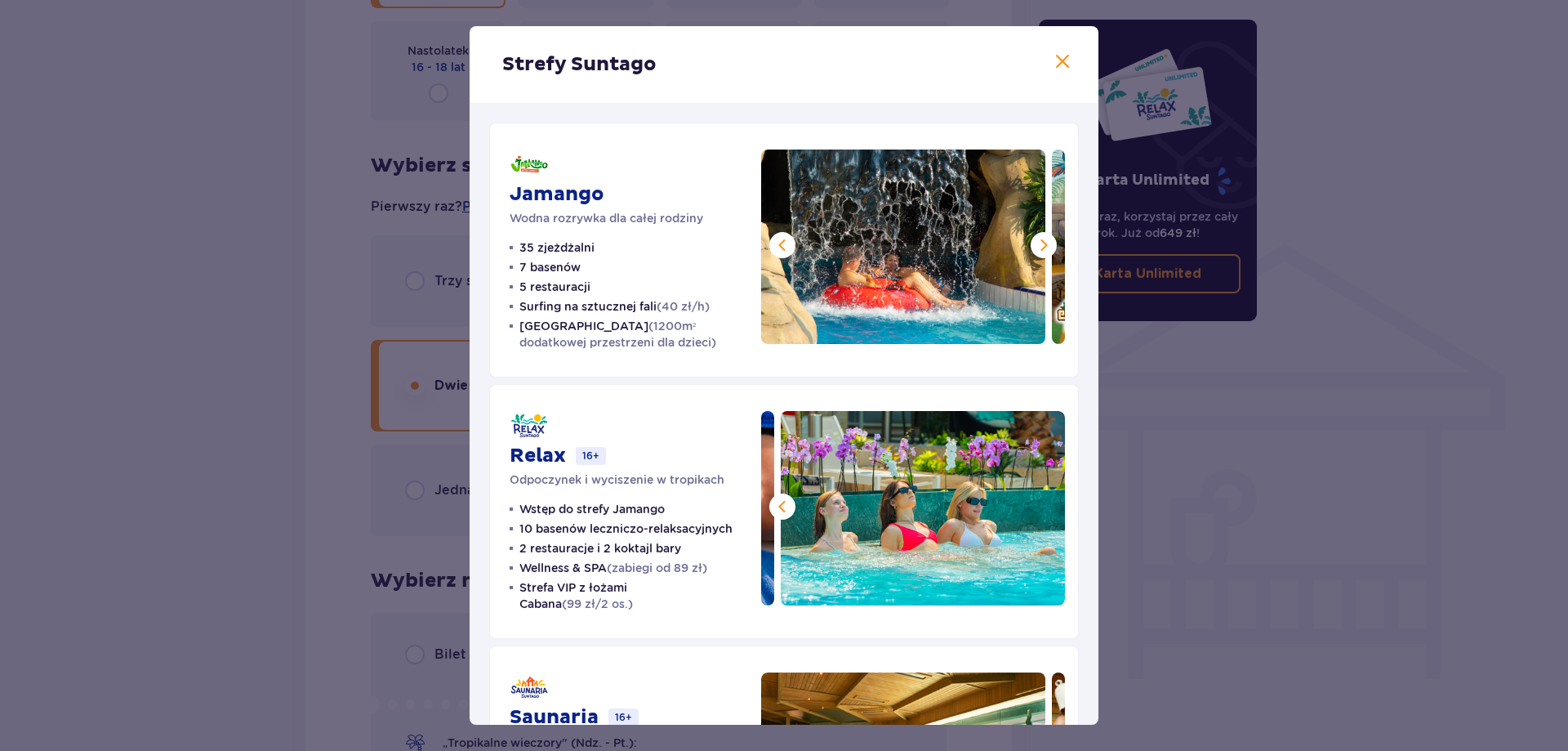
click at [1046, 247] on span at bounding box center [1043, 245] width 19 height 19
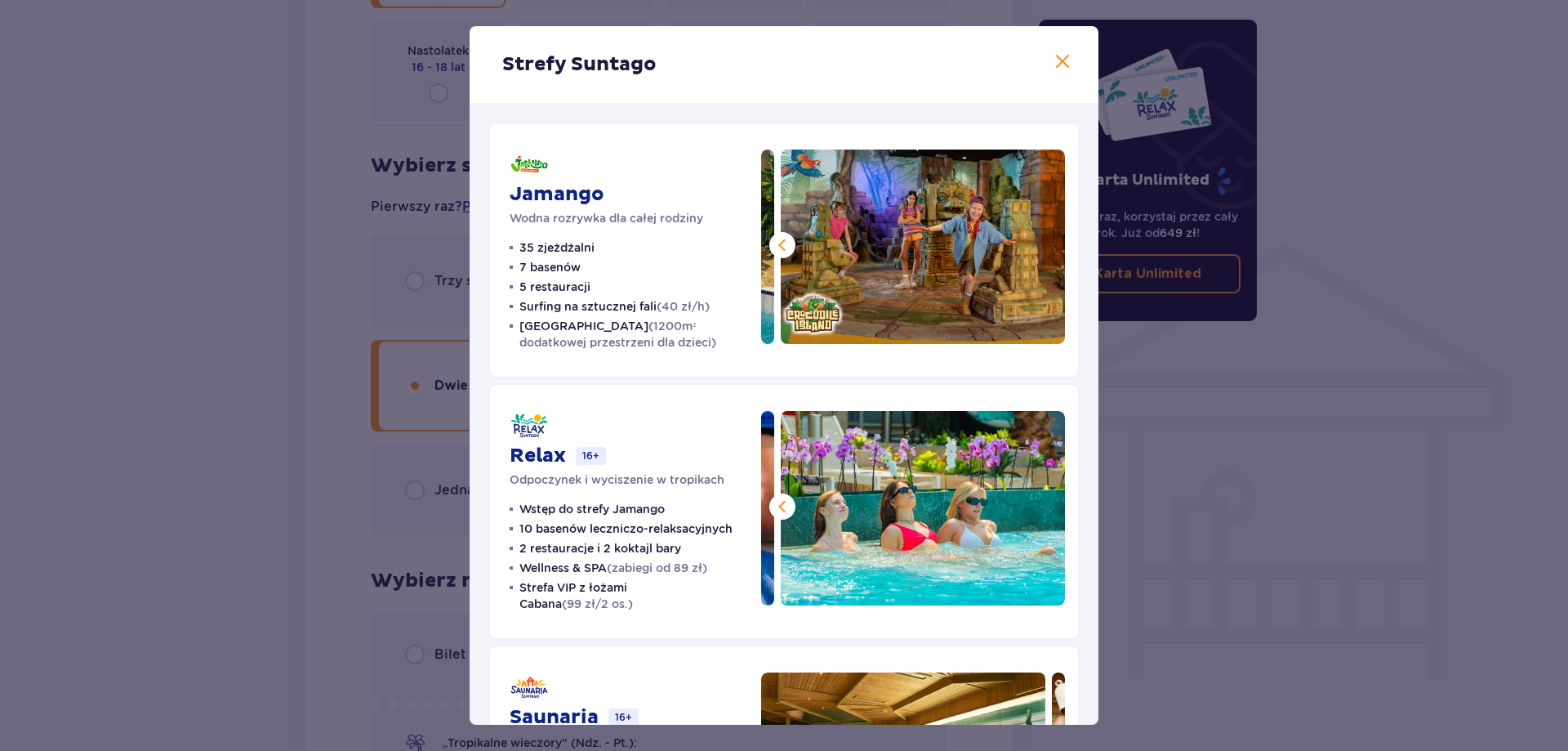
click at [1046, 247] on img at bounding box center [923, 246] width 285 height 195
click at [1069, 61] on div "Strefy Suntago" at bounding box center [784, 65] width 629 height 77
click at [1065, 62] on span at bounding box center [1063, 62] width 19 height 19
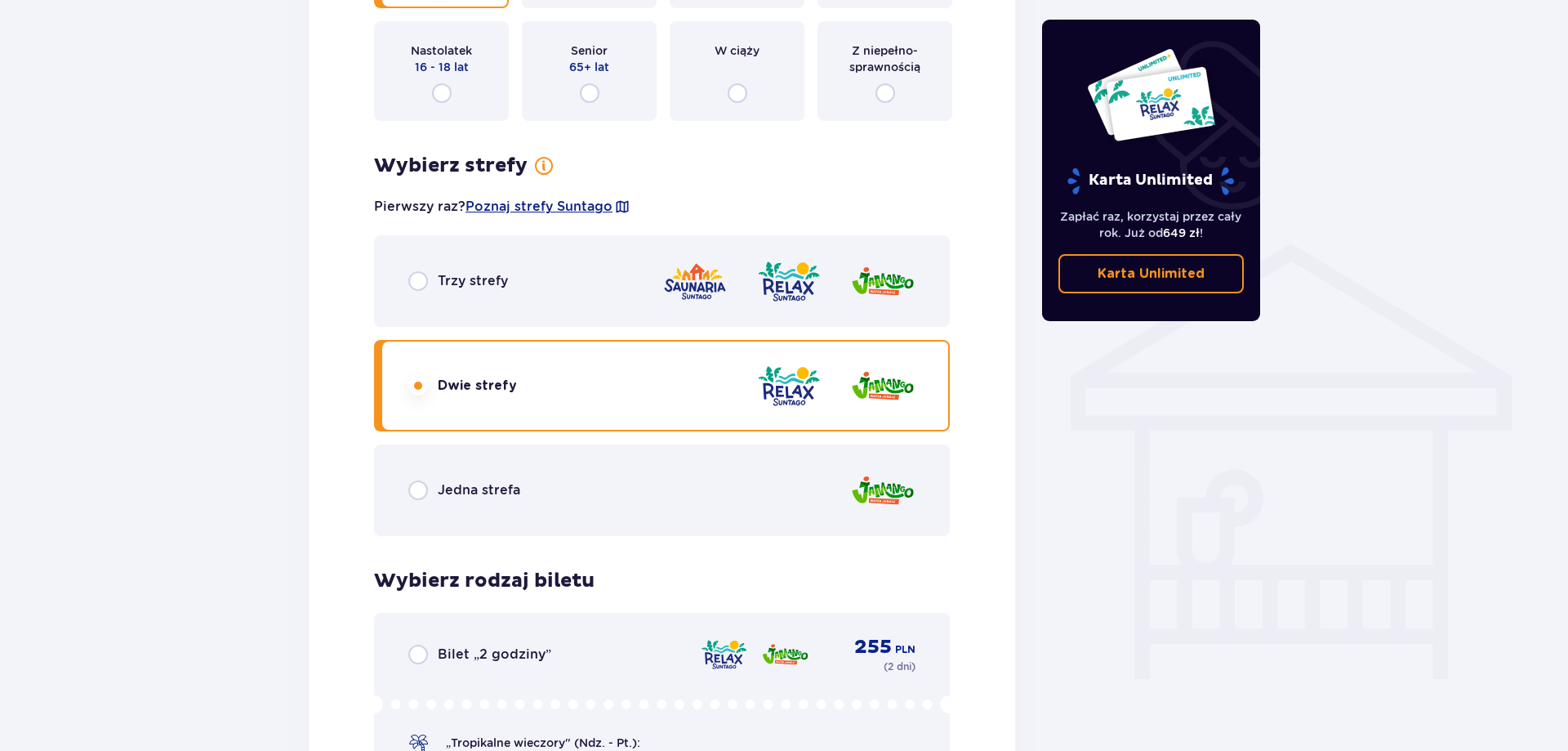
click at [418, 500] on input "radio" at bounding box center [418, 490] width 19 height 19
radio input "true"
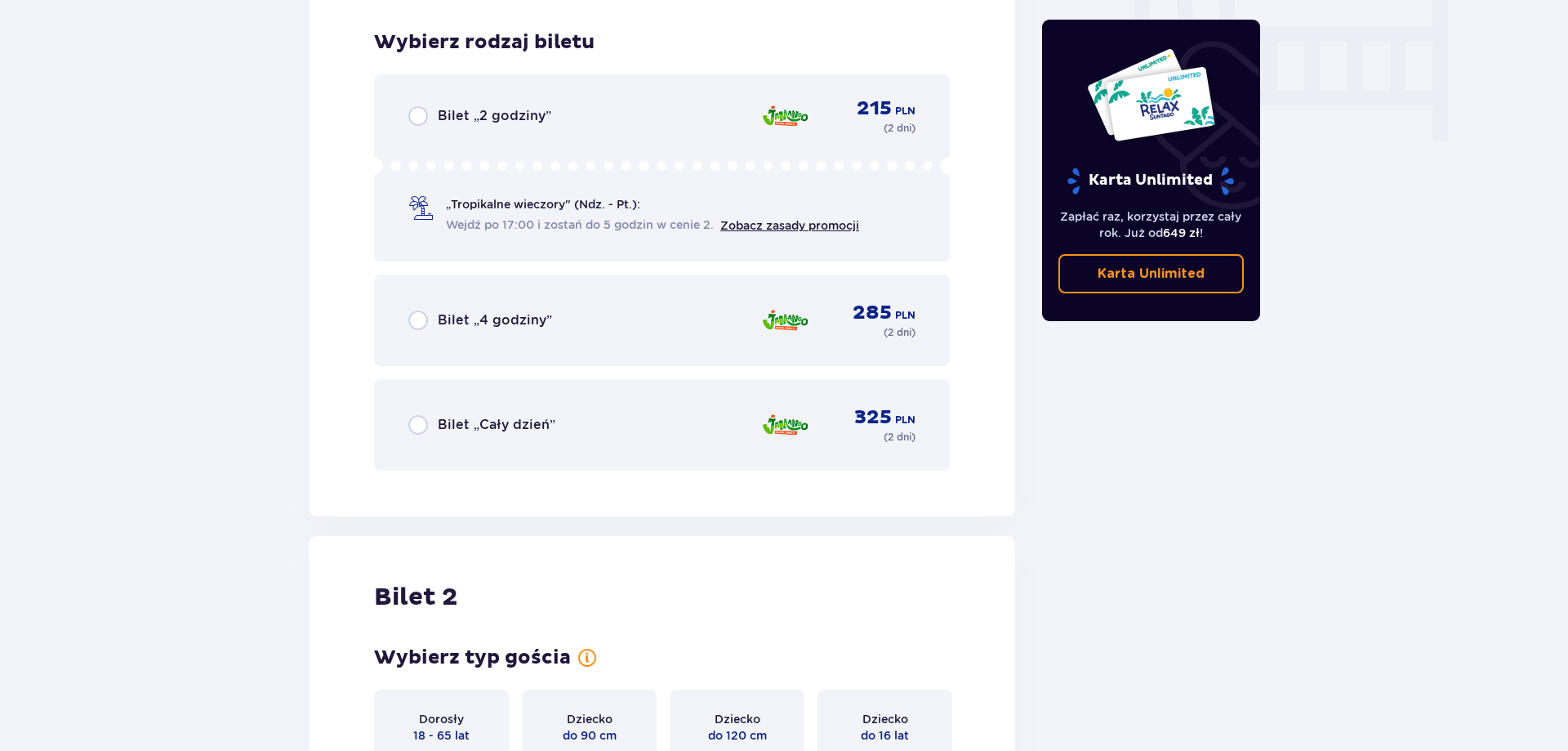
scroll to position [1632, 0]
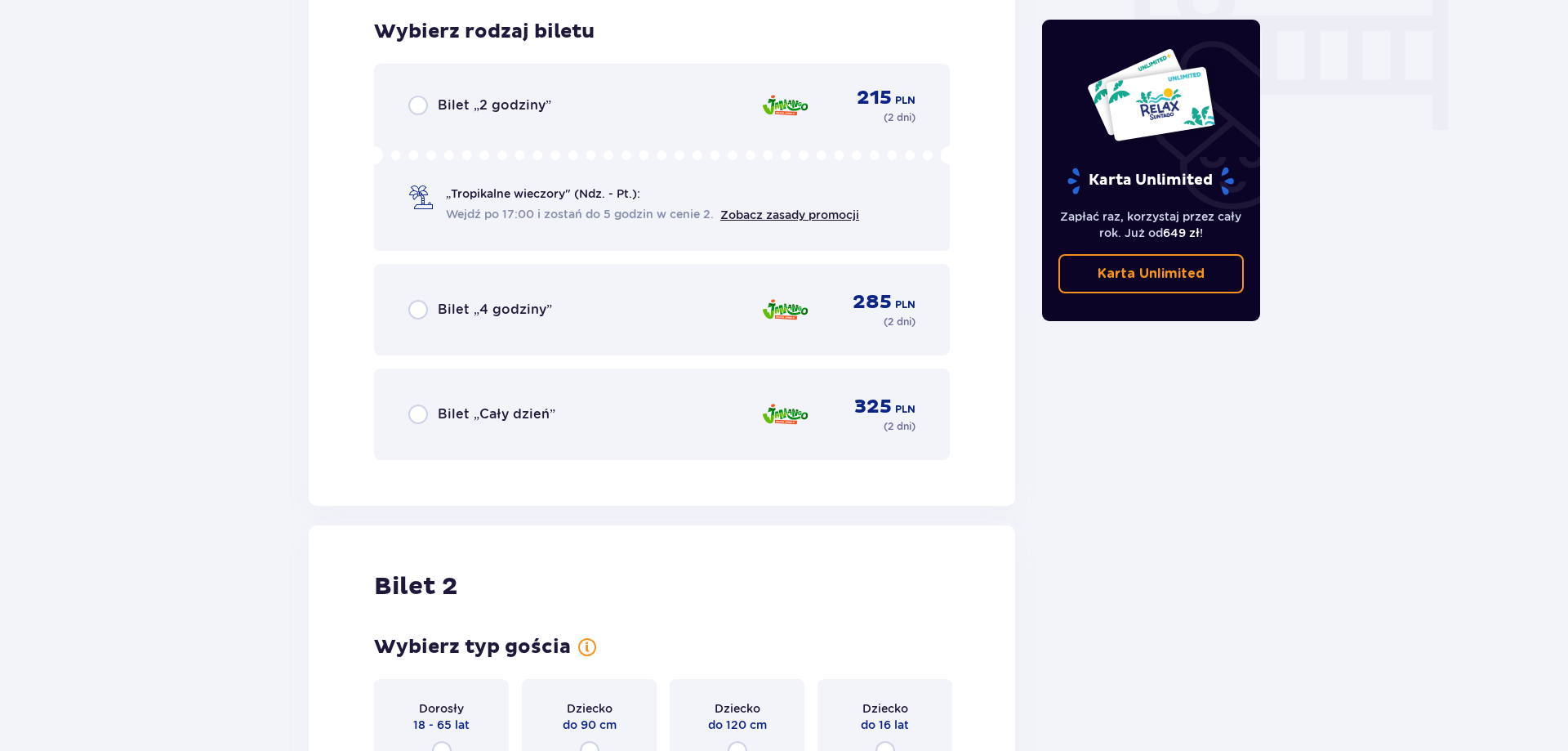
click at [424, 415] on input "radio" at bounding box center [418, 414] width 19 height 19
radio input "true"
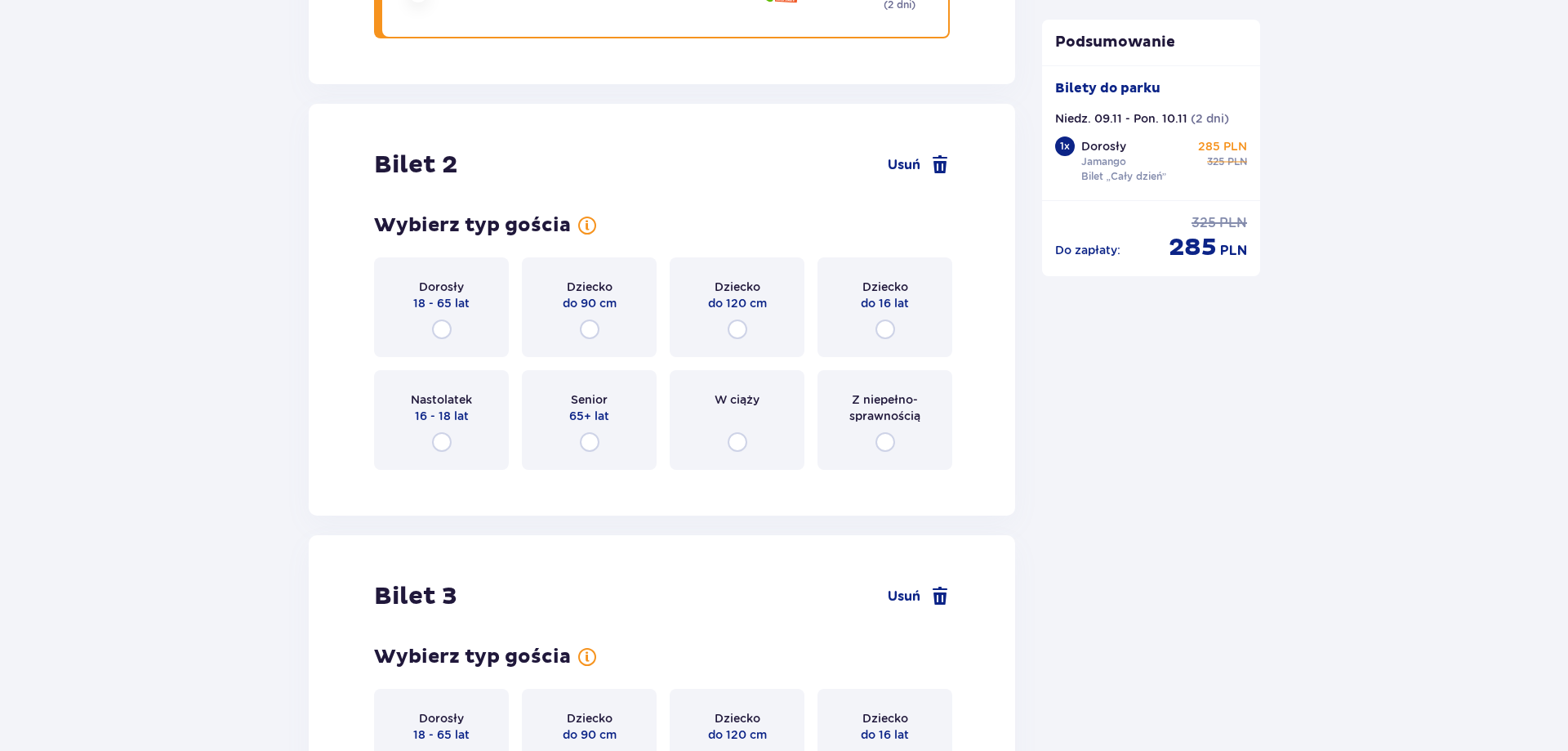
scroll to position [2055, 0]
click at [884, 328] on input "radio" at bounding box center [885, 328] width 19 height 19
radio input "true"
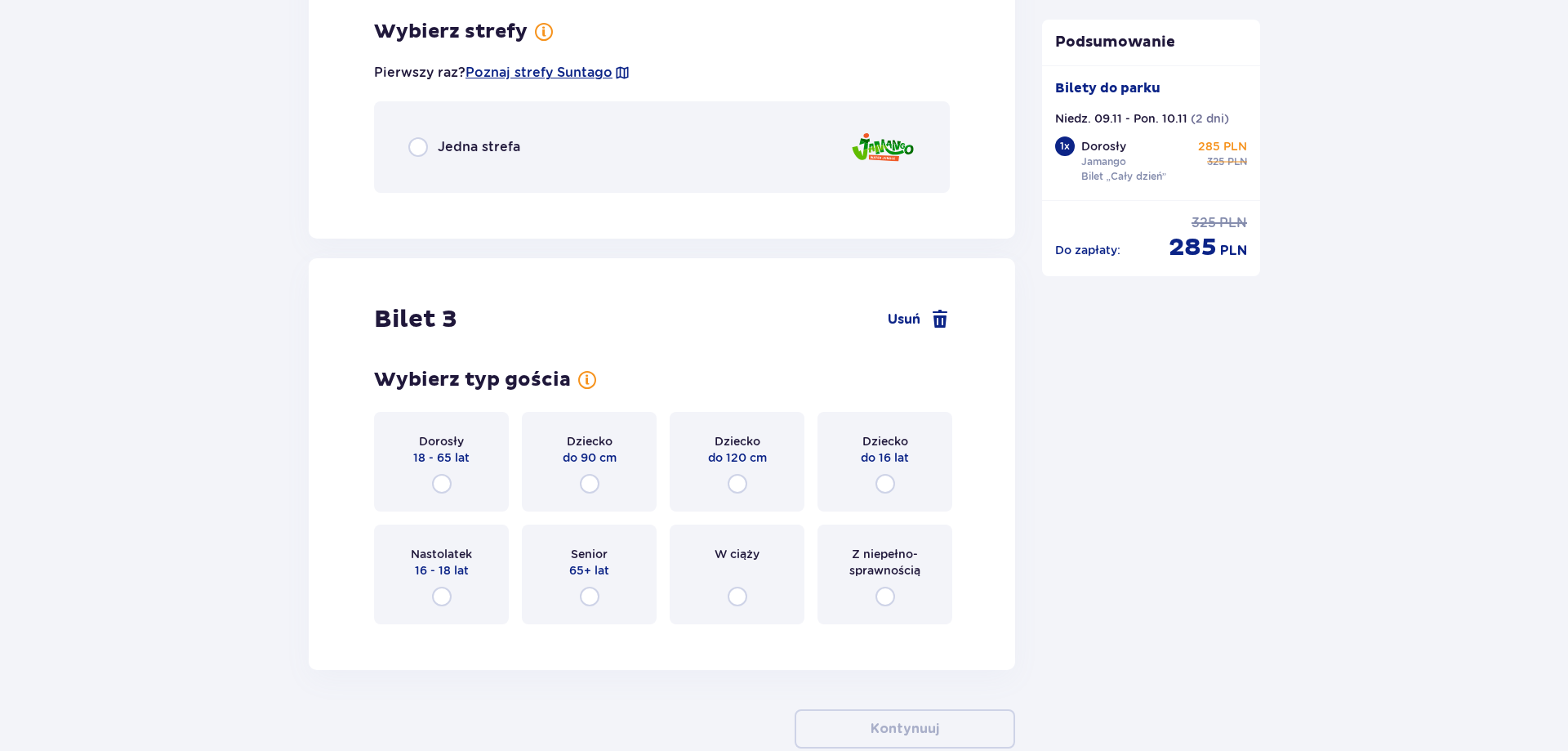
scroll to position [2540, 0]
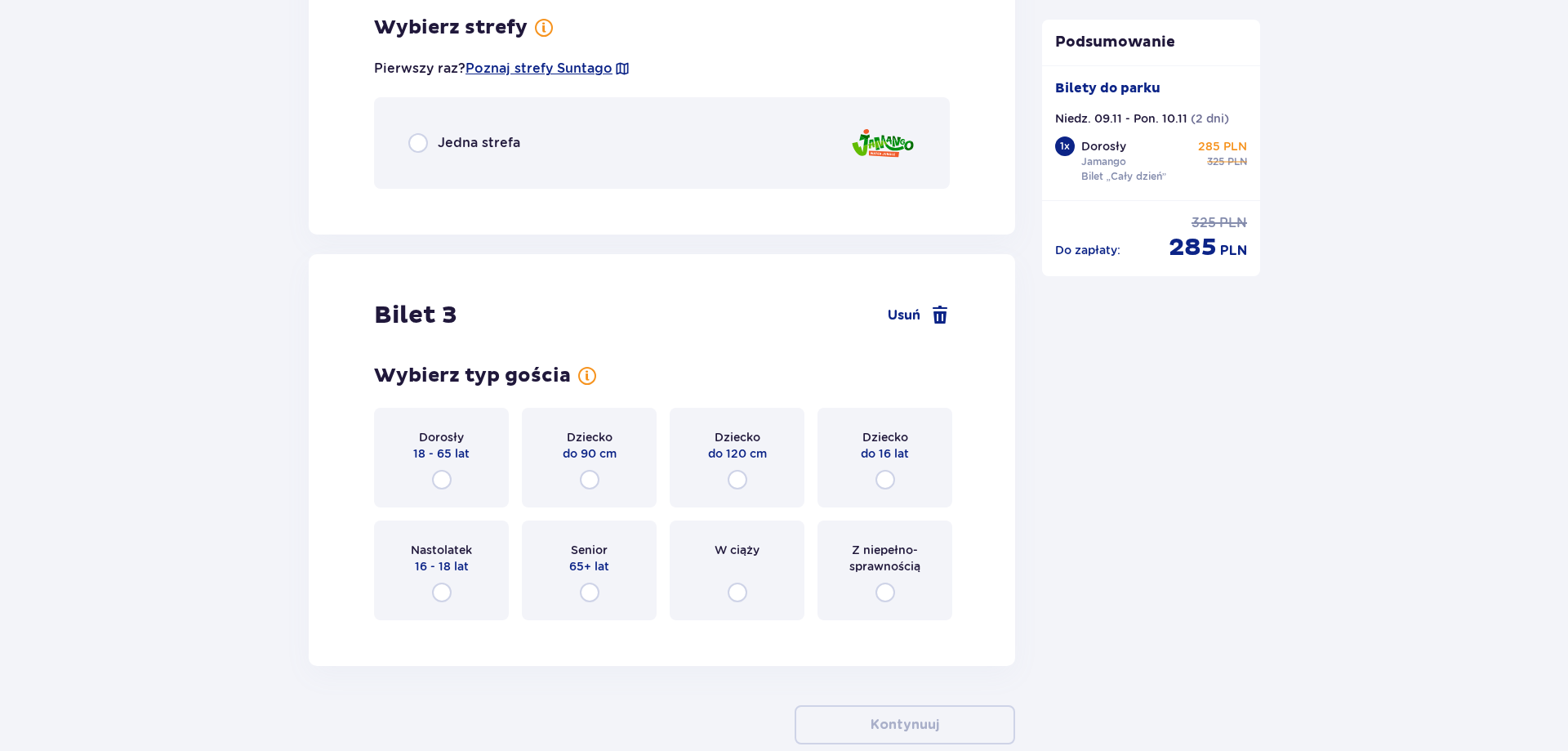
click at [420, 141] on input "radio" at bounding box center [418, 142] width 19 height 19
radio input "true"
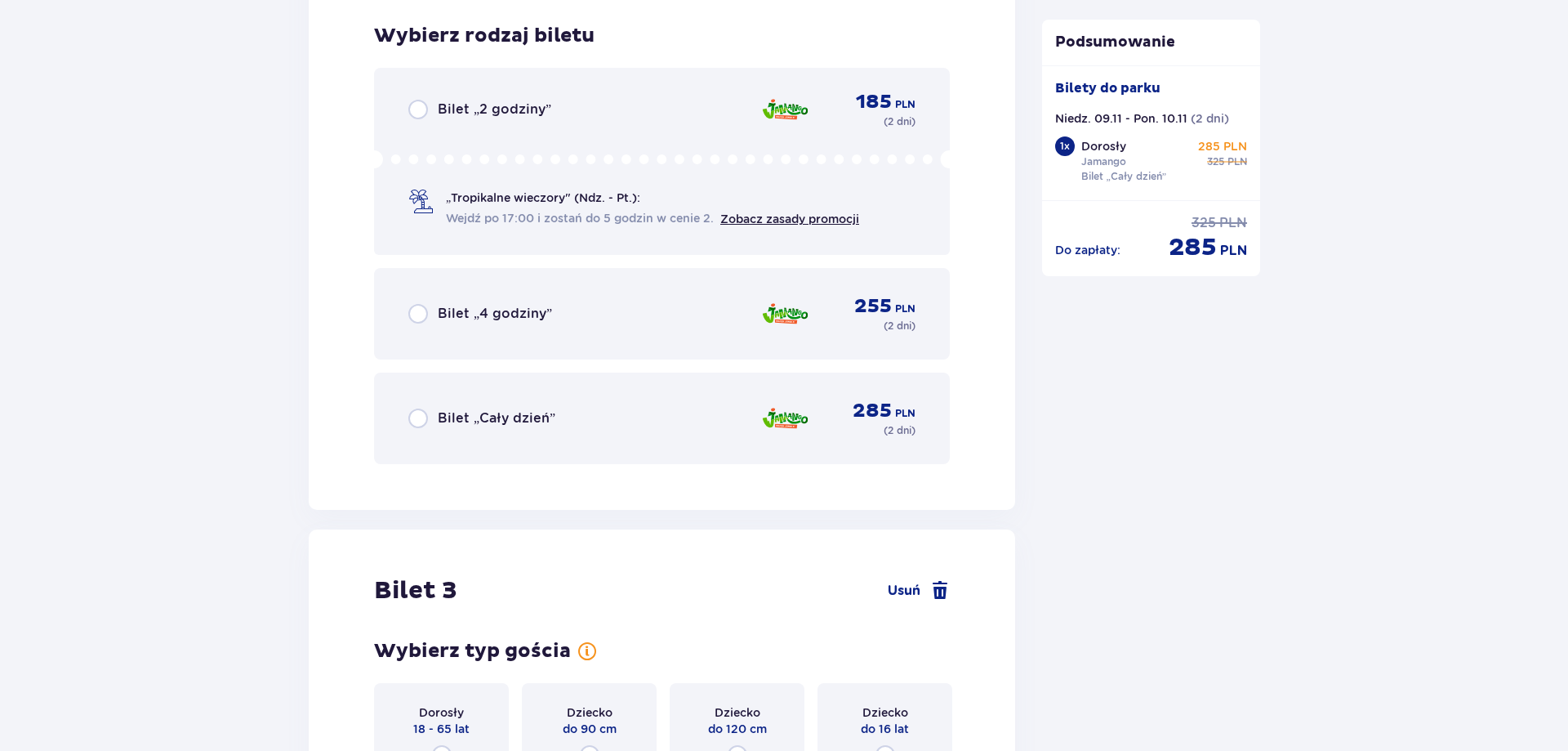
scroll to position [2742, 0]
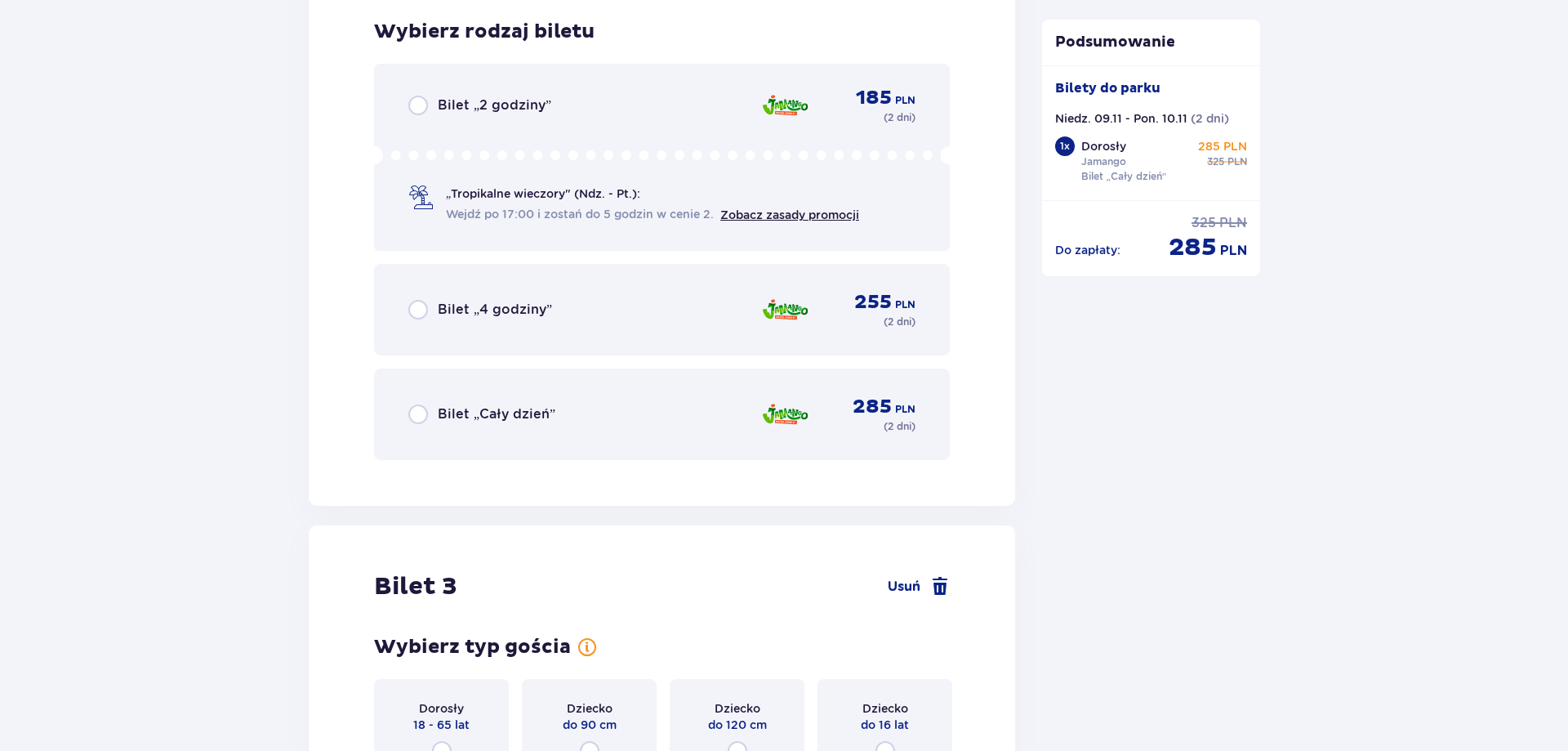
click at [420, 413] on input "radio" at bounding box center [418, 414] width 19 height 19
radio input "true"
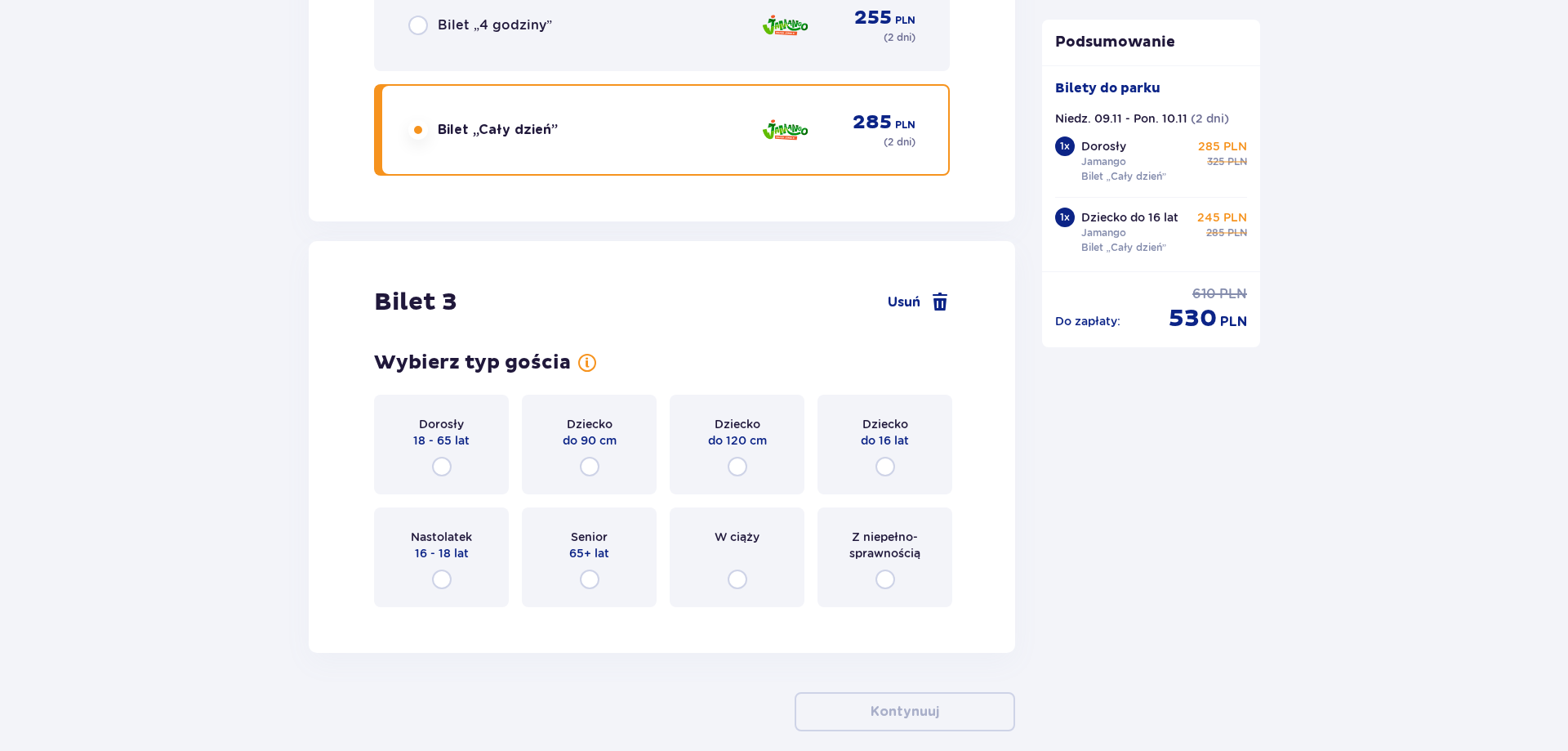
scroll to position [3105, 0]
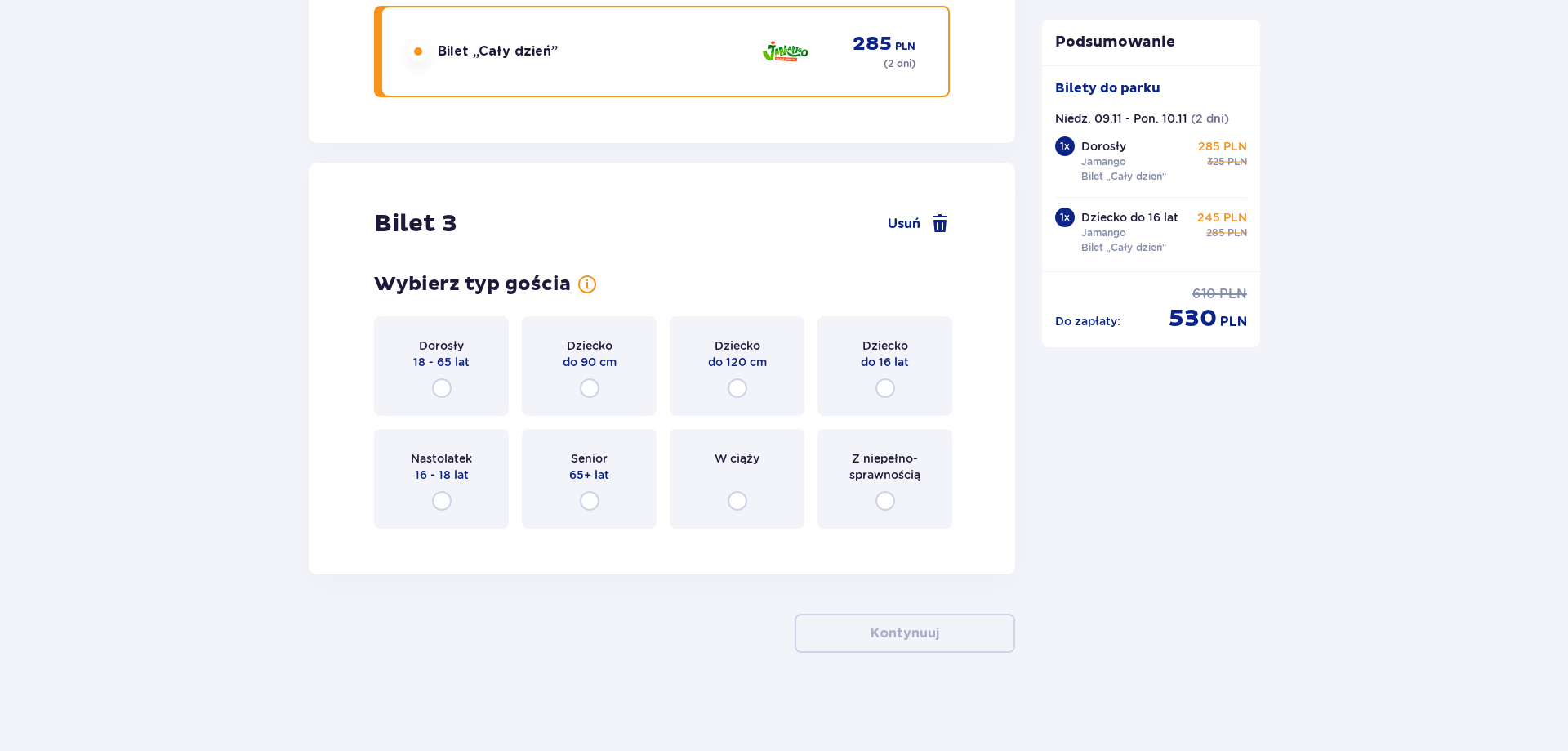
click at [883, 386] on input "radio" at bounding box center [885, 388] width 19 height 19
radio input "true"
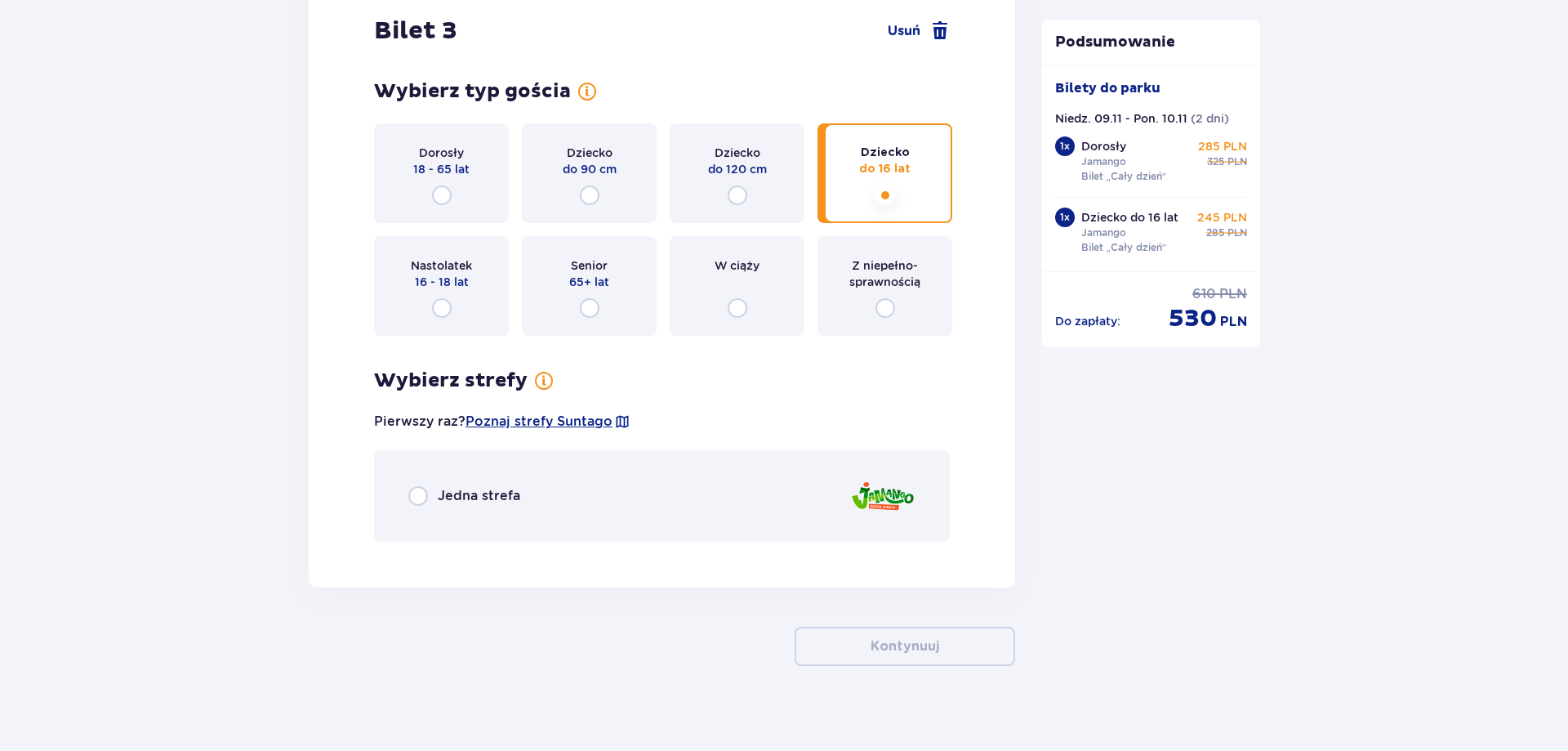
scroll to position [3311, 0]
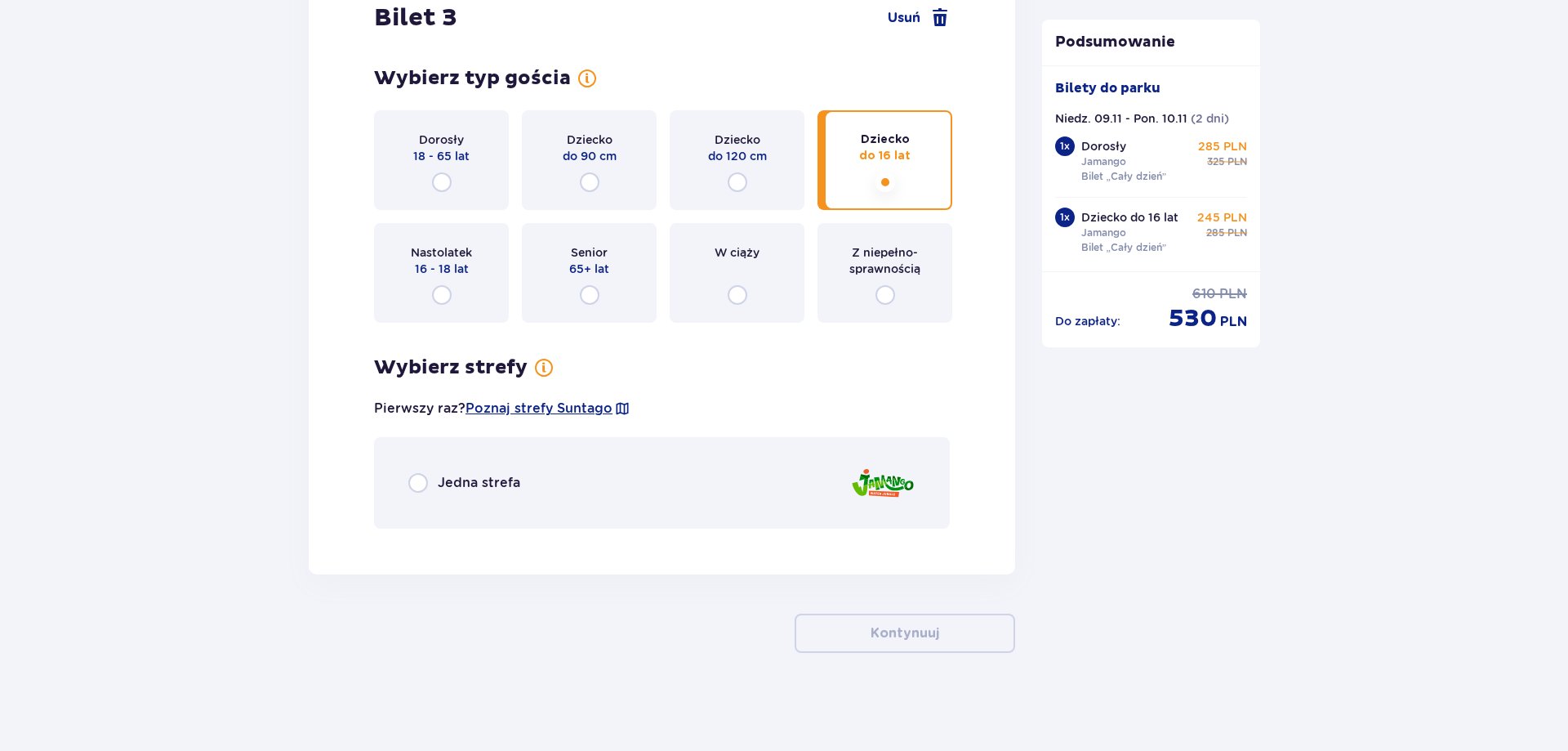
click at [421, 475] on input "radio" at bounding box center [418, 483] width 19 height 19
radio input "true"
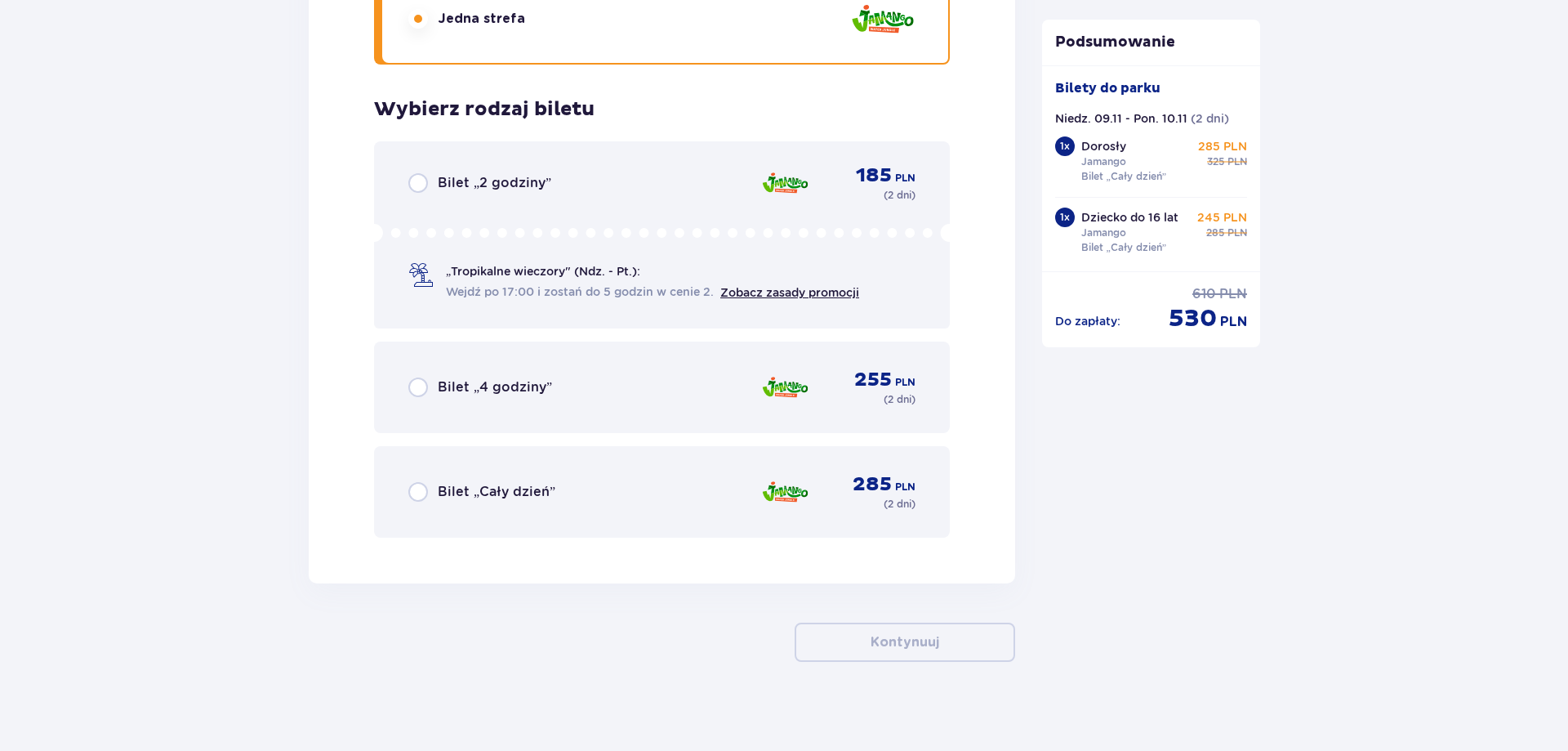
scroll to position [3784, 0]
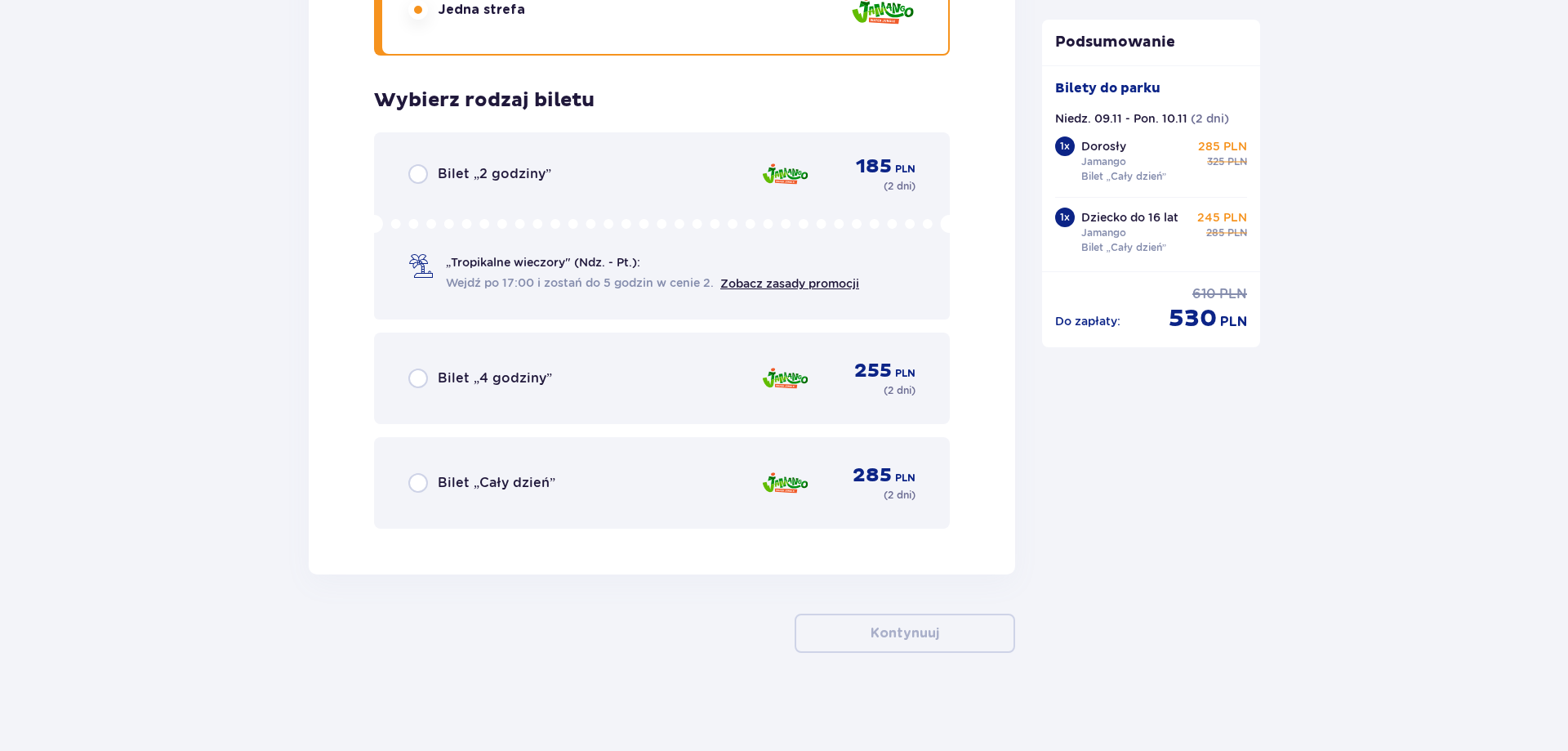
click at [423, 485] on input "radio" at bounding box center [418, 483] width 19 height 19
radio input "true"
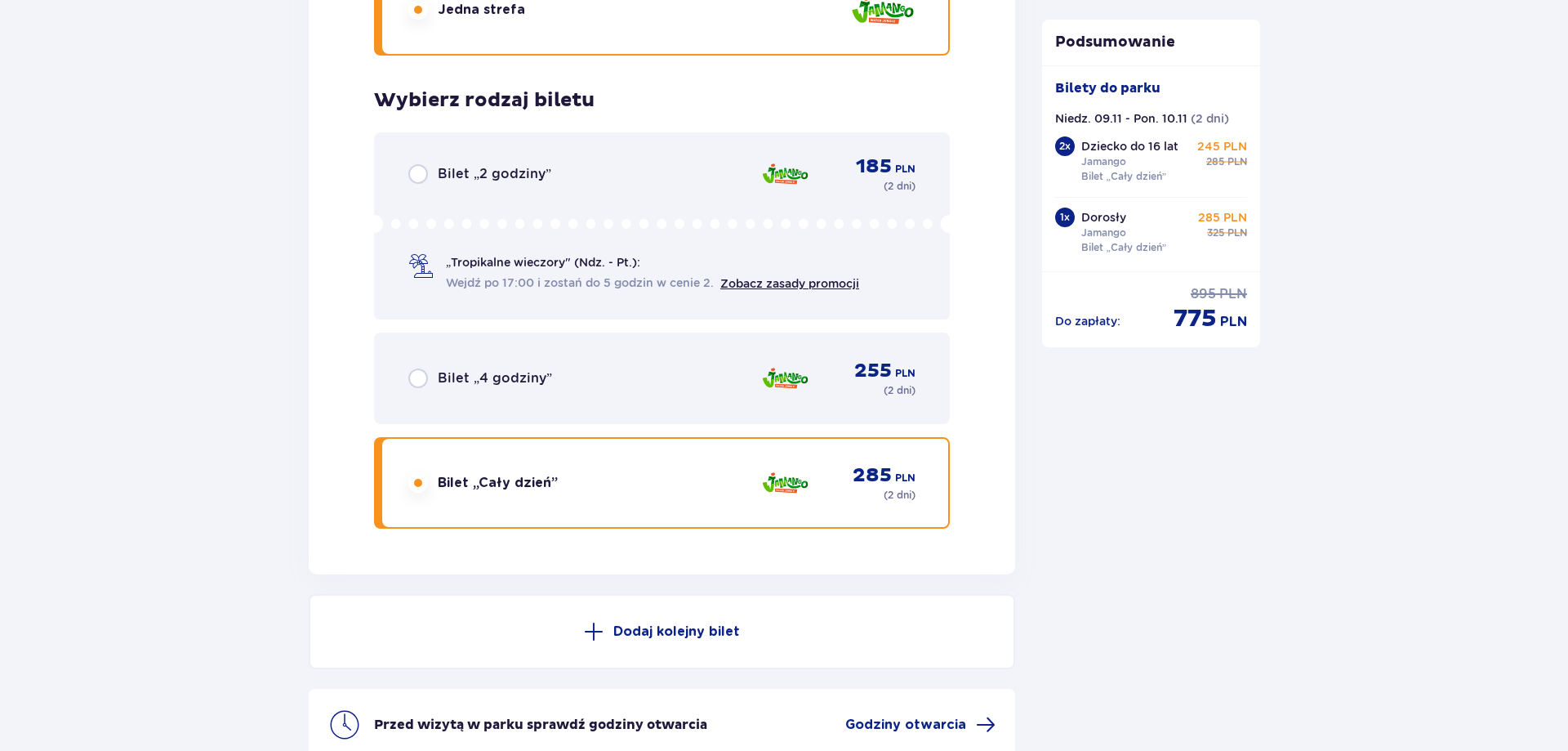
click at [918, 629] on button "Dodaj kolejny bilet" at bounding box center [662, 631] width 706 height 75
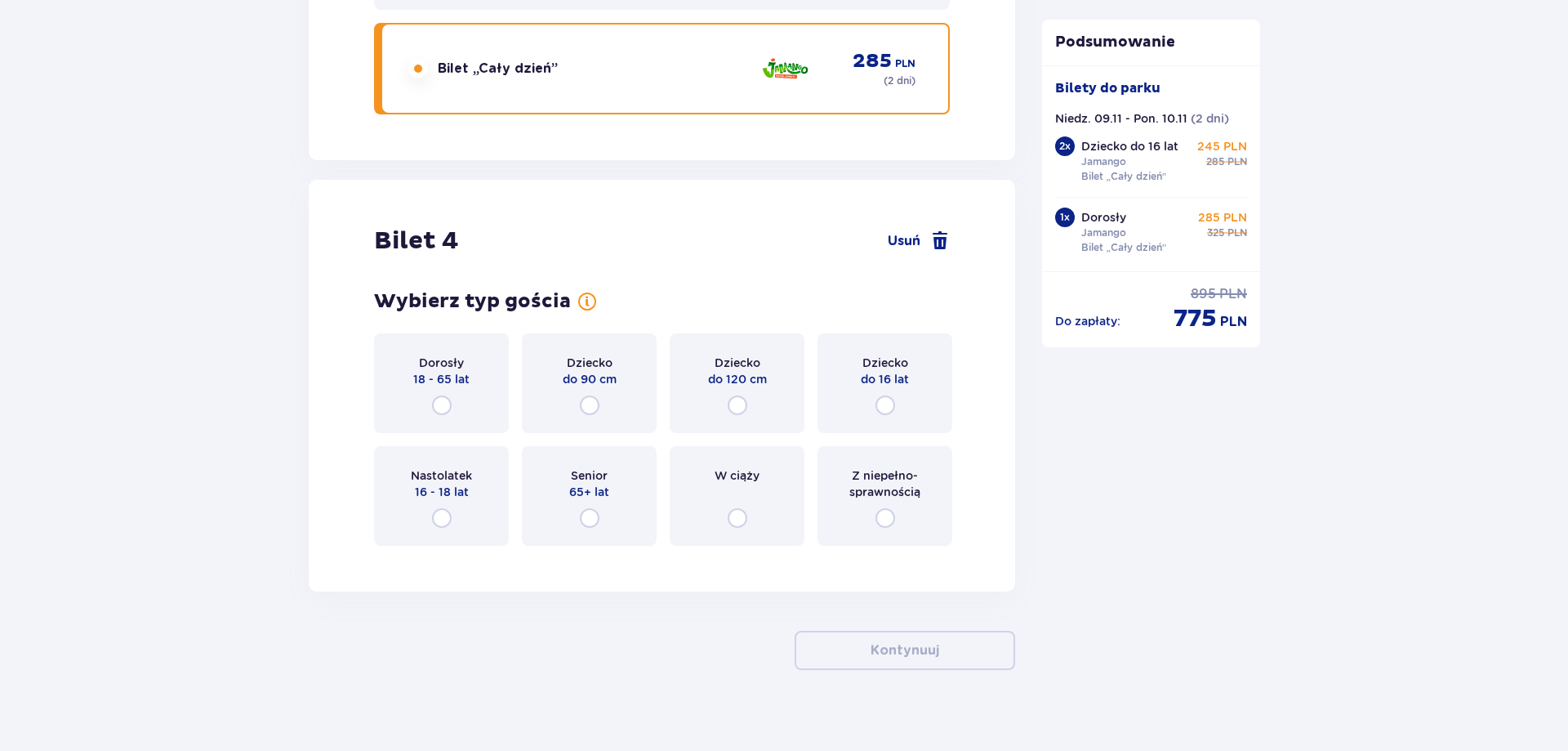
scroll to position [4215, 0]
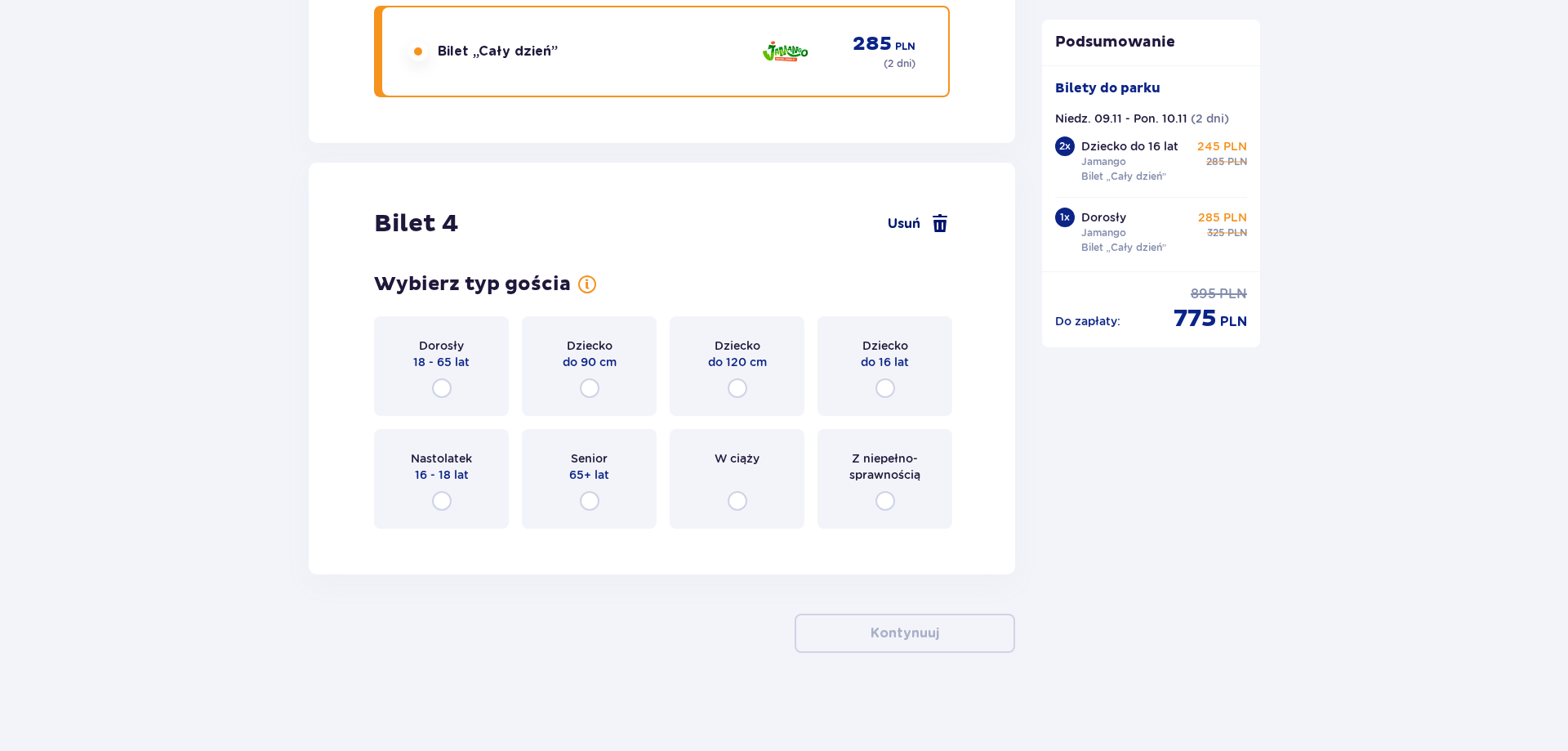
click at [947, 227] on span at bounding box center [940, 224] width 19 height 19
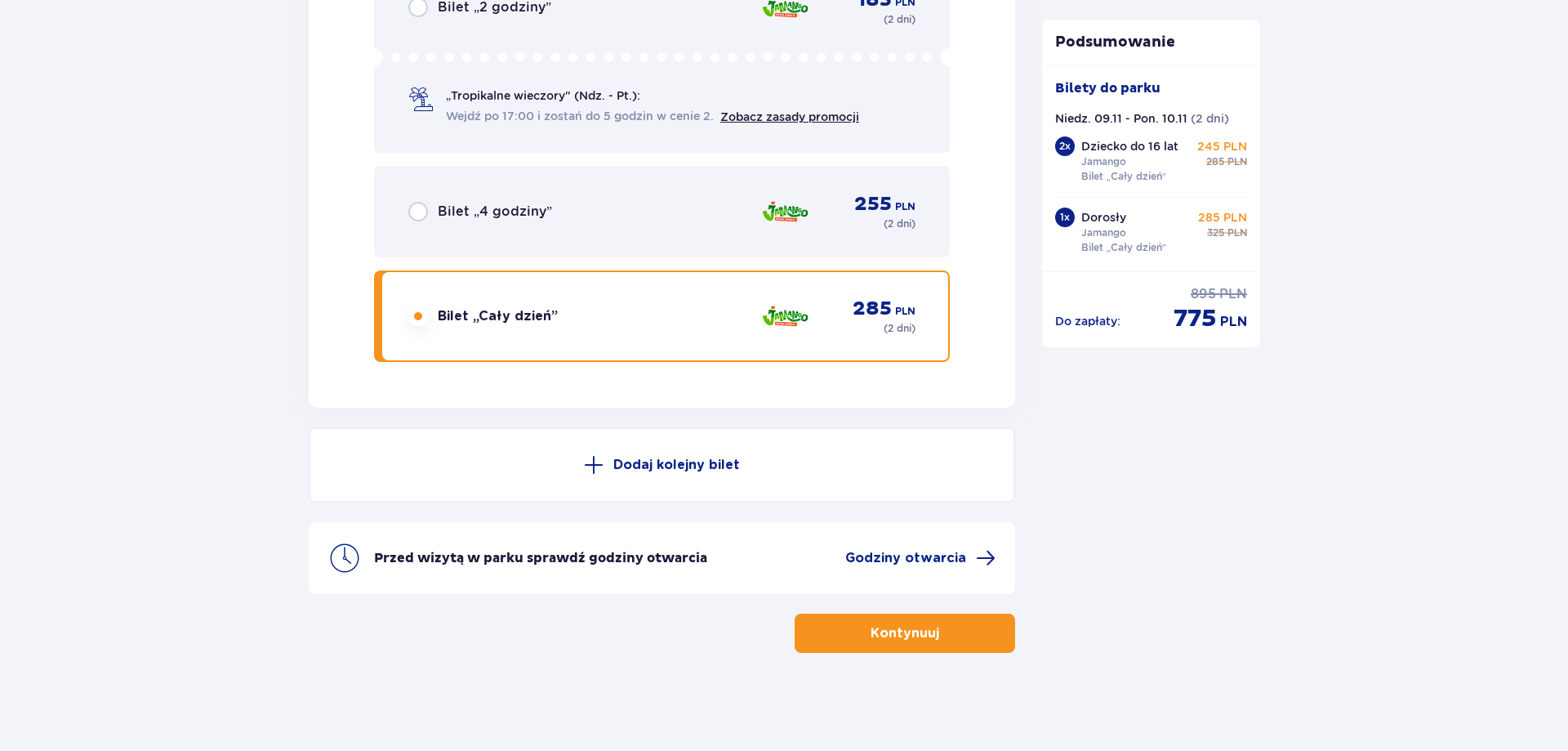
scroll to position [3951, 0]
click at [937, 643] on span "button" at bounding box center [942, 633] width 19 height 19
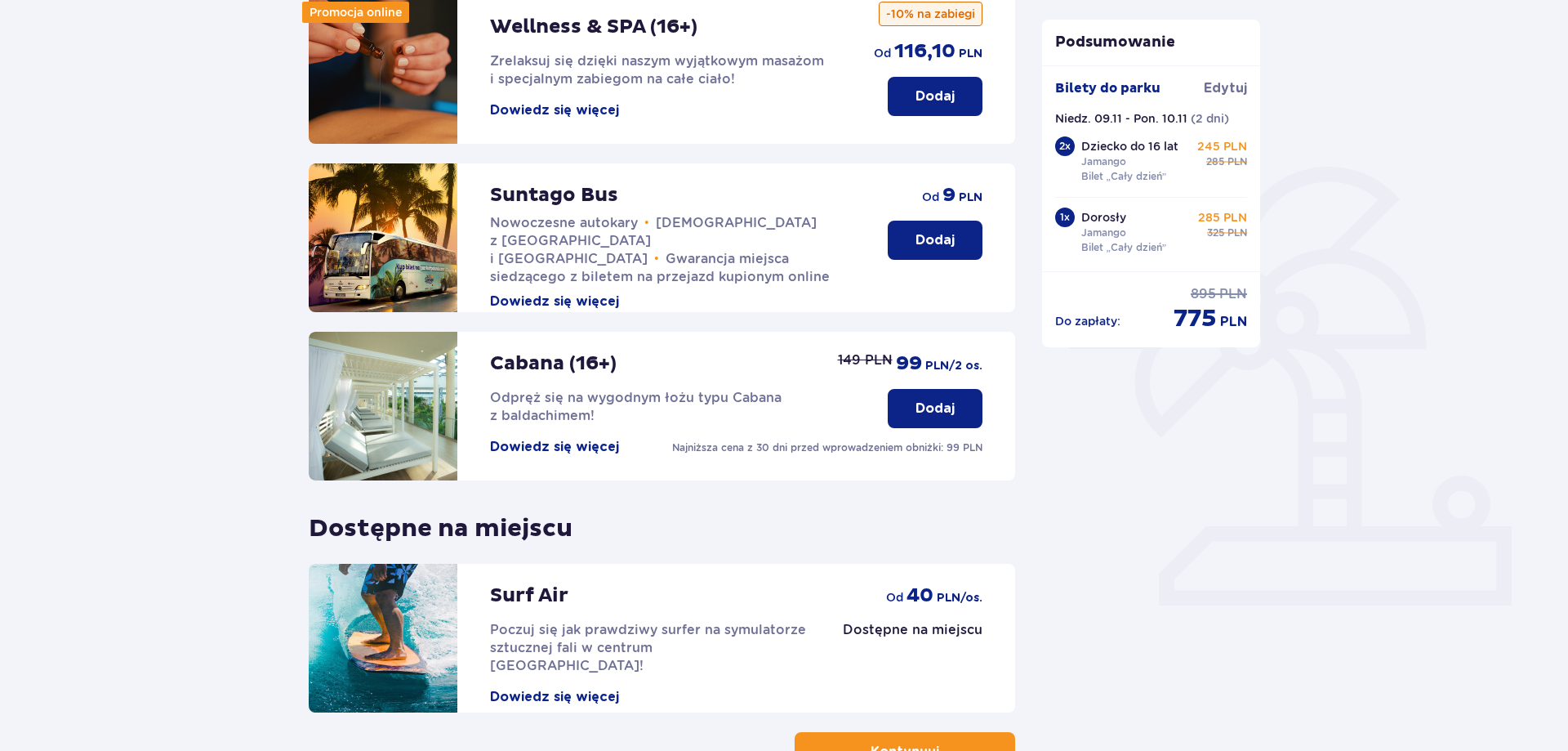
scroll to position [357, 0]
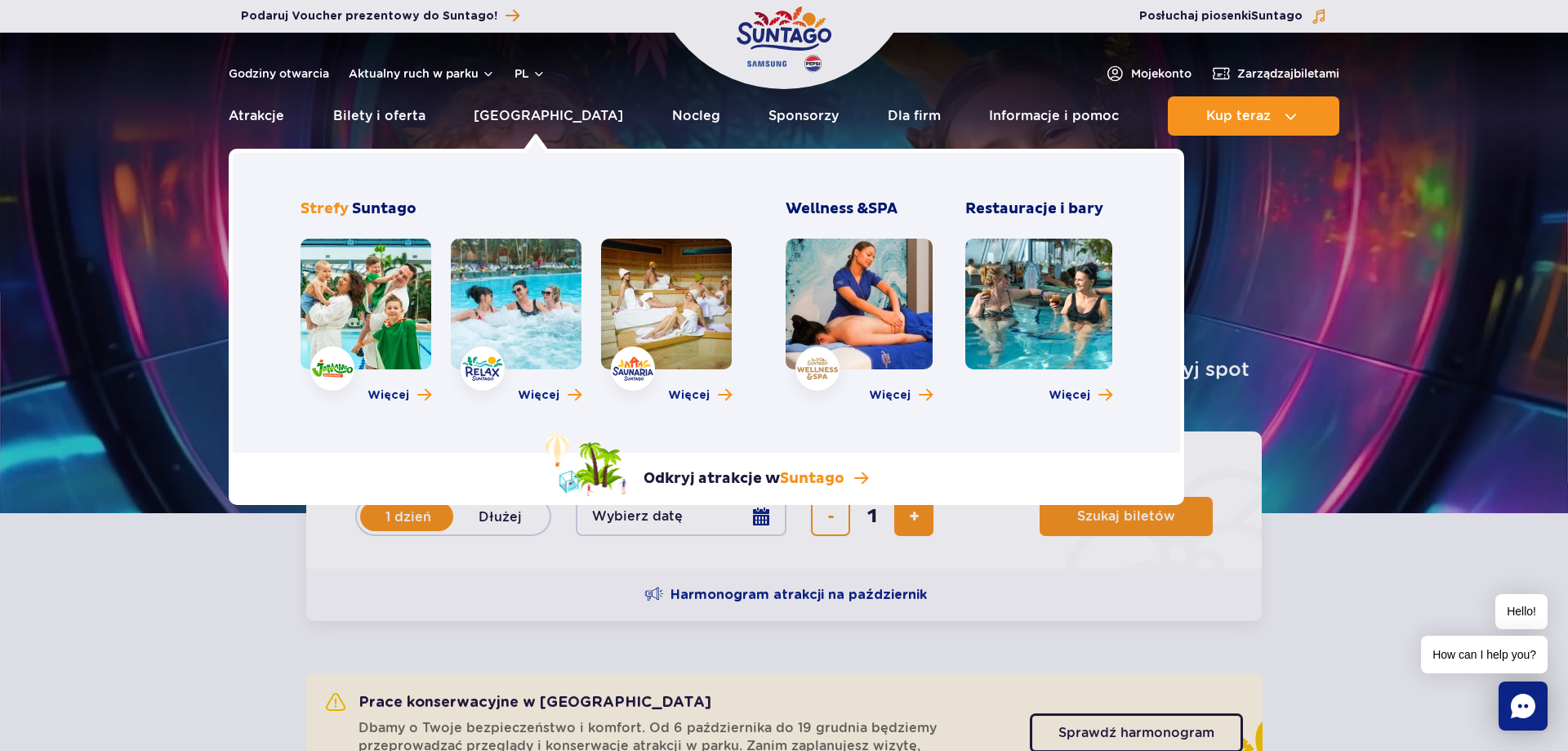
click at [547, 309] on link at bounding box center [516, 304] width 131 height 131
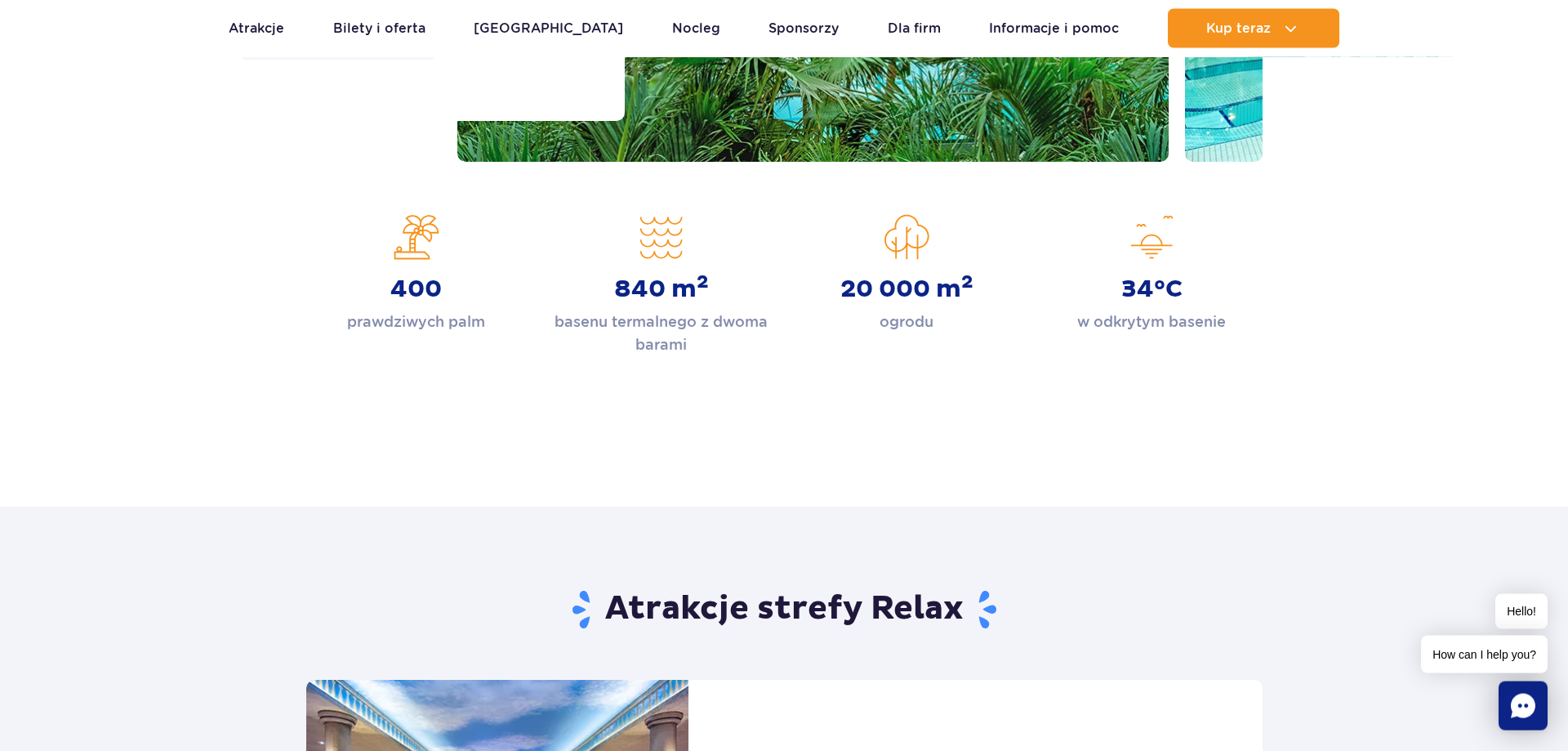
scroll to position [334, 0]
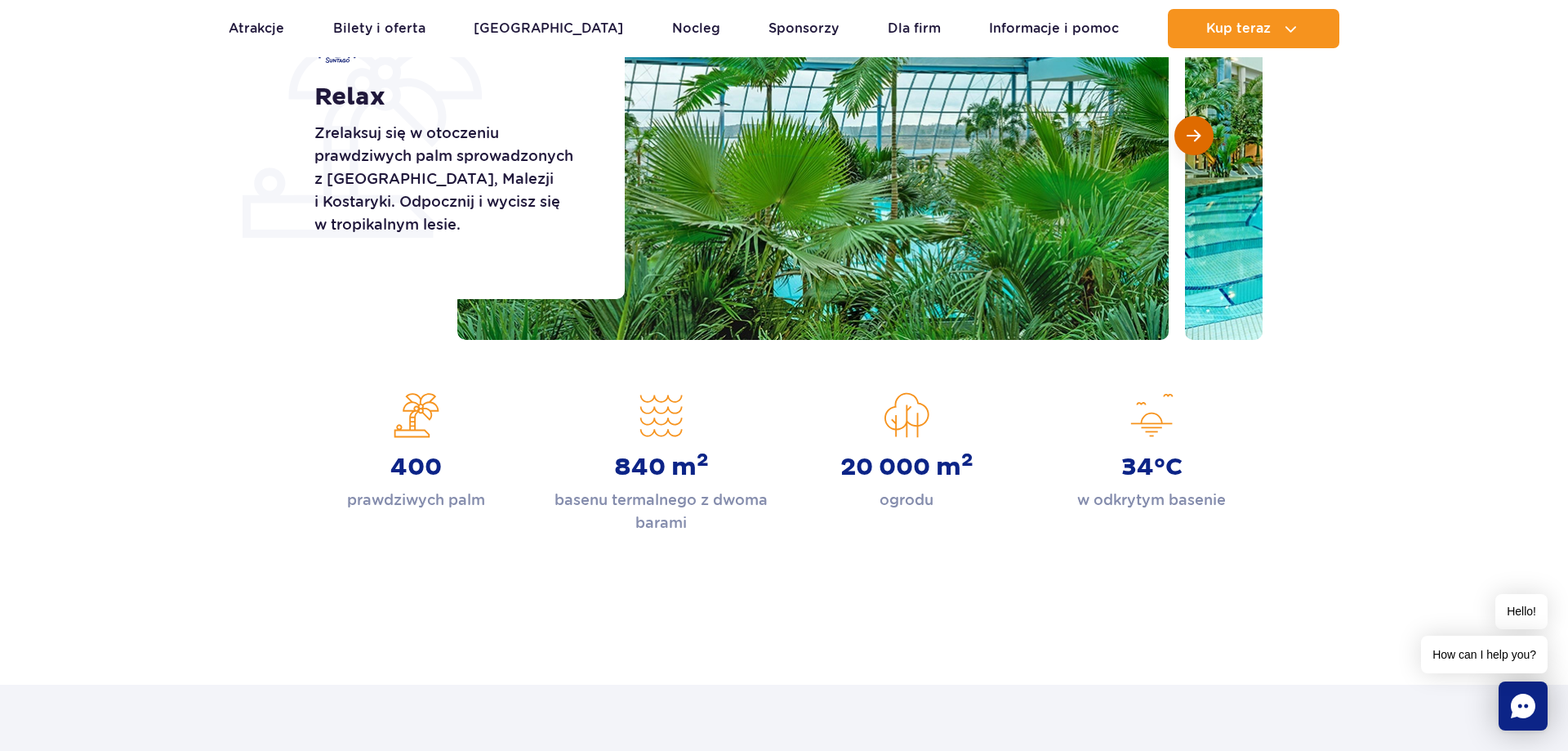
click at [1189, 149] on button "Następny slajd" at bounding box center [1193, 135] width 39 height 39
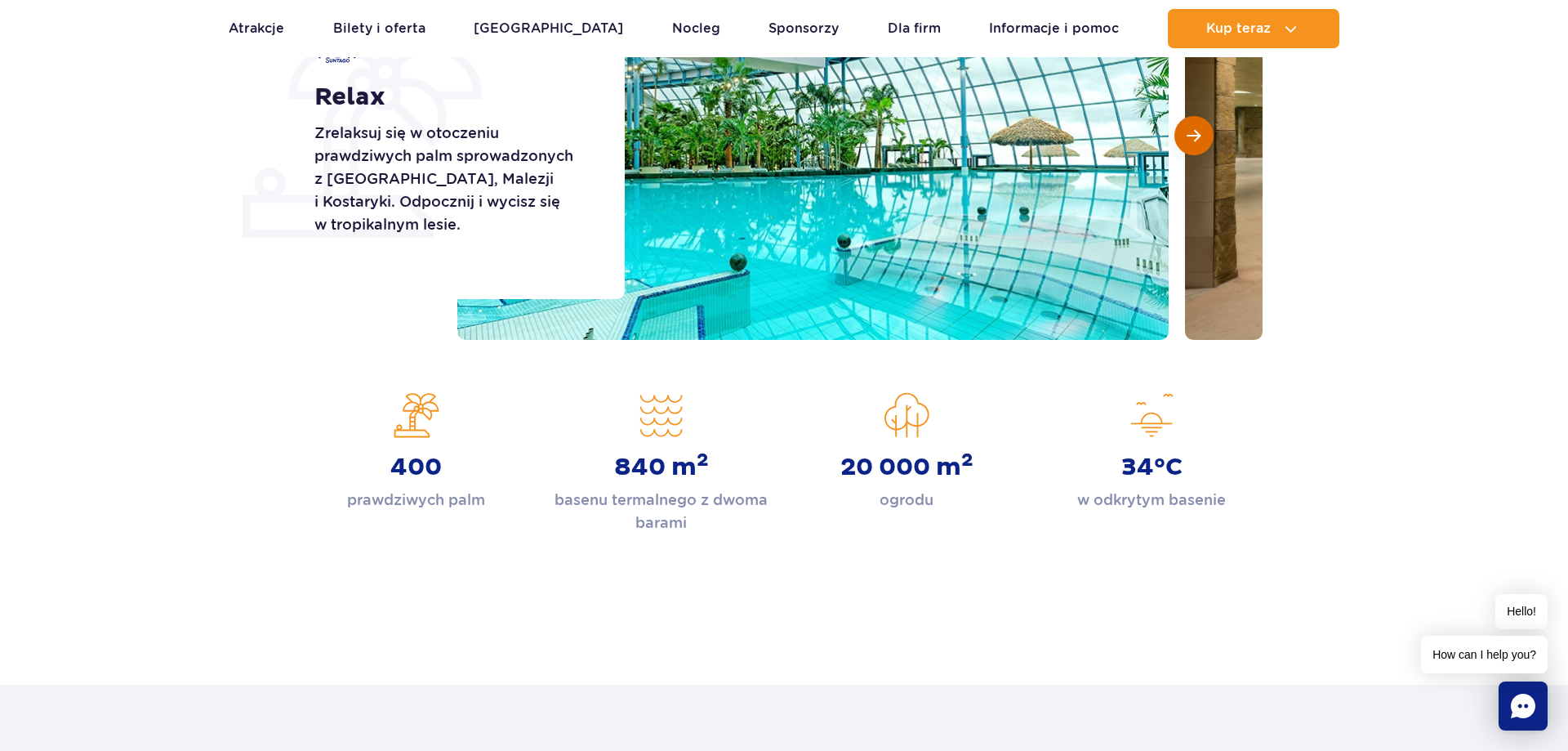
click at [1189, 149] on button "Następny slajd" at bounding box center [1193, 135] width 39 height 39
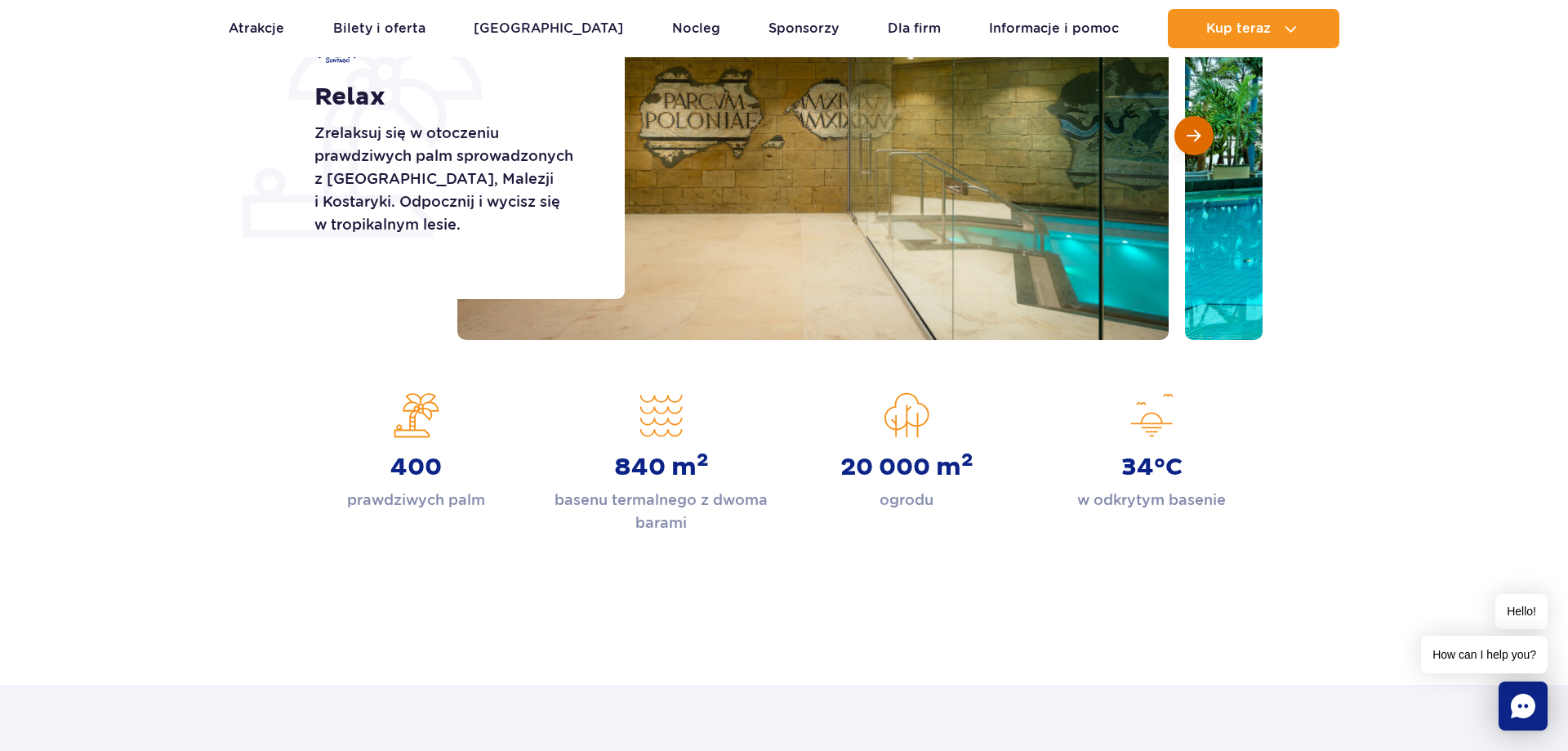
click at [1189, 149] on button "Następny slajd" at bounding box center [1193, 135] width 39 height 39
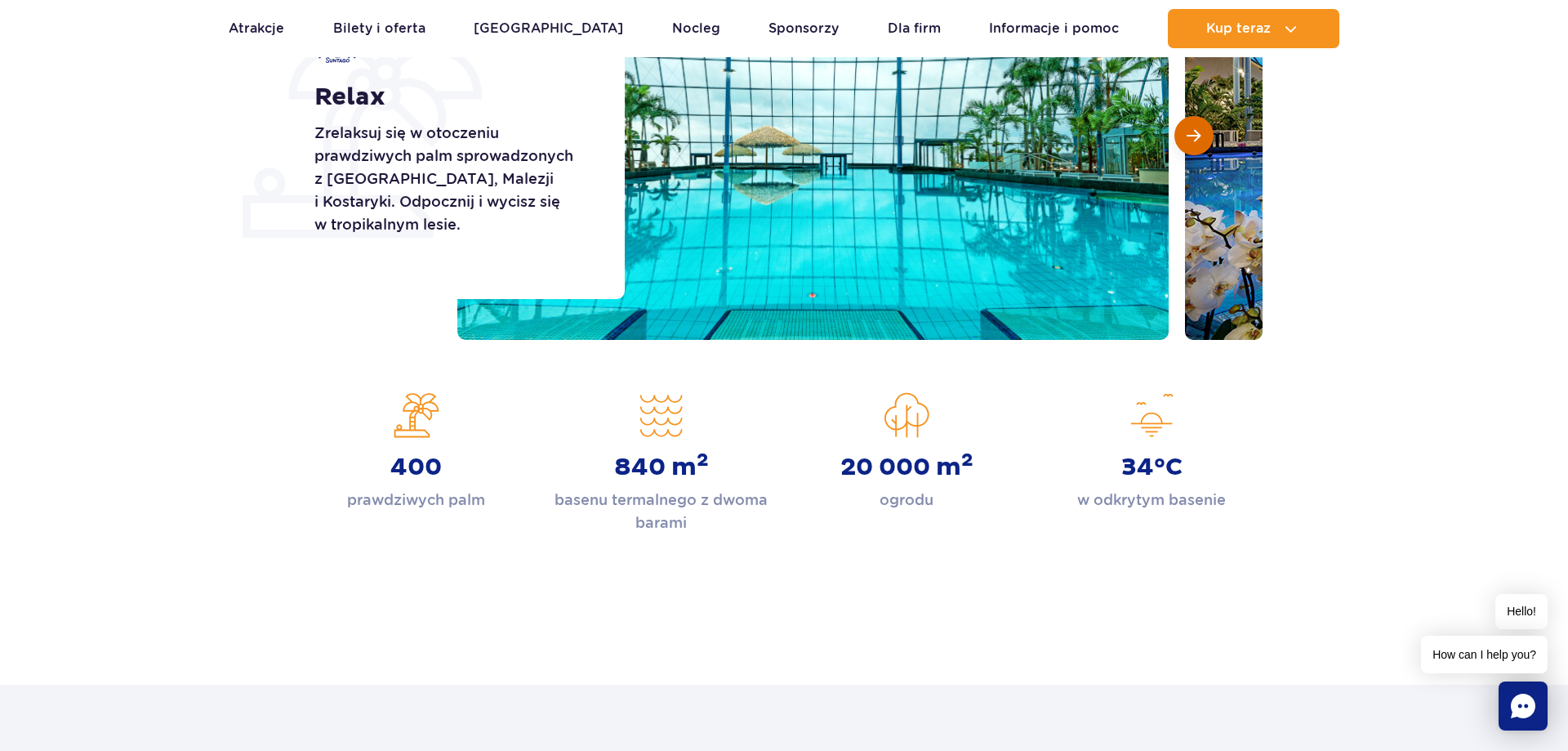
click at [1189, 149] on button "Następny slajd" at bounding box center [1193, 135] width 39 height 39
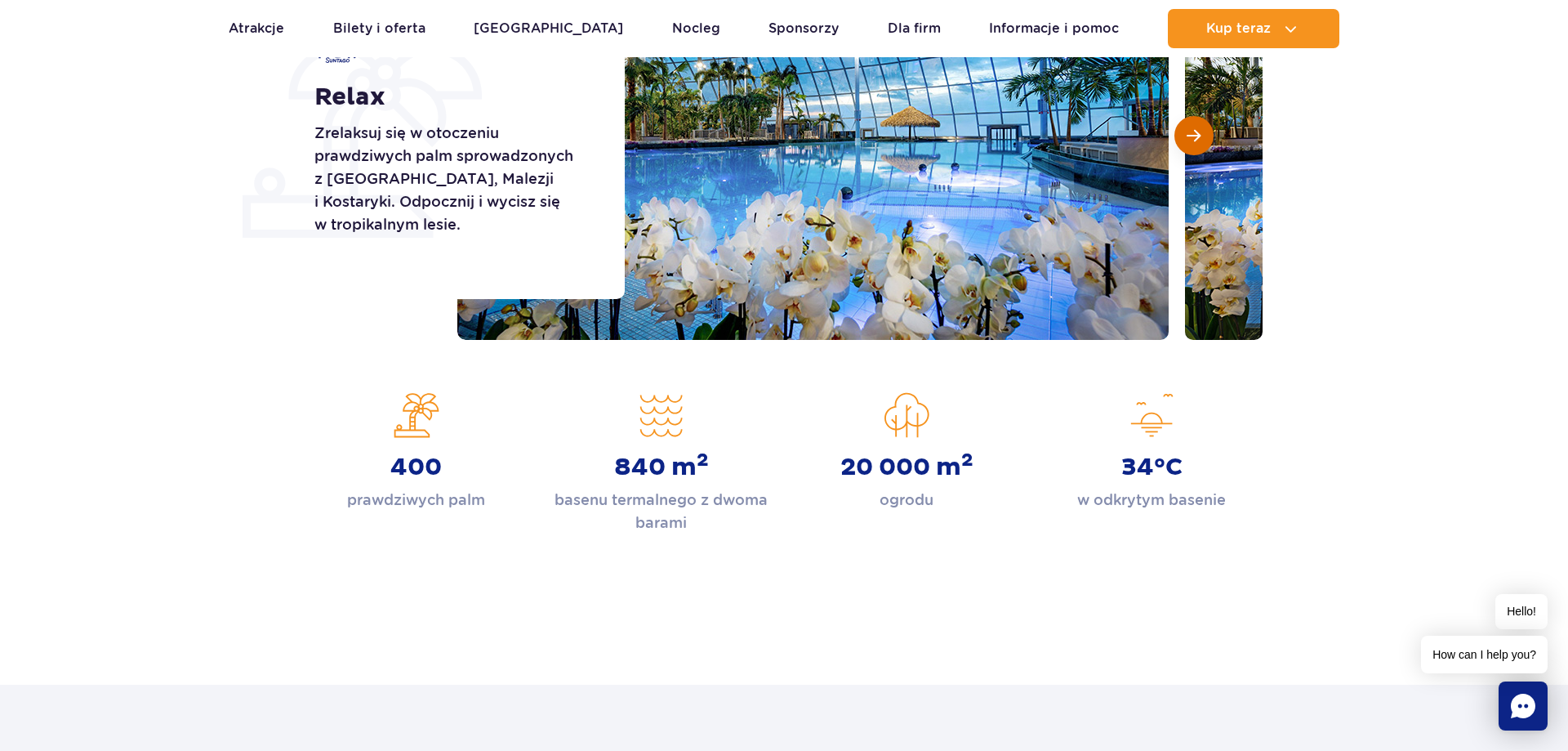
click at [1189, 149] on button "Następny slajd" at bounding box center [1193, 135] width 39 height 39
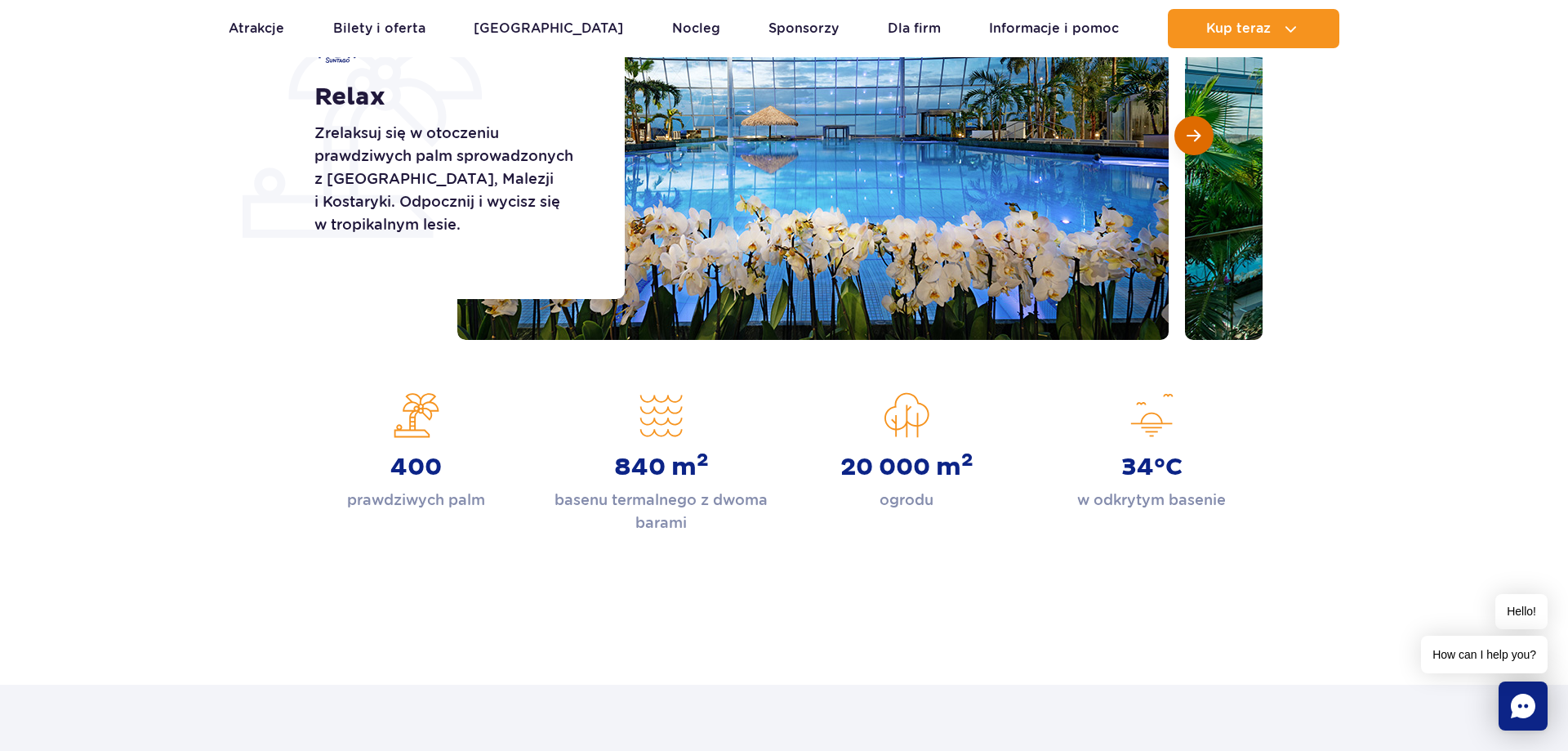
click at [1189, 149] on button "Następny slajd" at bounding box center [1193, 135] width 39 height 39
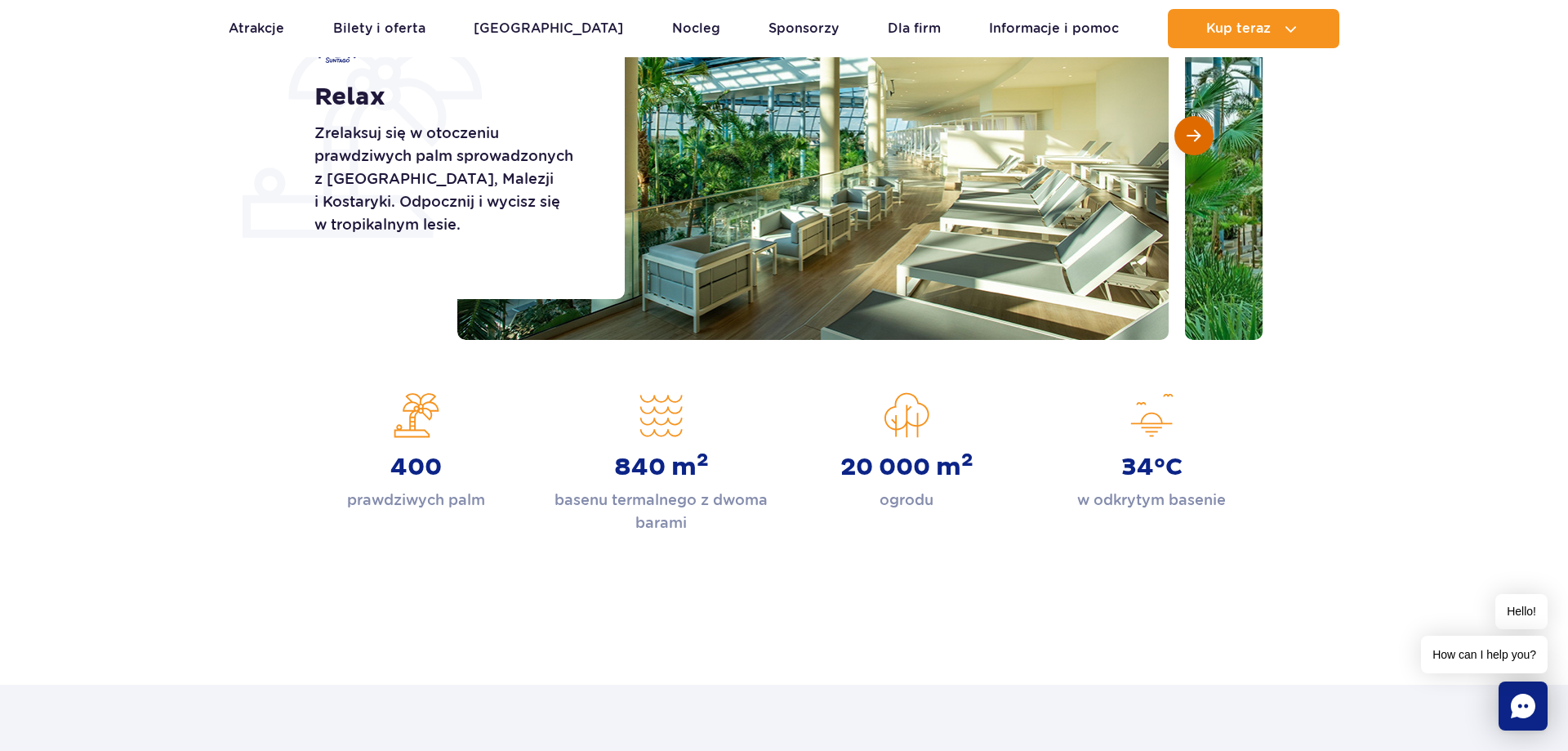
click at [1189, 149] on button "Następny slajd" at bounding box center [1193, 135] width 39 height 39
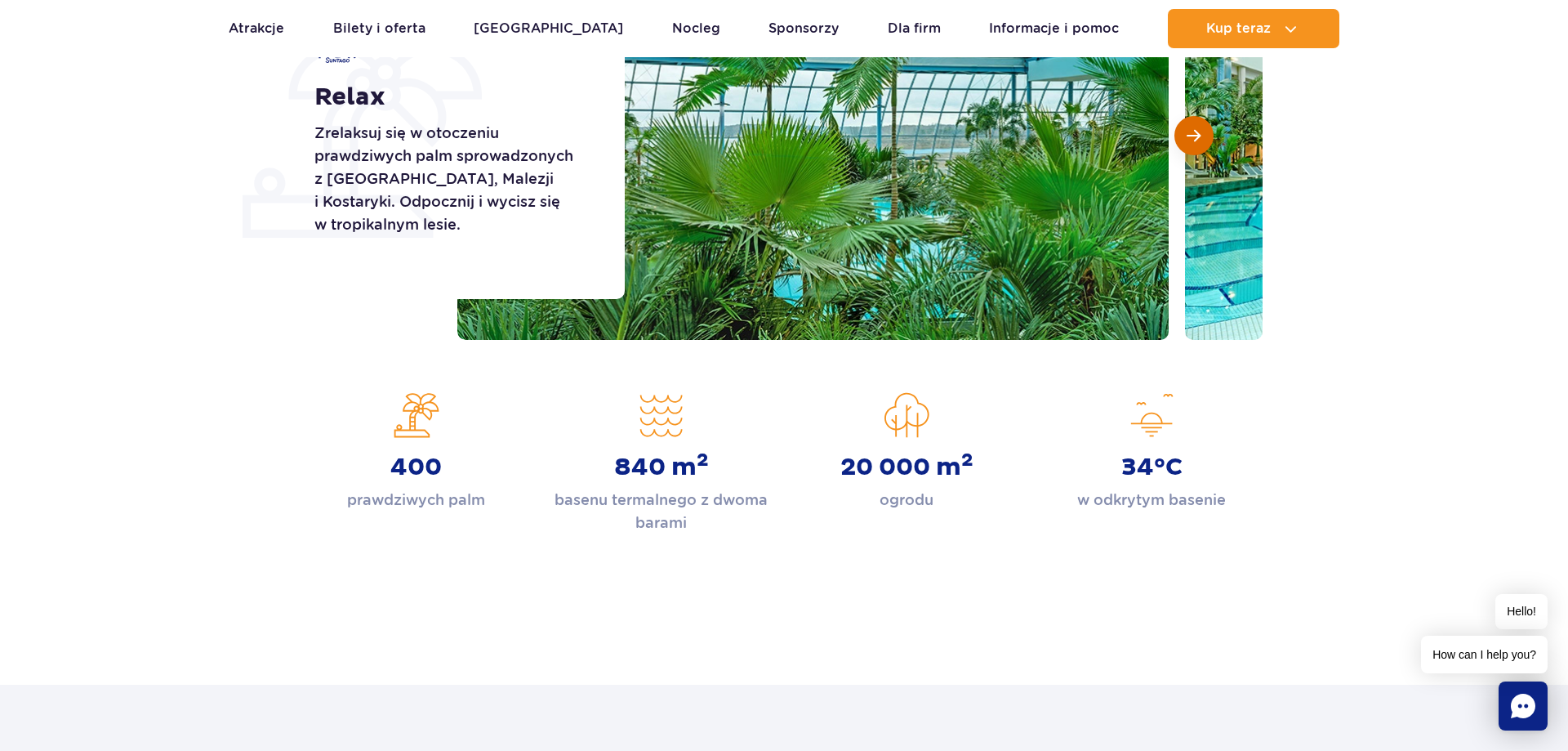
click at [1189, 149] on button "Następny slajd" at bounding box center [1193, 135] width 39 height 39
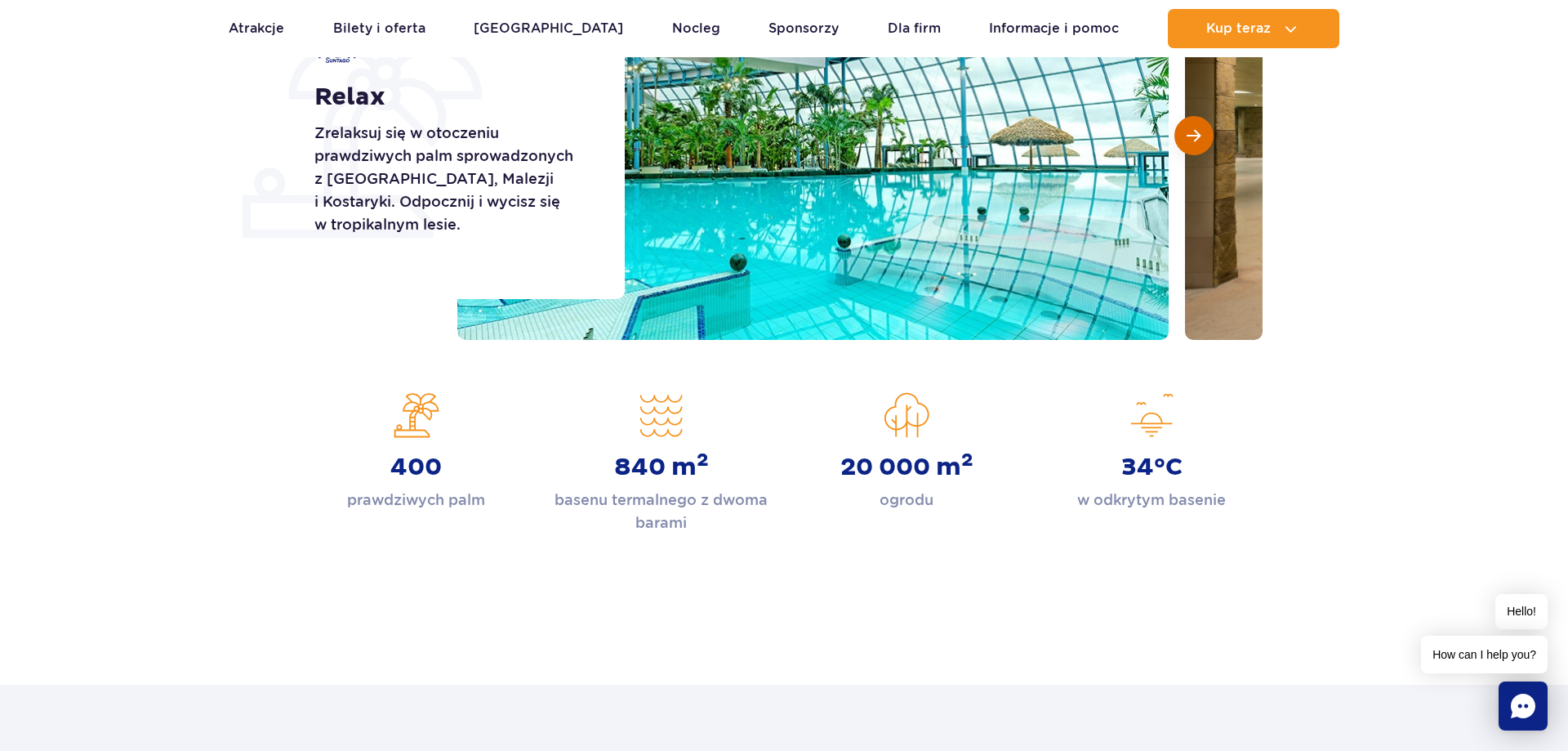
click at [1189, 149] on button "Następny slajd" at bounding box center [1193, 135] width 39 height 39
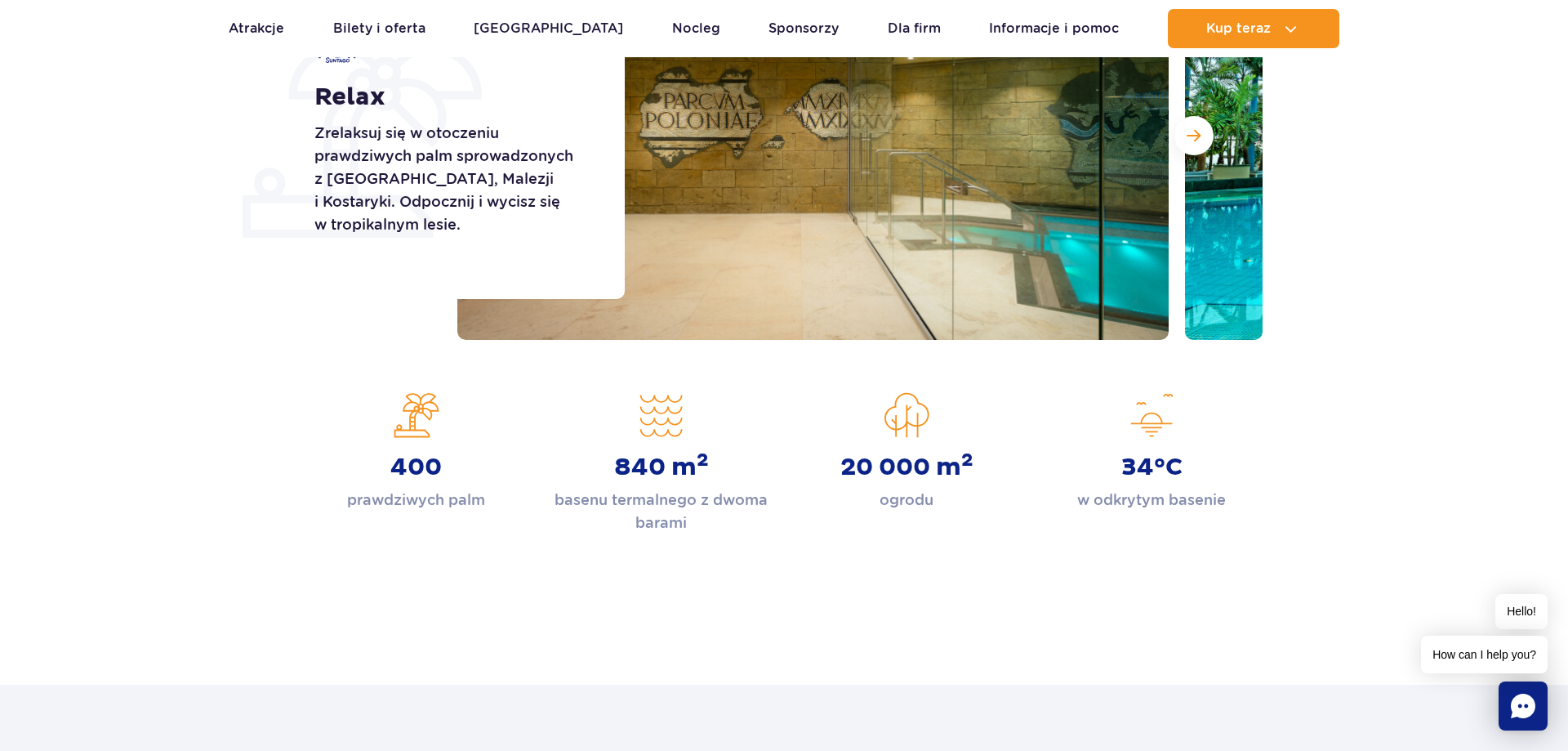
click at [143, 355] on div "Strona główna Relax Relax Zrelaksuj się w otoczeniu prawdziwych palm sprowadzon…" at bounding box center [784, 241] width 1568 height 782
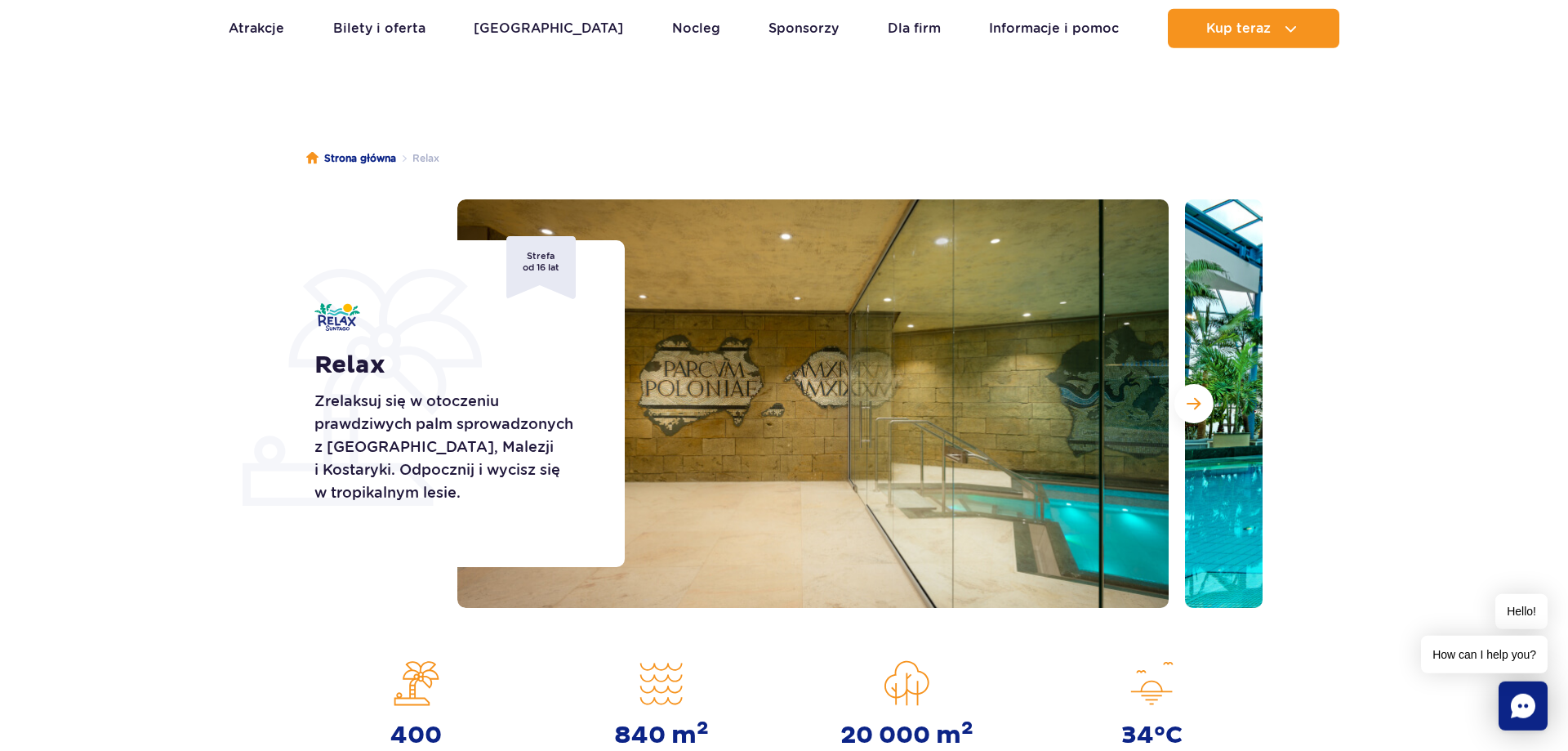
scroll to position [0, 0]
